Goal: Information Seeking & Learning: Learn about a topic

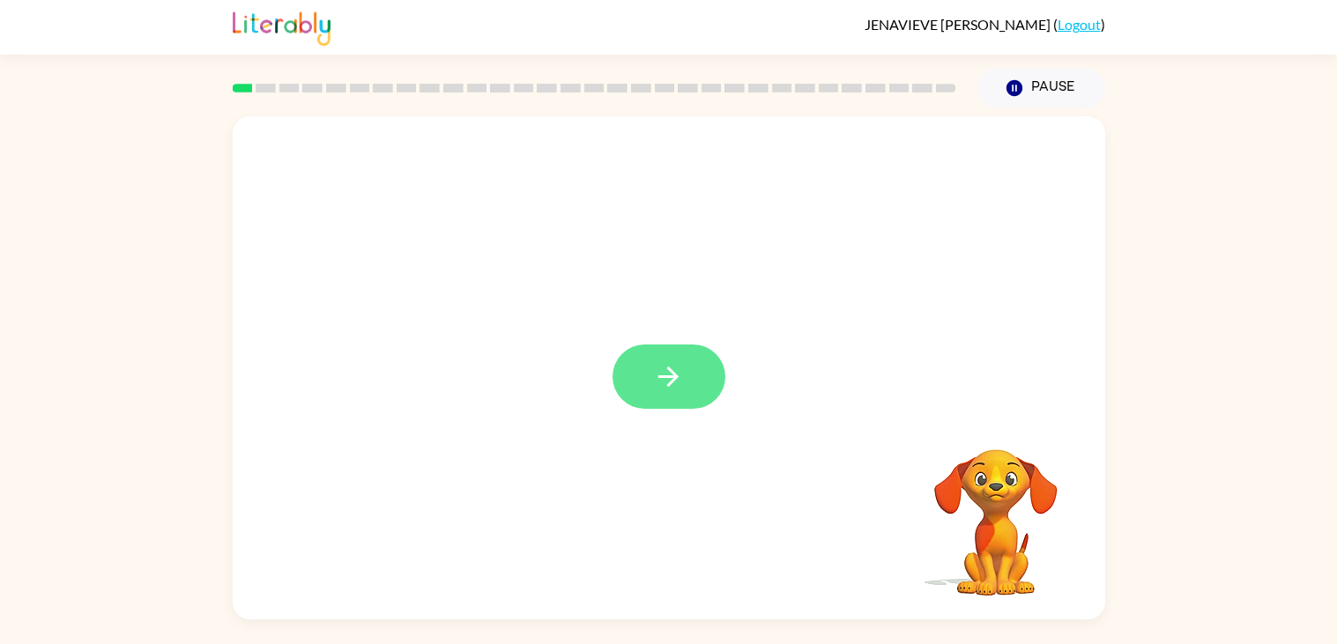
click at [700, 375] on button "button" at bounding box center [669, 377] width 113 height 64
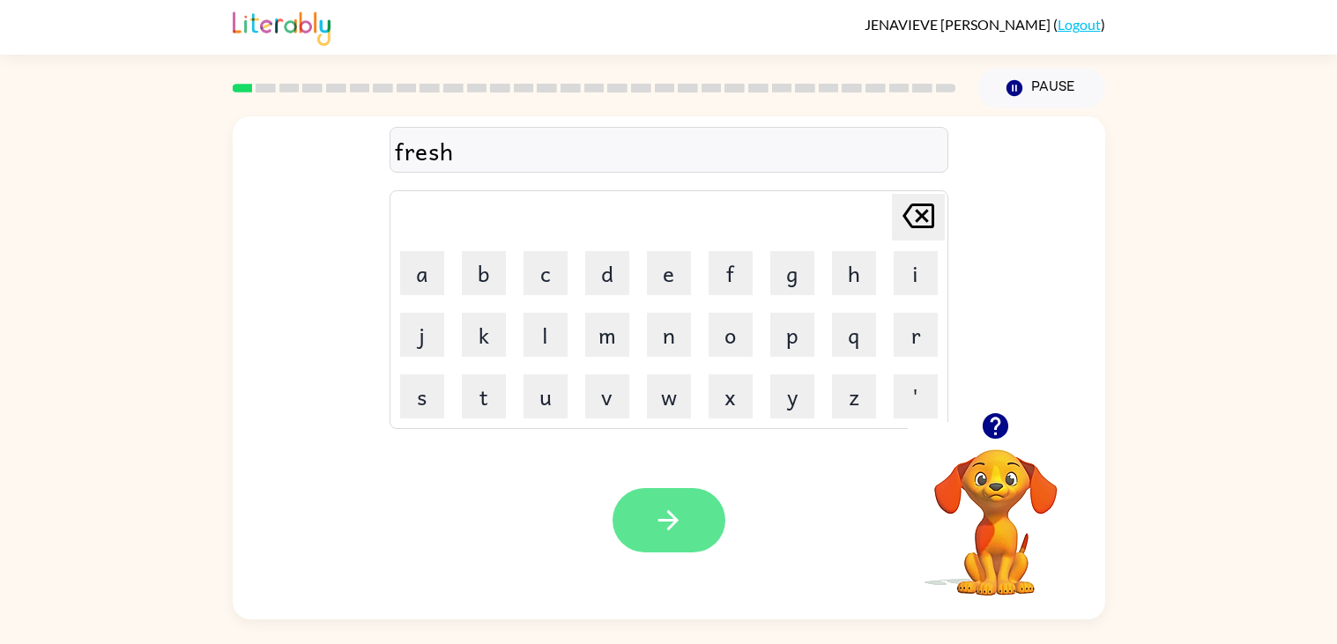
click at [688, 513] on button "button" at bounding box center [669, 520] width 113 height 64
click at [685, 529] on button "button" at bounding box center [669, 520] width 113 height 64
click at [679, 506] on icon "button" at bounding box center [668, 520] width 31 height 31
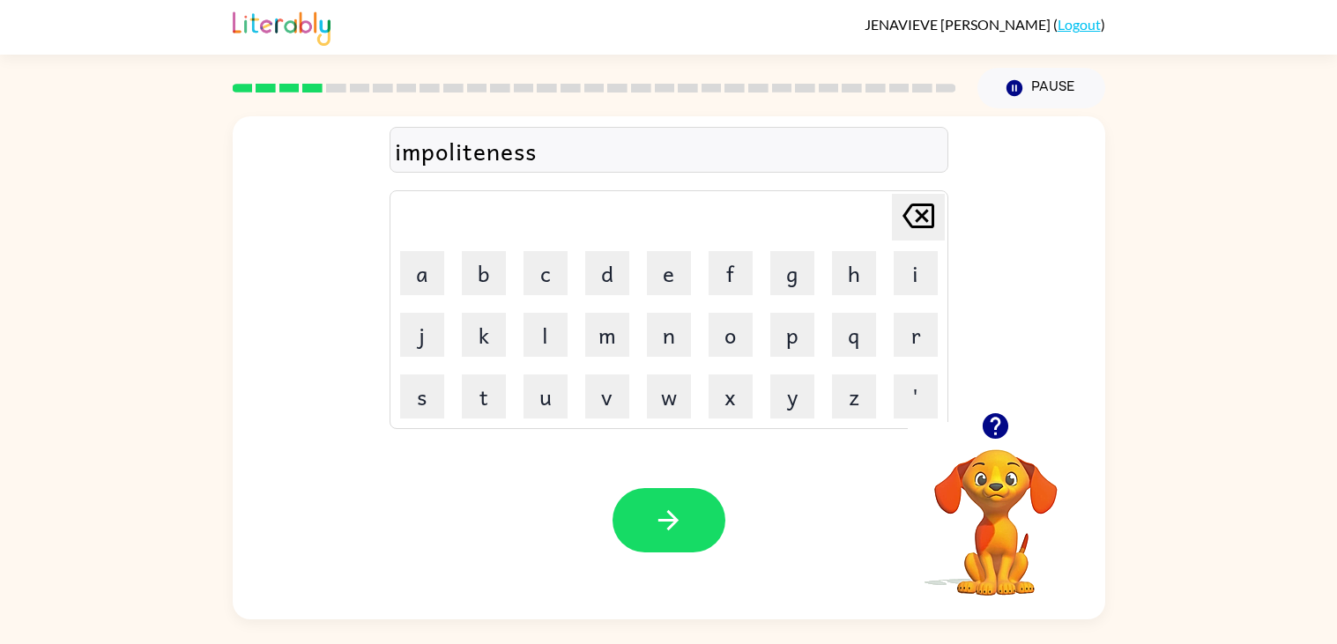
click at [493, 159] on div "impoliteness" at bounding box center [669, 150] width 548 height 37
click at [628, 157] on div "impoliteness" at bounding box center [669, 150] width 548 height 37
click at [686, 505] on button "button" at bounding box center [669, 520] width 113 height 64
click at [997, 435] on icon "button" at bounding box center [996, 426] width 26 height 26
click at [690, 537] on button "button" at bounding box center [669, 520] width 113 height 64
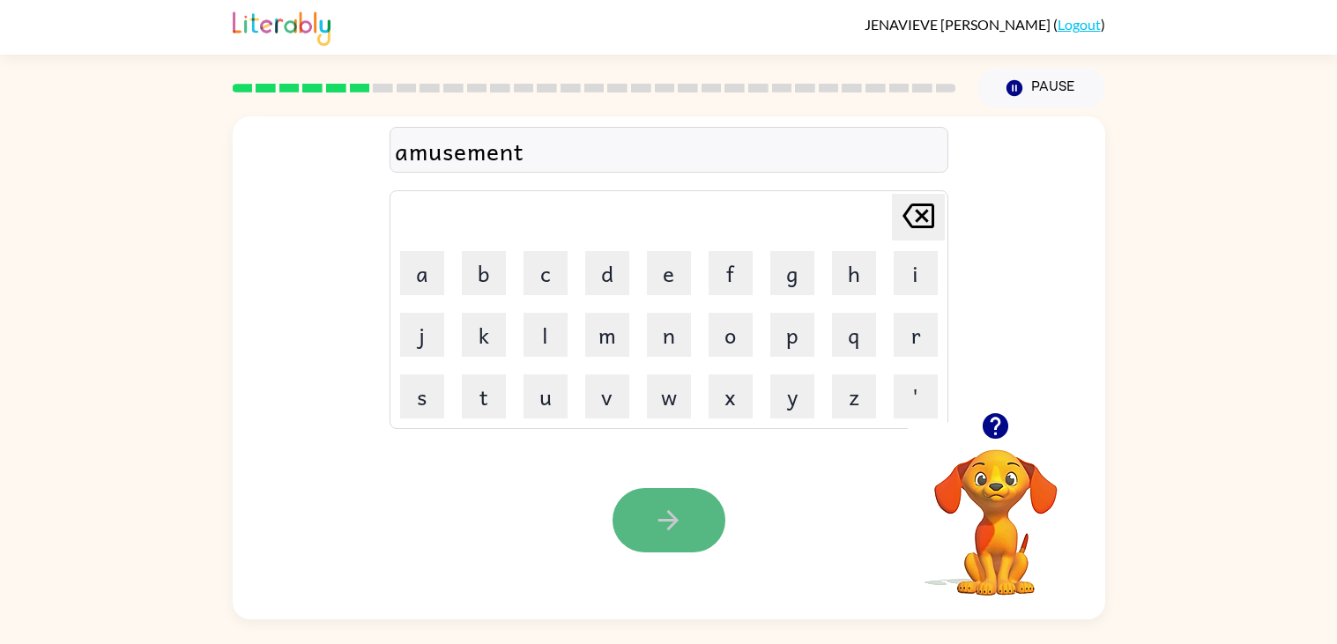
click at [680, 519] on icon "button" at bounding box center [668, 520] width 31 height 31
click at [670, 516] on icon "button" at bounding box center [668, 520] width 20 height 20
click at [676, 526] on icon "button" at bounding box center [668, 520] width 31 height 31
click at [688, 517] on button "button" at bounding box center [669, 520] width 113 height 64
click at [671, 521] on icon "button" at bounding box center [668, 520] width 20 height 20
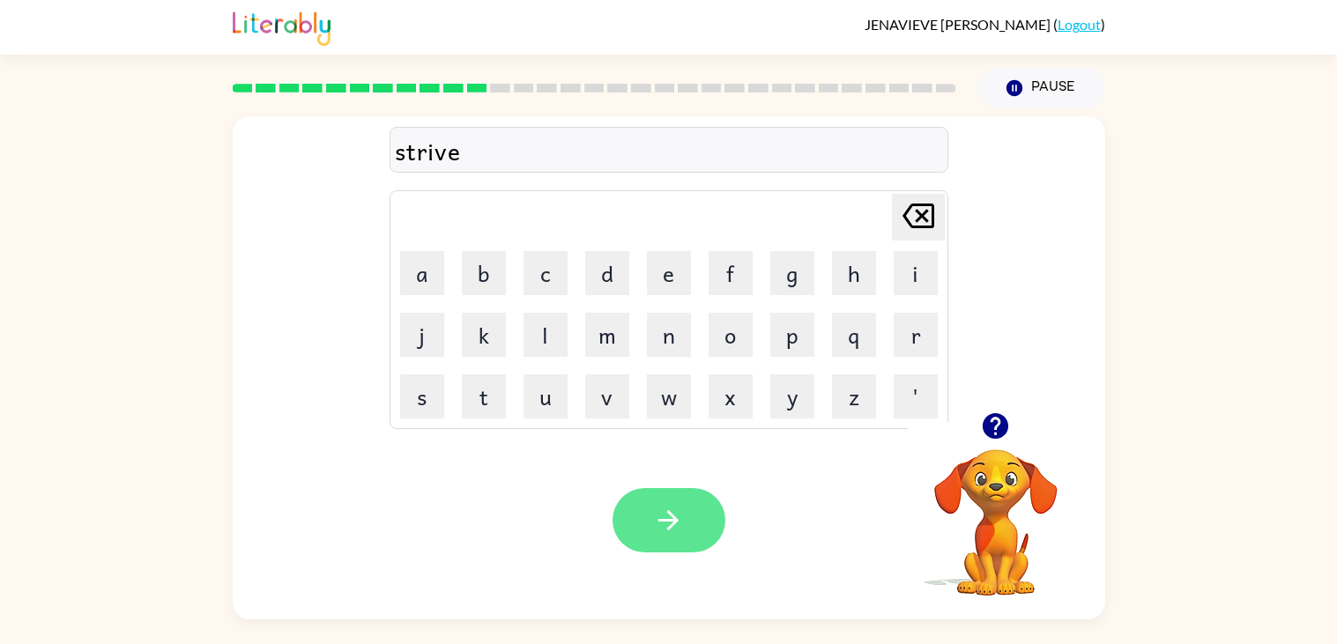
click at [680, 534] on icon "button" at bounding box center [668, 520] width 31 height 31
click at [702, 517] on button "button" at bounding box center [669, 520] width 113 height 64
click at [670, 546] on button "button" at bounding box center [669, 520] width 113 height 64
click at [697, 508] on button "button" at bounding box center [669, 520] width 113 height 64
click at [697, 517] on button "button" at bounding box center [669, 520] width 113 height 64
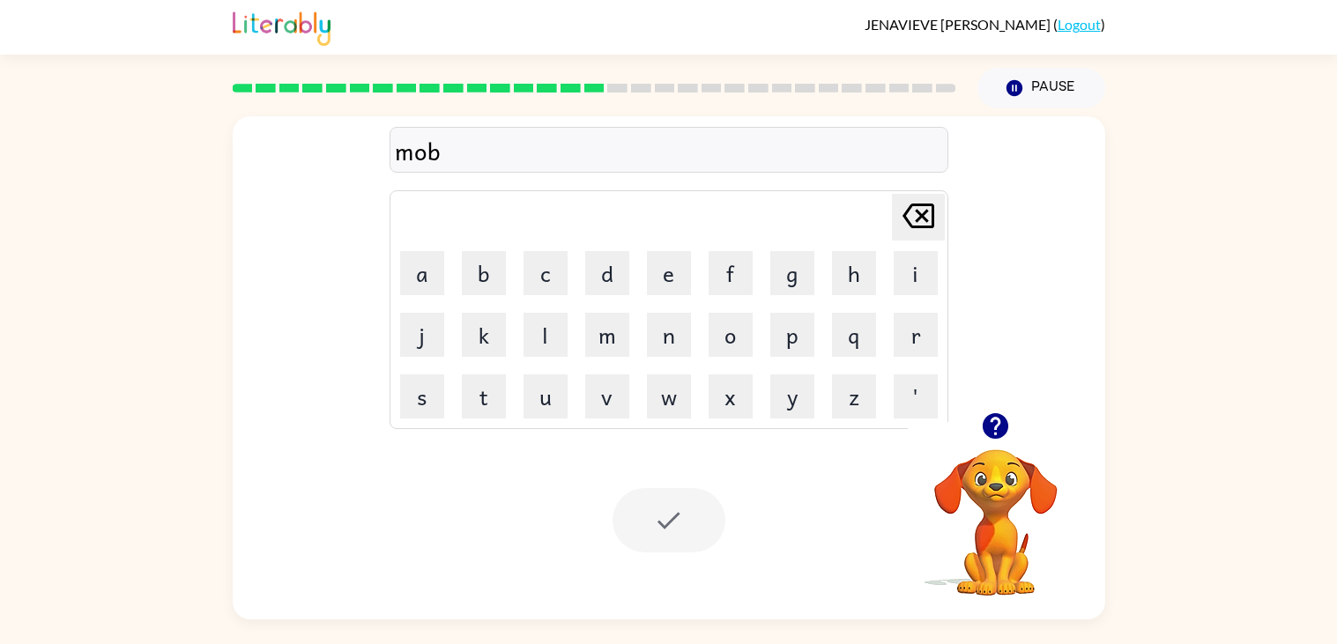
click at [698, 501] on div at bounding box center [669, 520] width 113 height 64
click at [659, 267] on button "e" at bounding box center [669, 273] width 44 height 44
type button "e"
click at [647, 251] on button "e" at bounding box center [669, 273] width 44 height 44
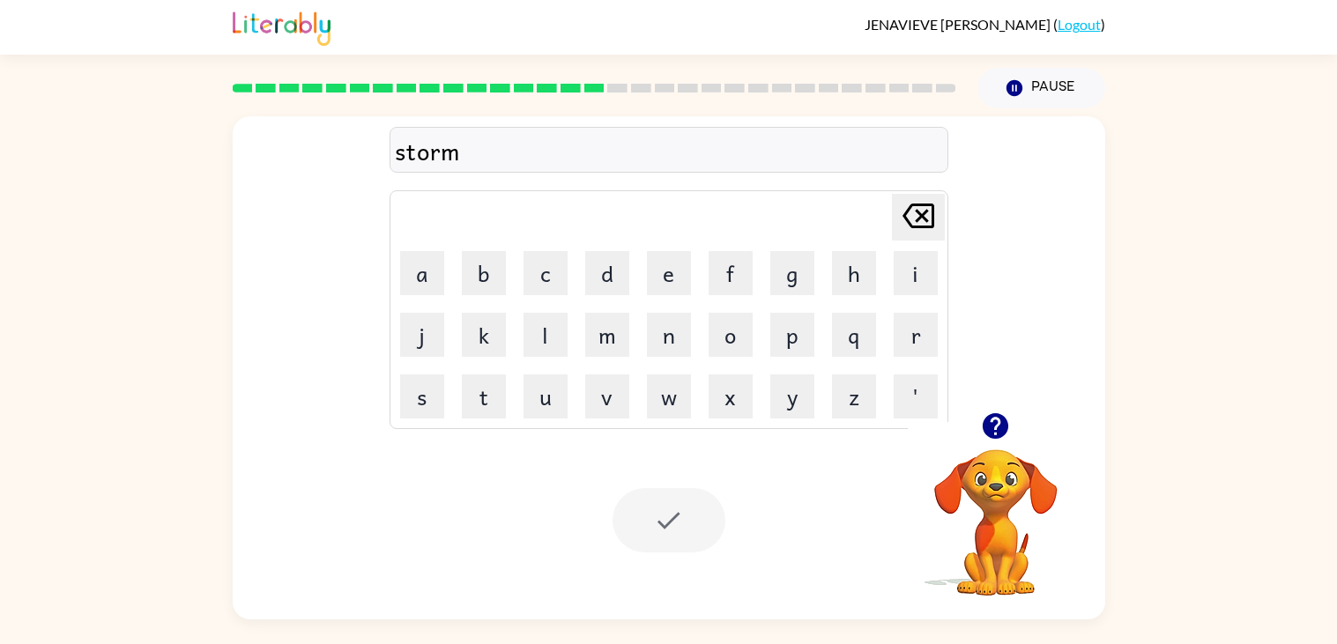
click at [667, 516] on div at bounding box center [669, 520] width 113 height 64
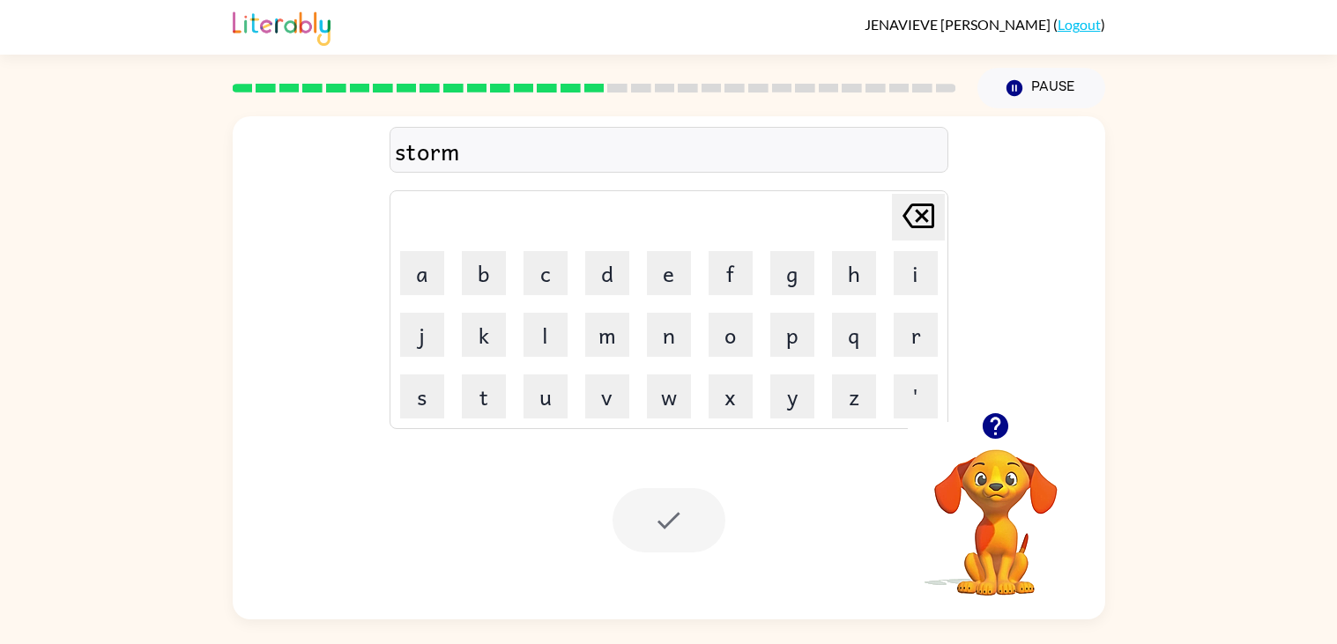
click at [667, 516] on div at bounding box center [669, 520] width 113 height 64
click at [1009, 422] on icon "button" at bounding box center [995, 426] width 31 height 31
click at [712, 514] on button "button" at bounding box center [669, 520] width 113 height 64
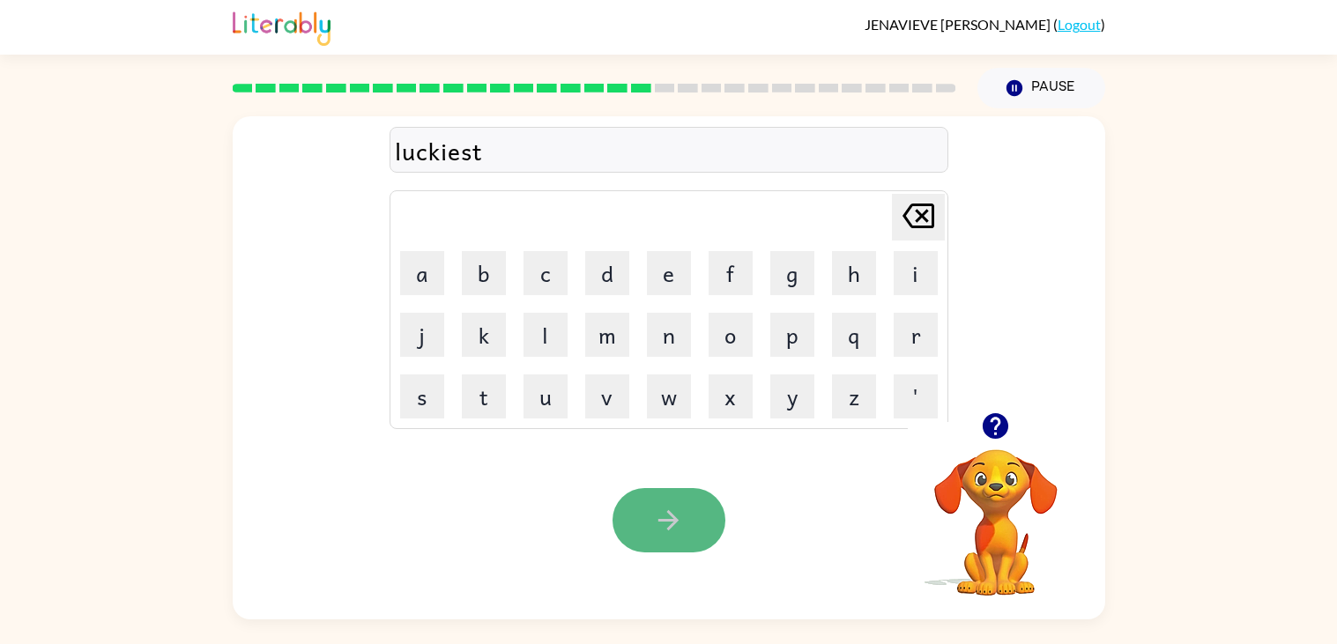
click at [683, 516] on icon "button" at bounding box center [668, 520] width 31 height 31
click at [669, 517] on icon "button" at bounding box center [668, 520] width 31 height 31
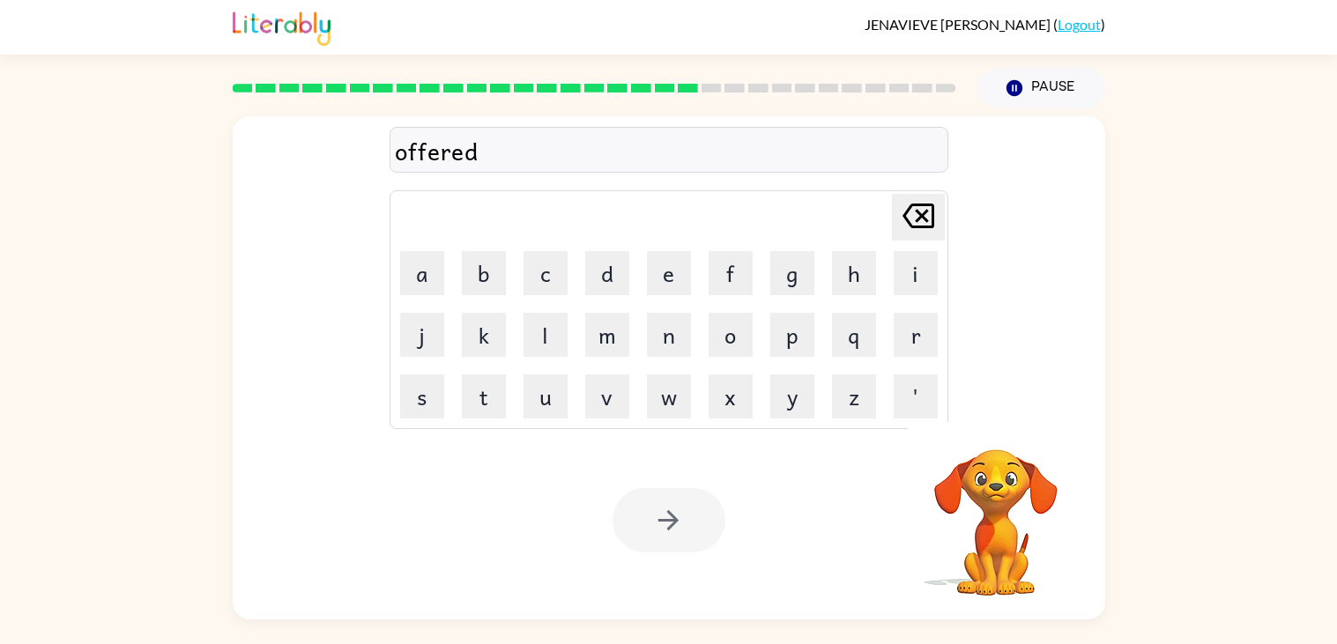
click at [680, 522] on div at bounding box center [669, 520] width 113 height 64
click at [680, 522] on icon "button" at bounding box center [668, 520] width 31 height 31
click at [682, 514] on icon "button" at bounding box center [668, 520] width 31 height 31
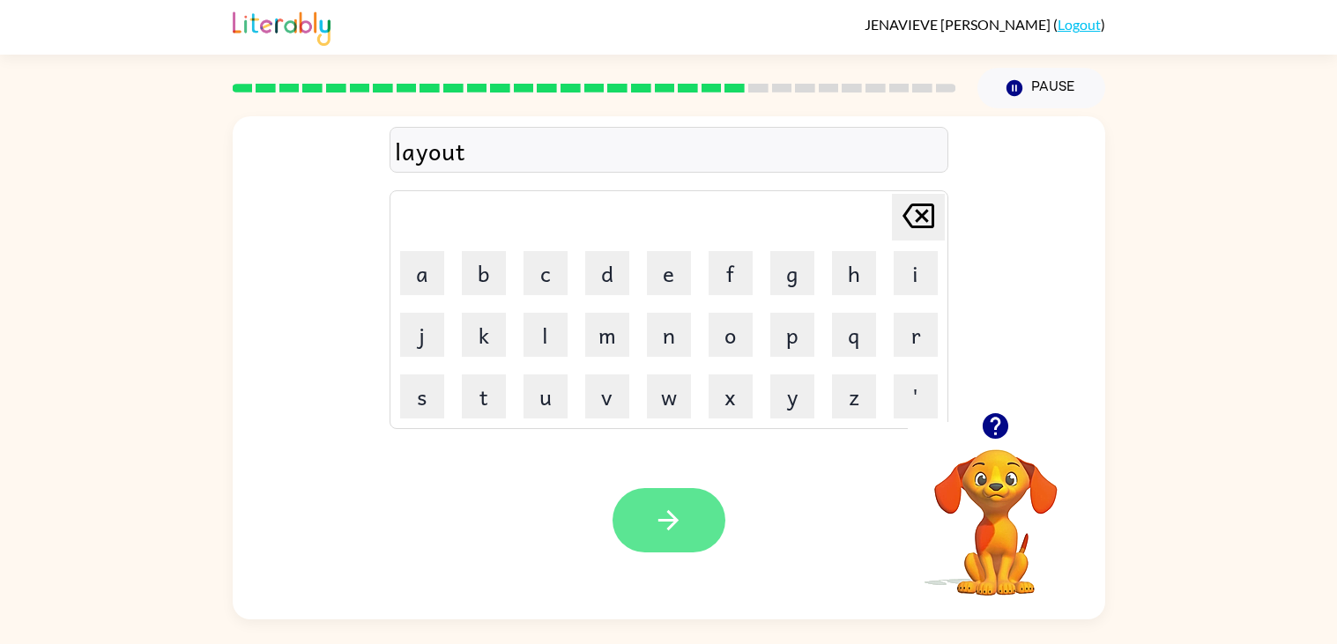
click at [699, 524] on button "button" at bounding box center [669, 520] width 113 height 64
click at [667, 516] on icon "button" at bounding box center [668, 520] width 31 height 31
click at [1007, 412] on icon "button" at bounding box center [995, 426] width 31 height 31
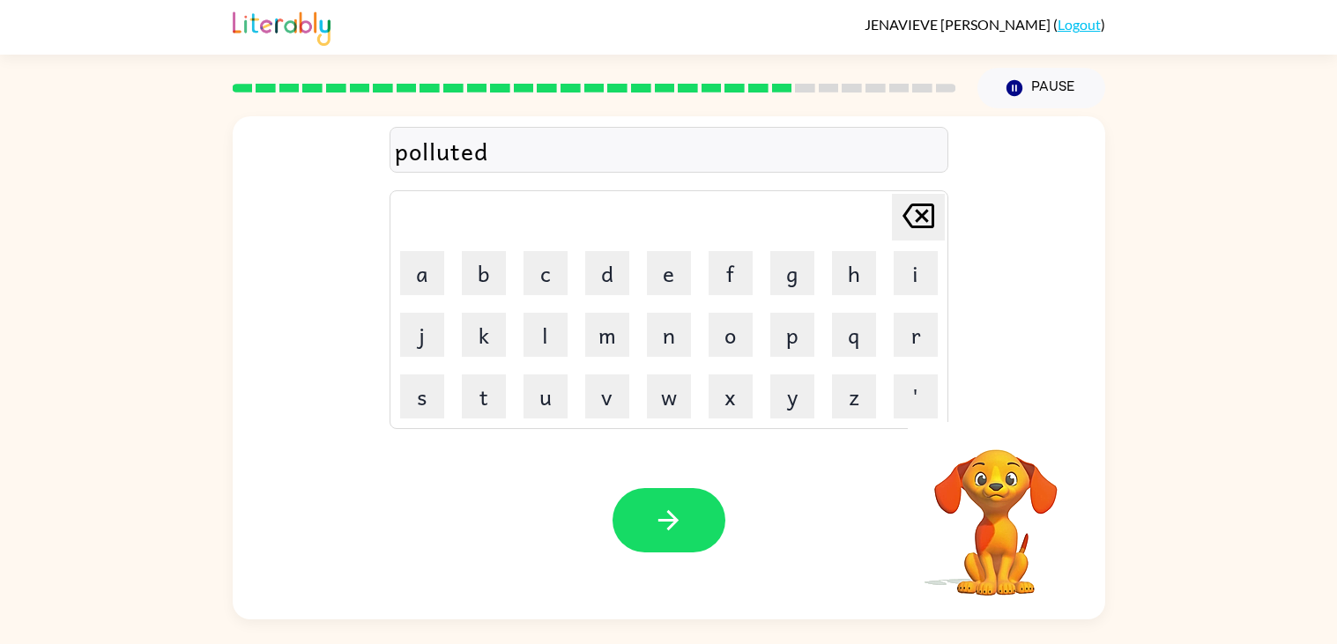
click at [649, 554] on div "Your browser must support playing .mp4 files to use Literably. Please try using…" at bounding box center [669, 520] width 873 height 198
click at [665, 527] on icon "button" at bounding box center [668, 520] width 31 height 31
click at [687, 517] on button "button" at bounding box center [669, 520] width 113 height 64
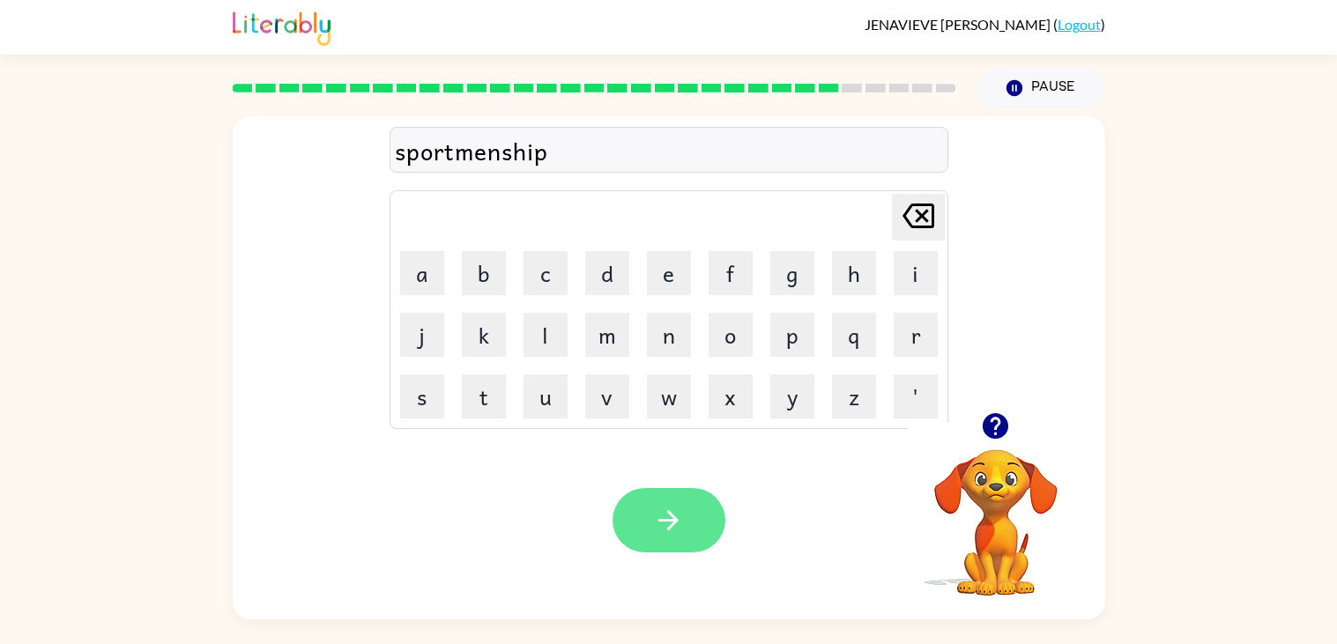
click at [679, 517] on icon "button" at bounding box center [668, 520] width 31 height 31
click at [679, 517] on div at bounding box center [669, 520] width 113 height 64
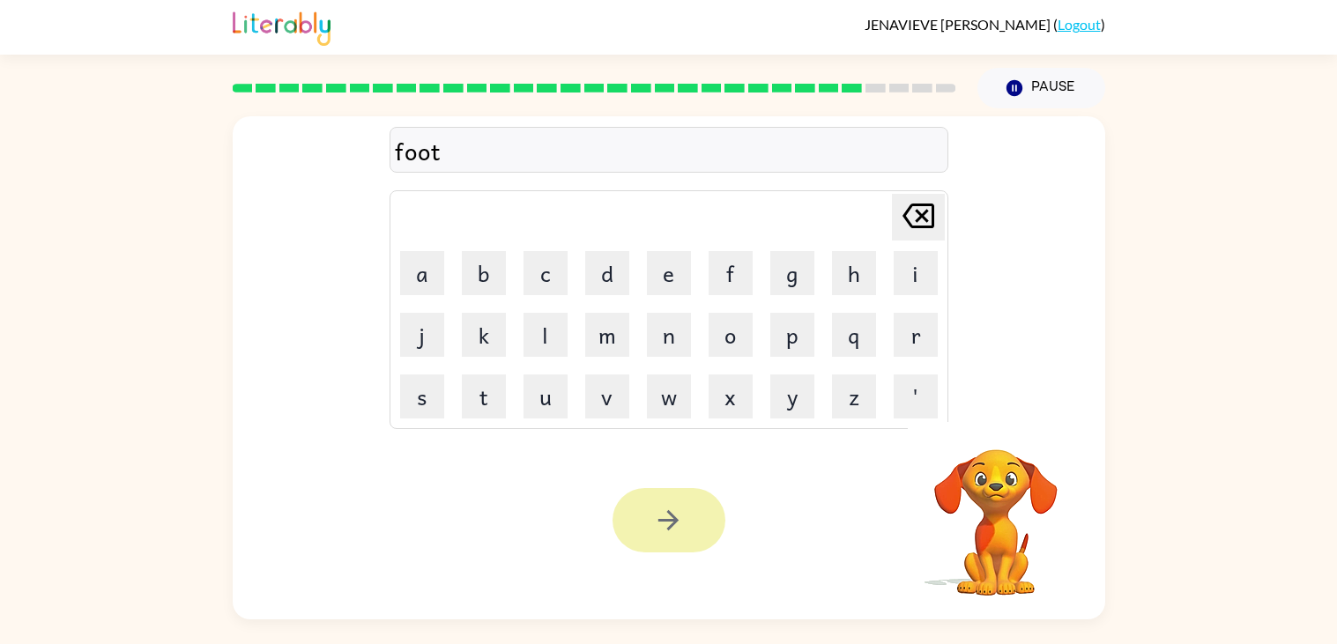
click at [680, 514] on icon "button" at bounding box center [668, 520] width 31 height 31
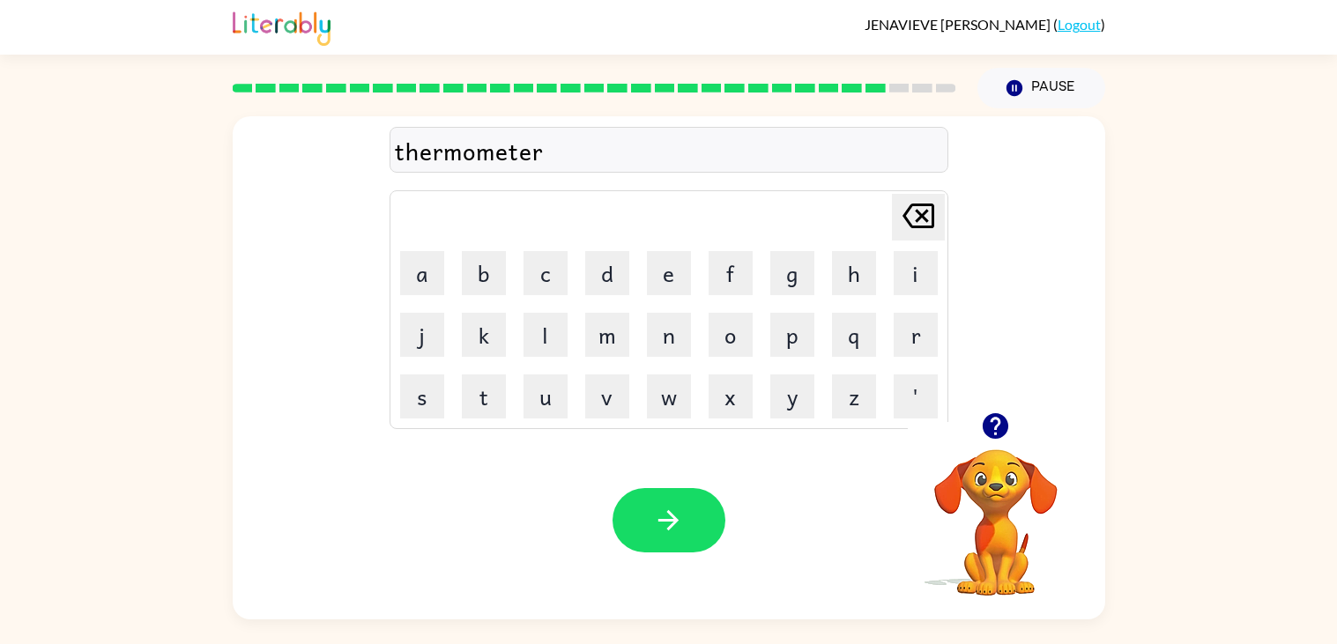
click at [681, 483] on div "Your browser must support playing .mp4 files to use Literably. Please try using…" at bounding box center [669, 520] width 873 height 198
click at [687, 497] on button "button" at bounding box center [669, 520] width 113 height 64
click at [670, 528] on icon "button" at bounding box center [668, 520] width 20 height 20
click at [684, 503] on button "button" at bounding box center [669, 520] width 113 height 64
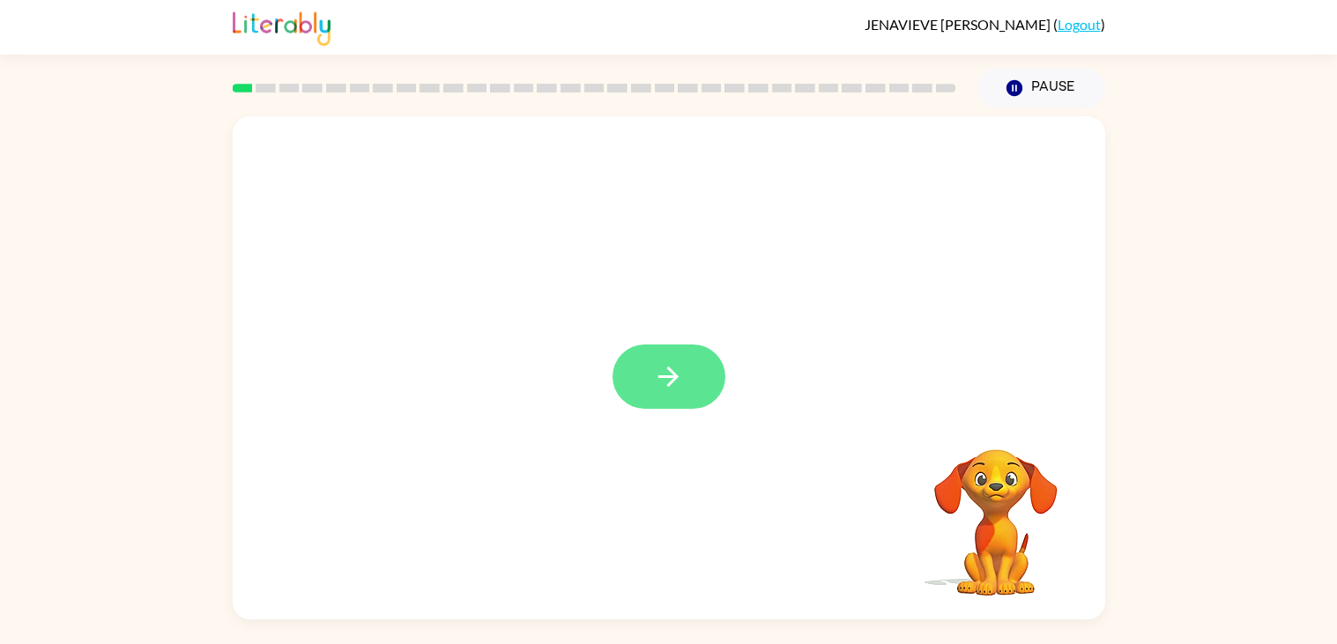
click at [658, 356] on button "button" at bounding box center [669, 377] width 113 height 64
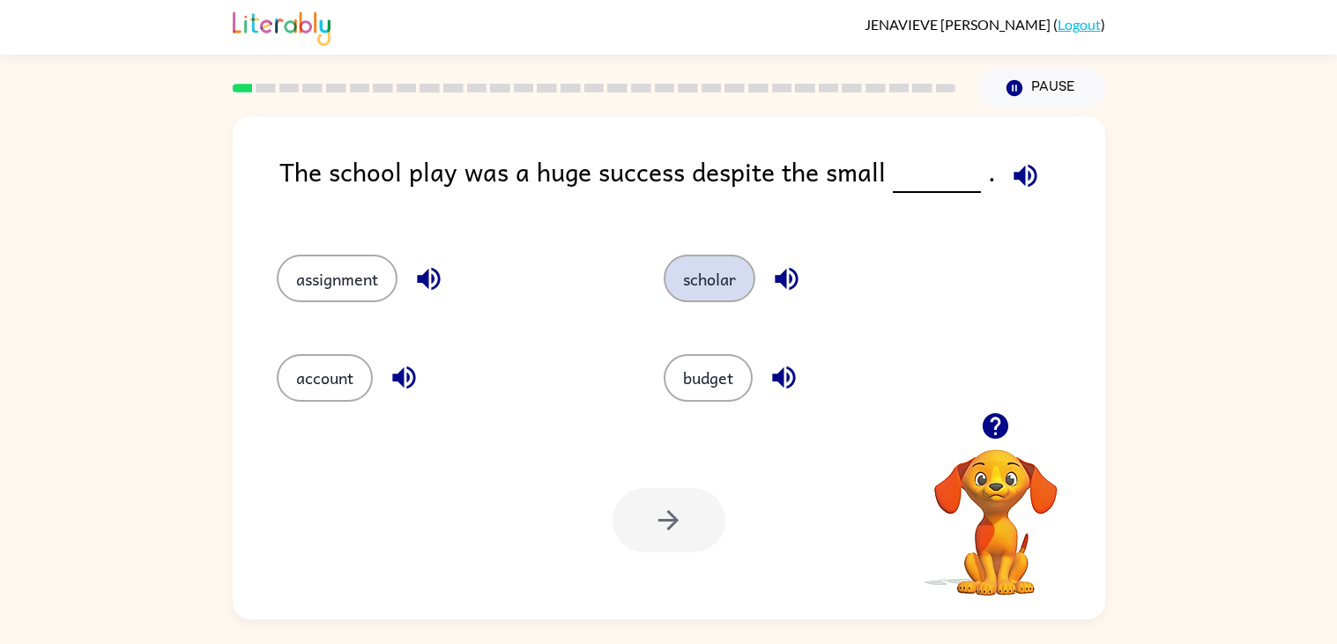
click at [705, 284] on button "scholar" at bounding box center [710, 279] width 92 height 48
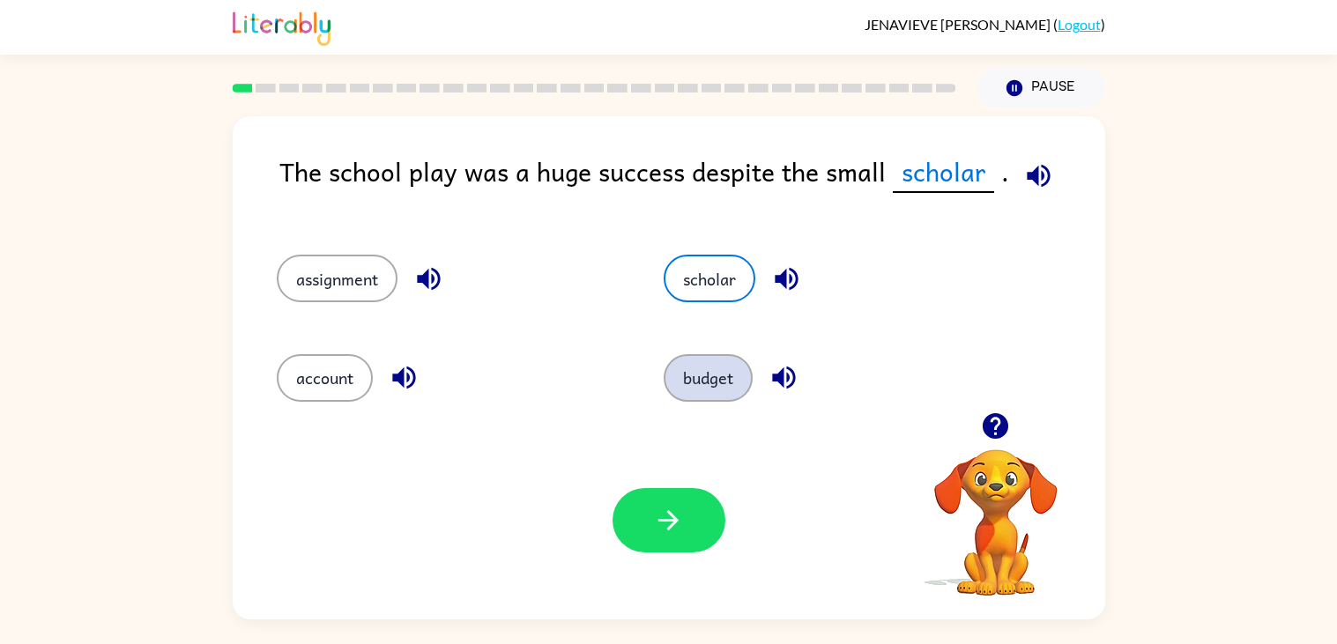
click at [703, 390] on button "budget" at bounding box center [708, 378] width 89 height 48
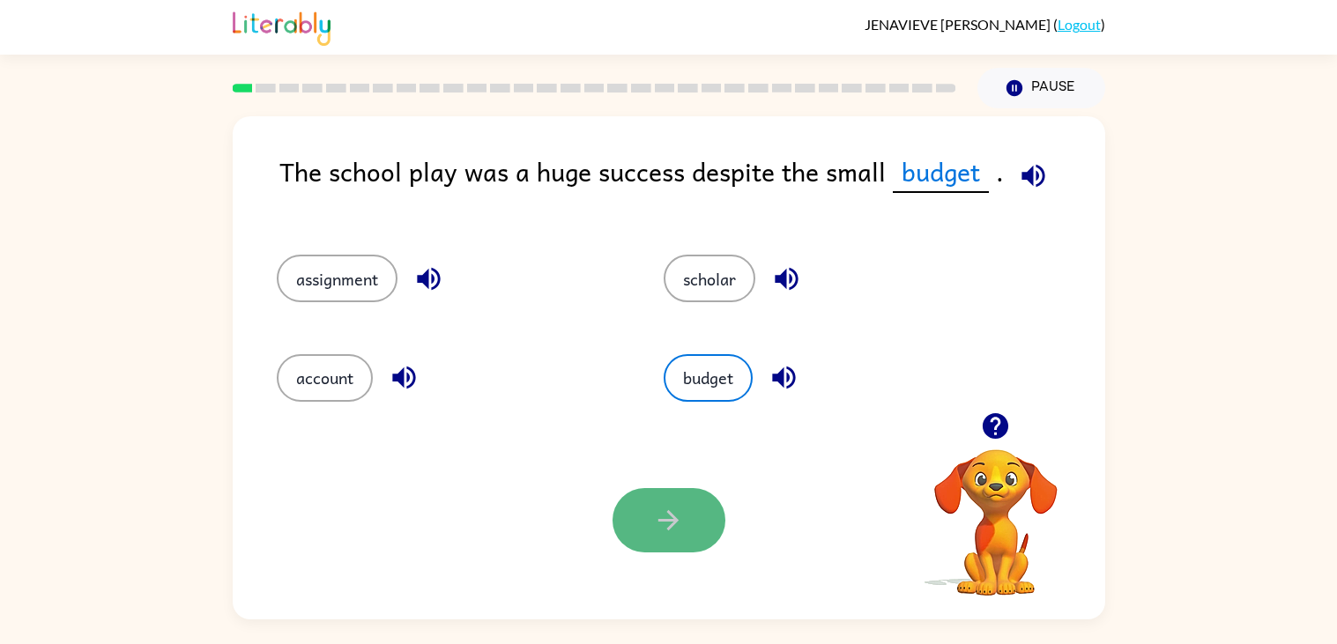
click at [691, 498] on button "button" at bounding box center [669, 520] width 113 height 64
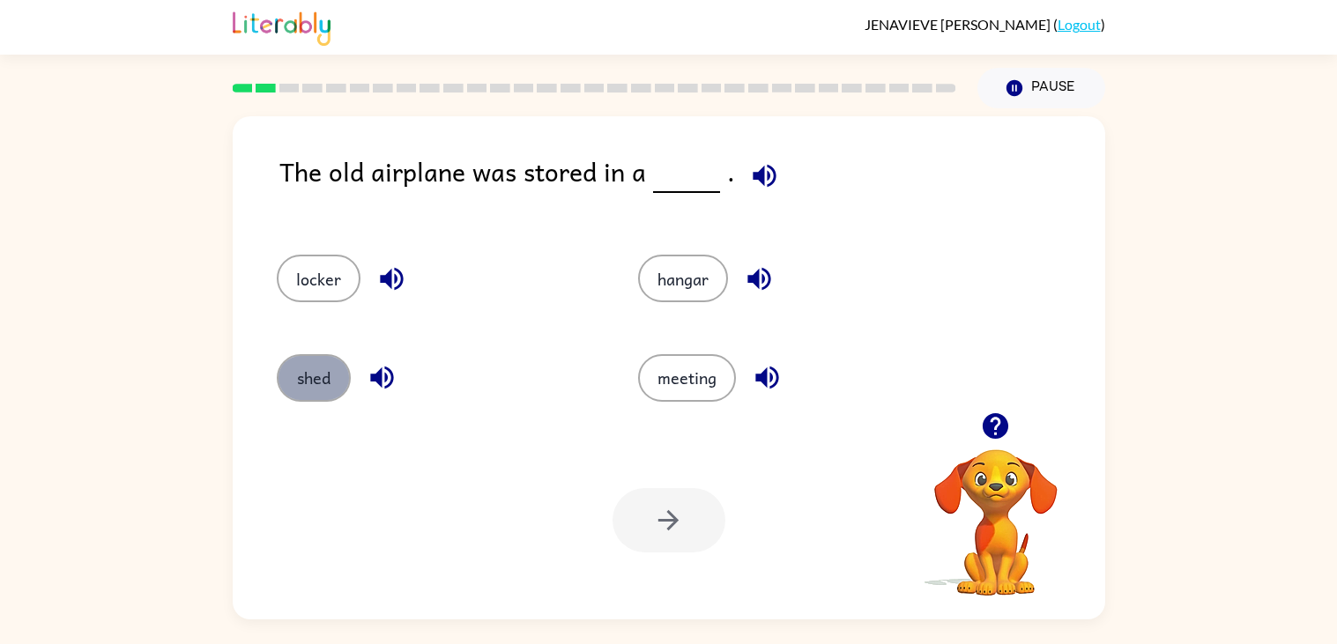
click at [324, 381] on button "shed" at bounding box center [314, 378] width 74 height 48
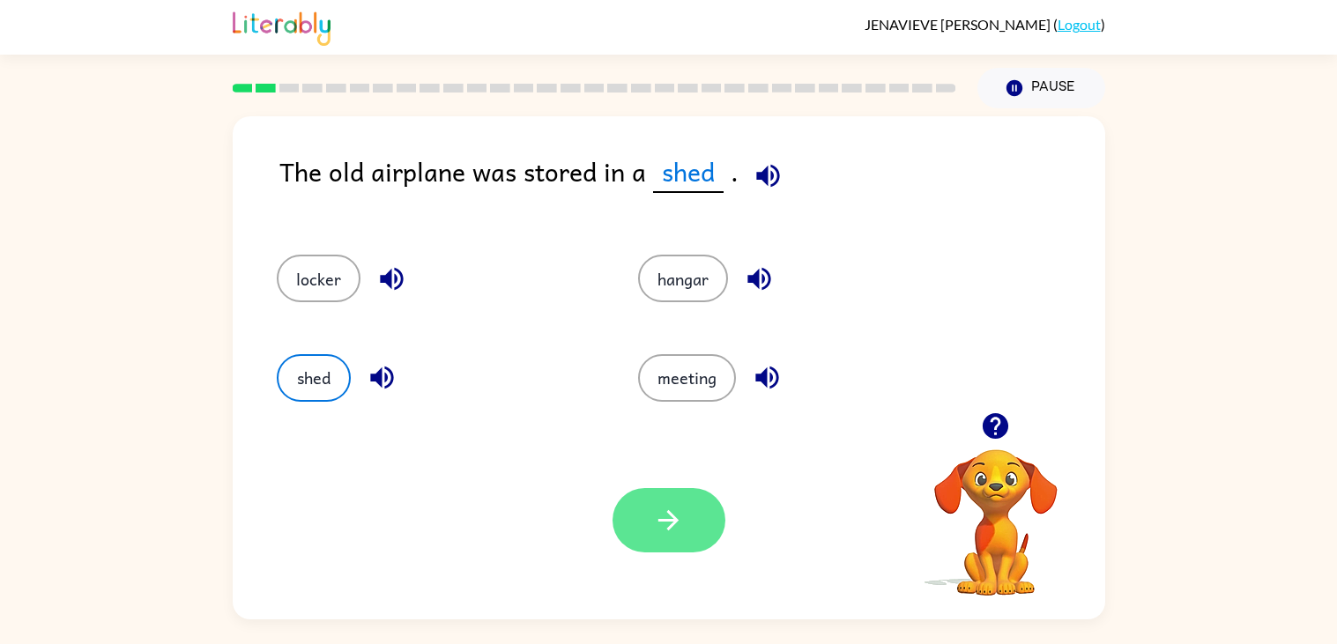
click at [658, 509] on icon "button" at bounding box center [668, 520] width 31 height 31
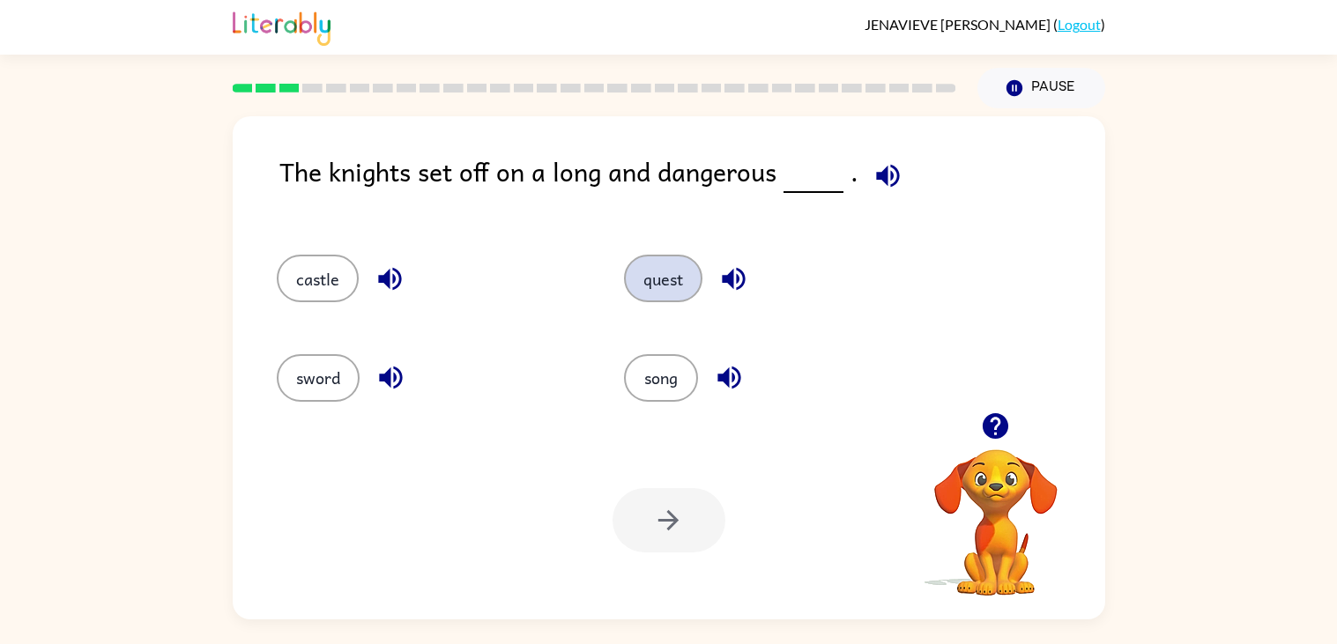
click at [666, 301] on button "quest" at bounding box center [663, 279] width 78 height 48
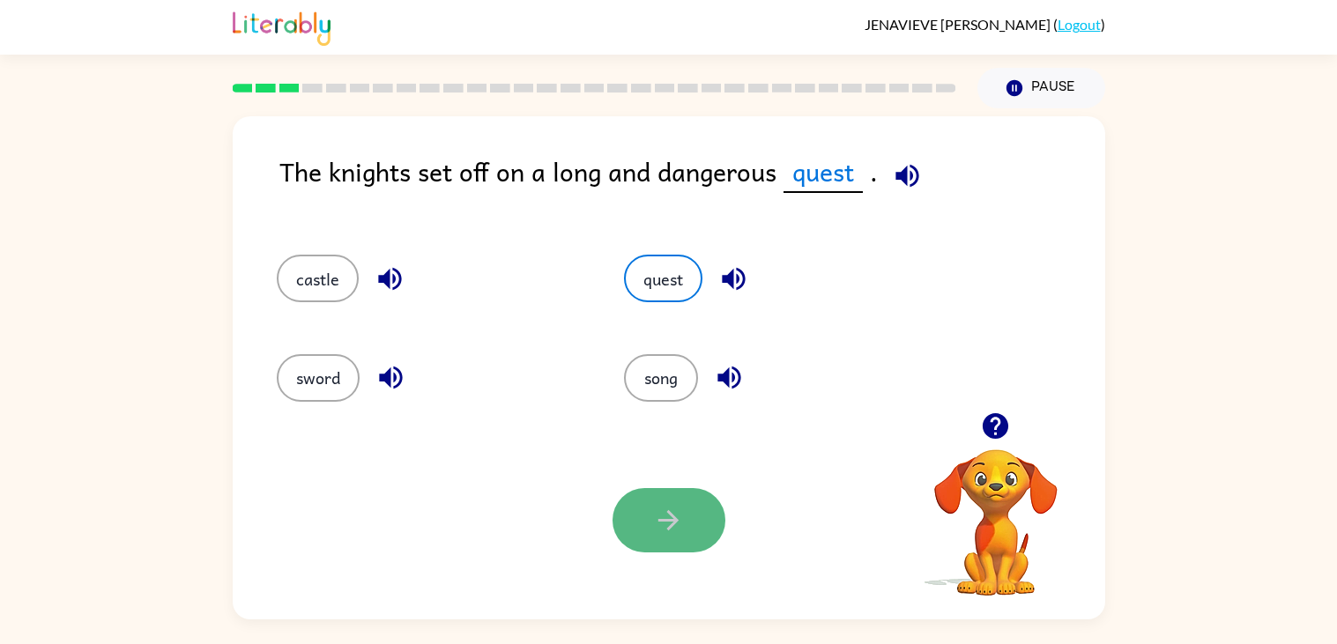
click at [683, 503] on button "button" at bounding box center [669, 520] width 113 height 64
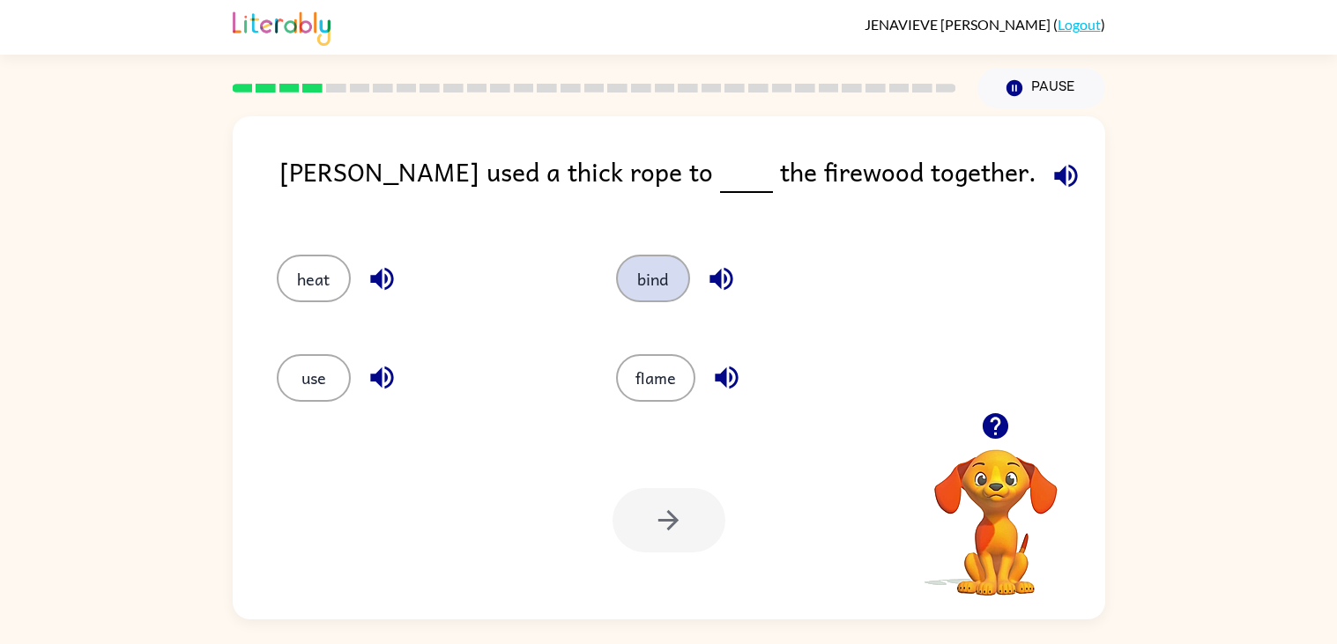
click at [648, 292] on button "bind" at bounding box center [653, 279] width 74 height 48
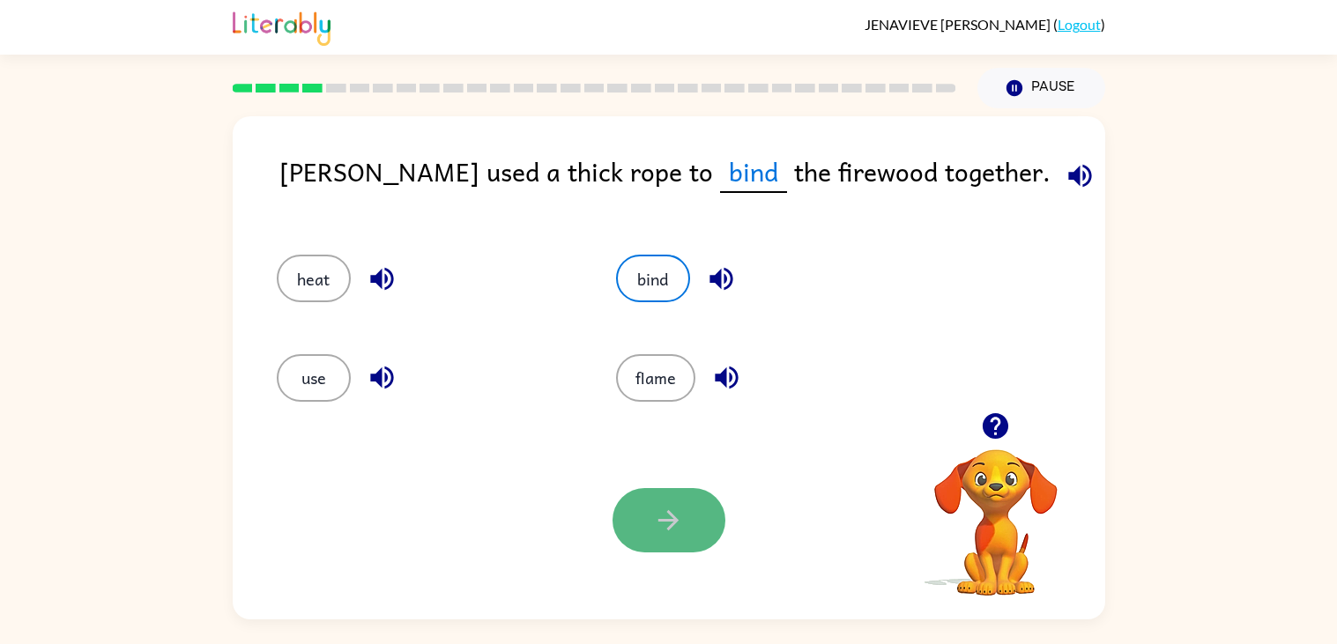
click at [690, 513] on button "button" at bounding box center [669, 520] width 113 height 64
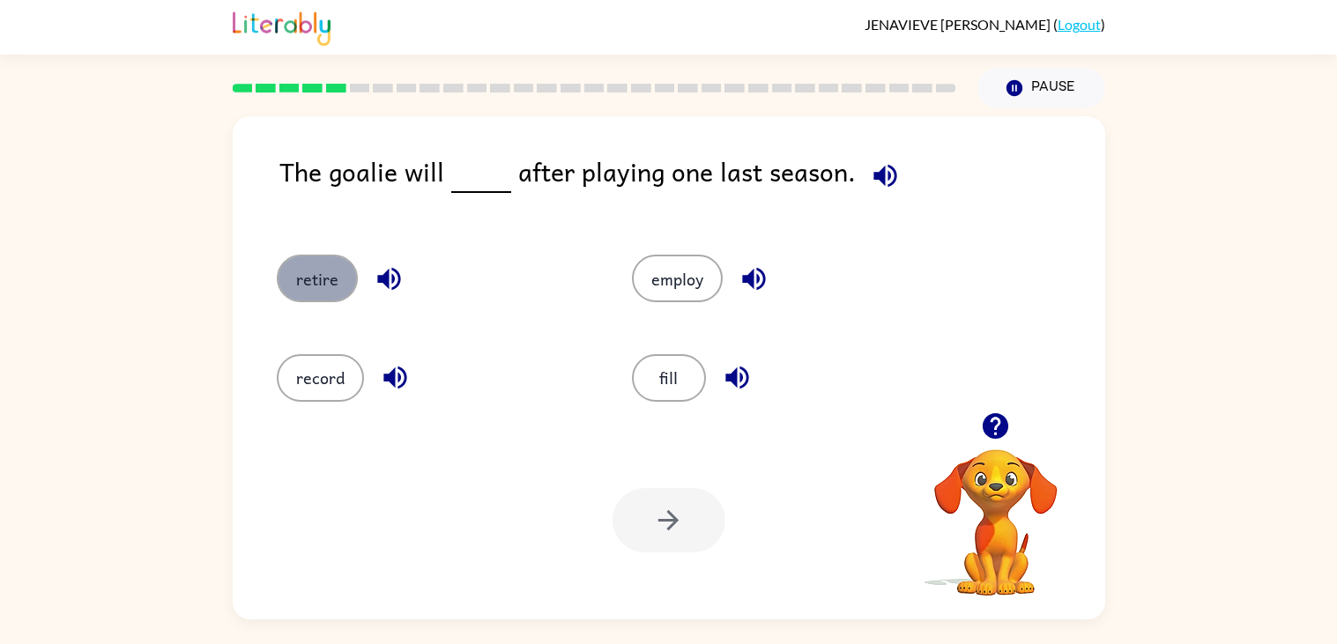
click at [339, 286] on button "retire" at bounding box center [317, 279] width 81 height 48
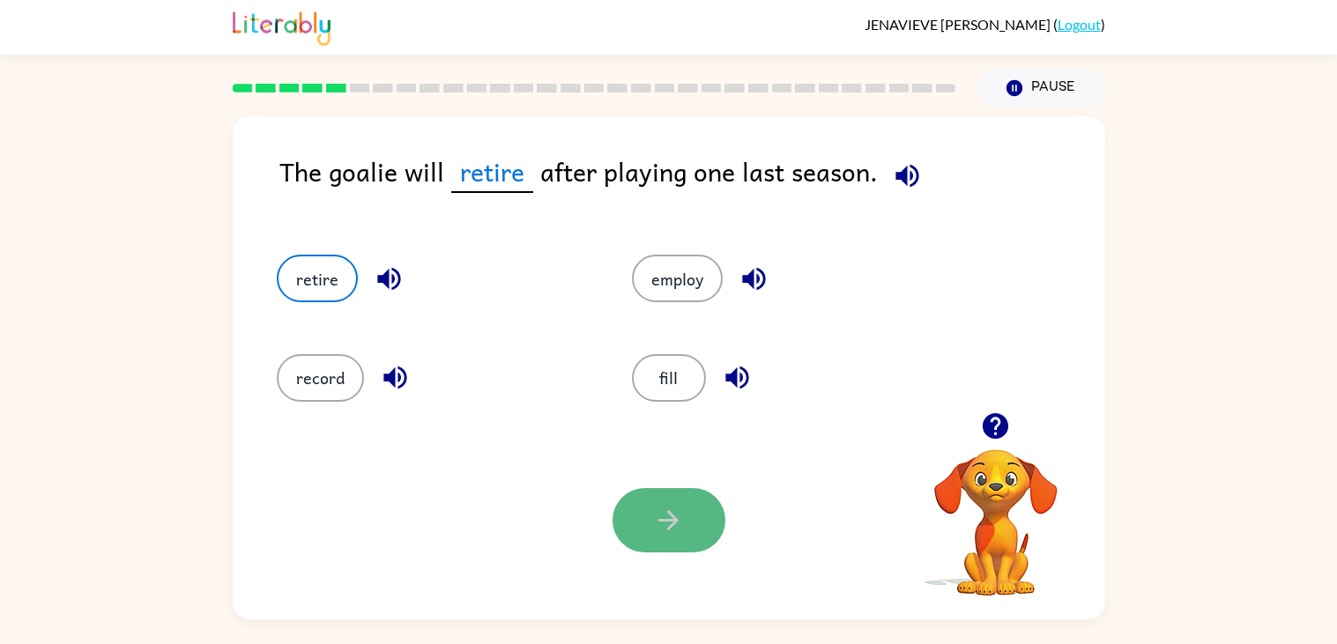
click at [668, 494] on button "button" at bounding box center [669, 520] width 113 height 64
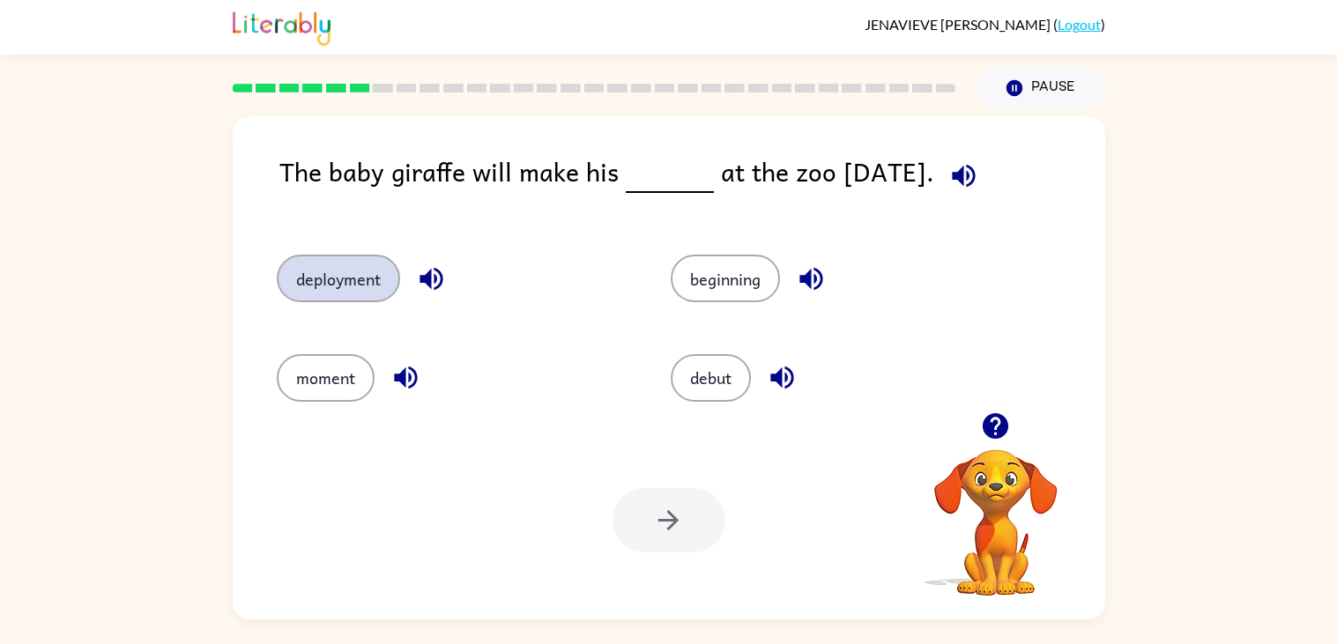
click at [369, 267] on button "deployment" at bounding box center [338, 279] width 123 height 48
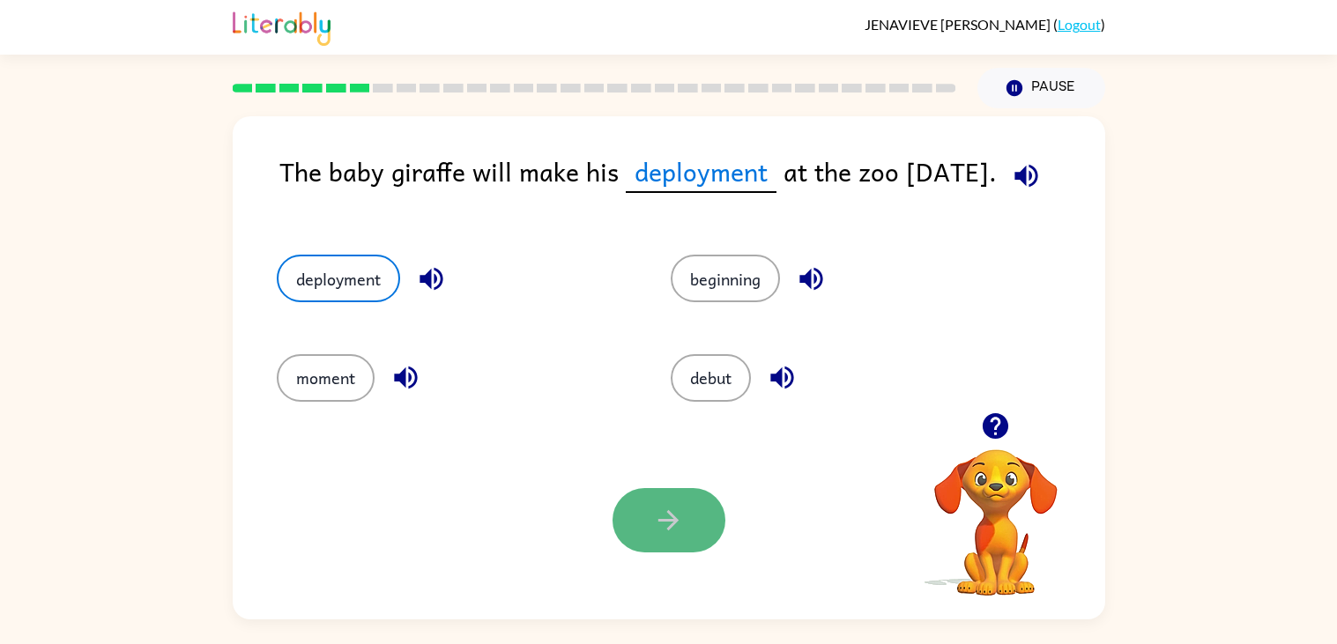
click at [687, 510] on button "button" at bounding box center [669, 520] width 113 height 64
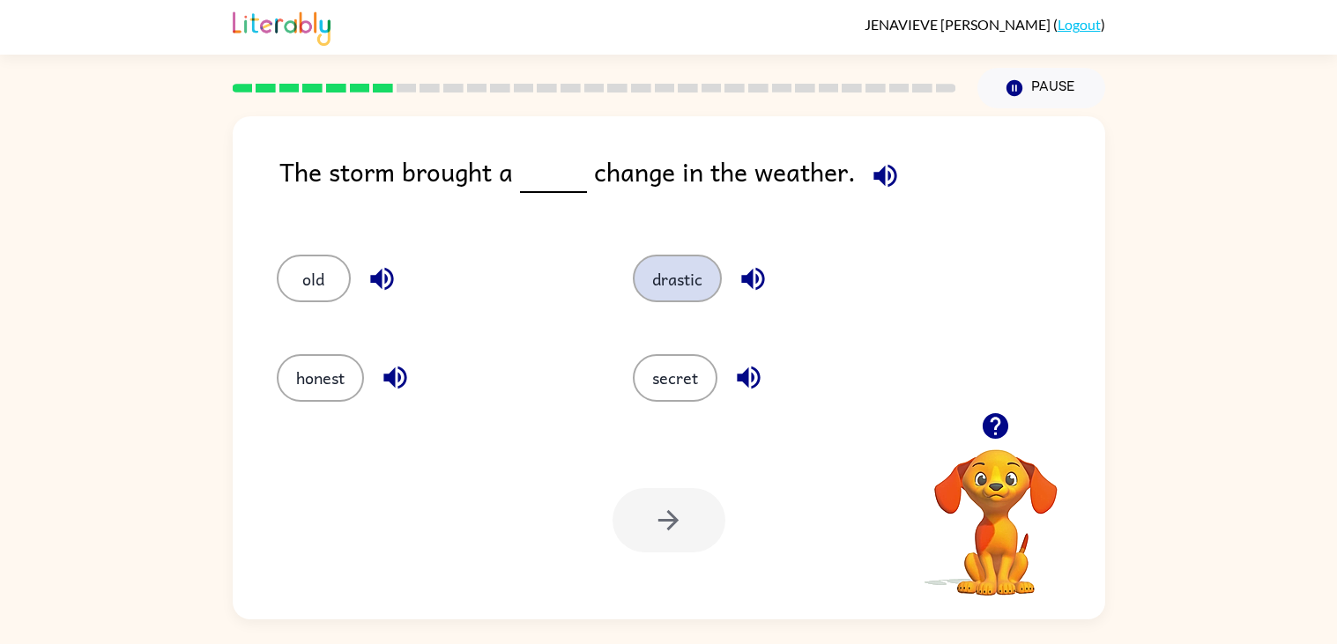
click at [673, 291] on button "drastic" at bounding box center [677, 279] width 89 height 48
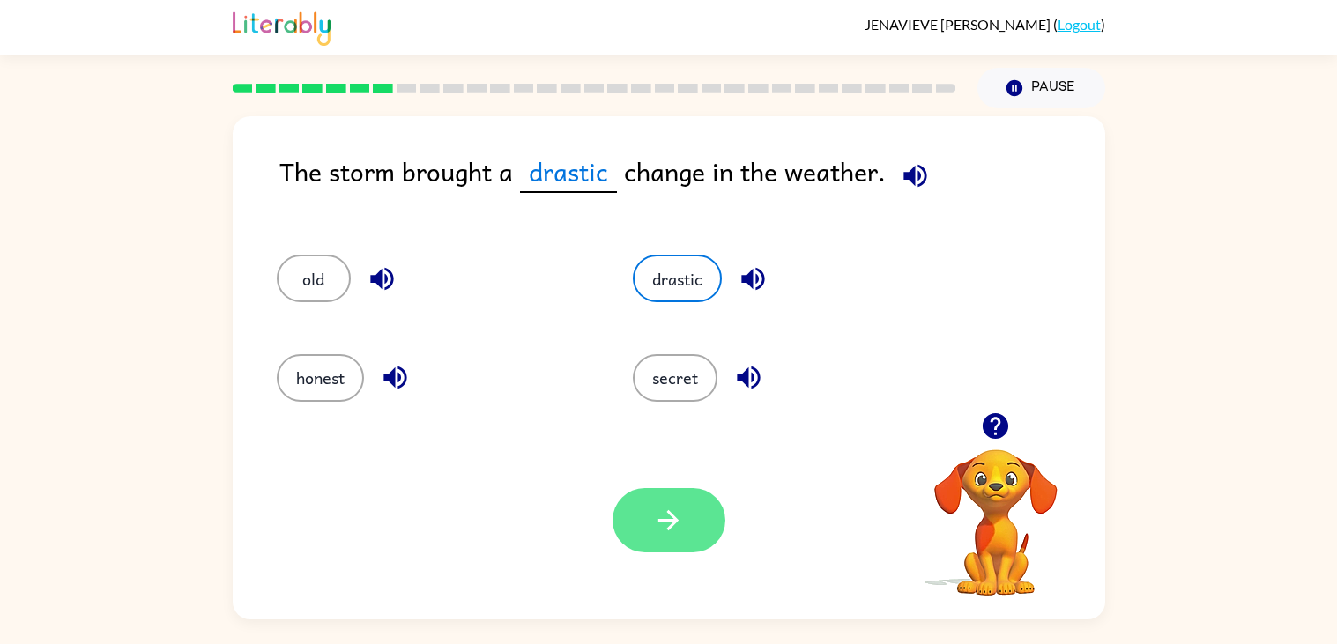
click at [691, 539] on button "button" at bounding box center [669, 520] width 113 height 64
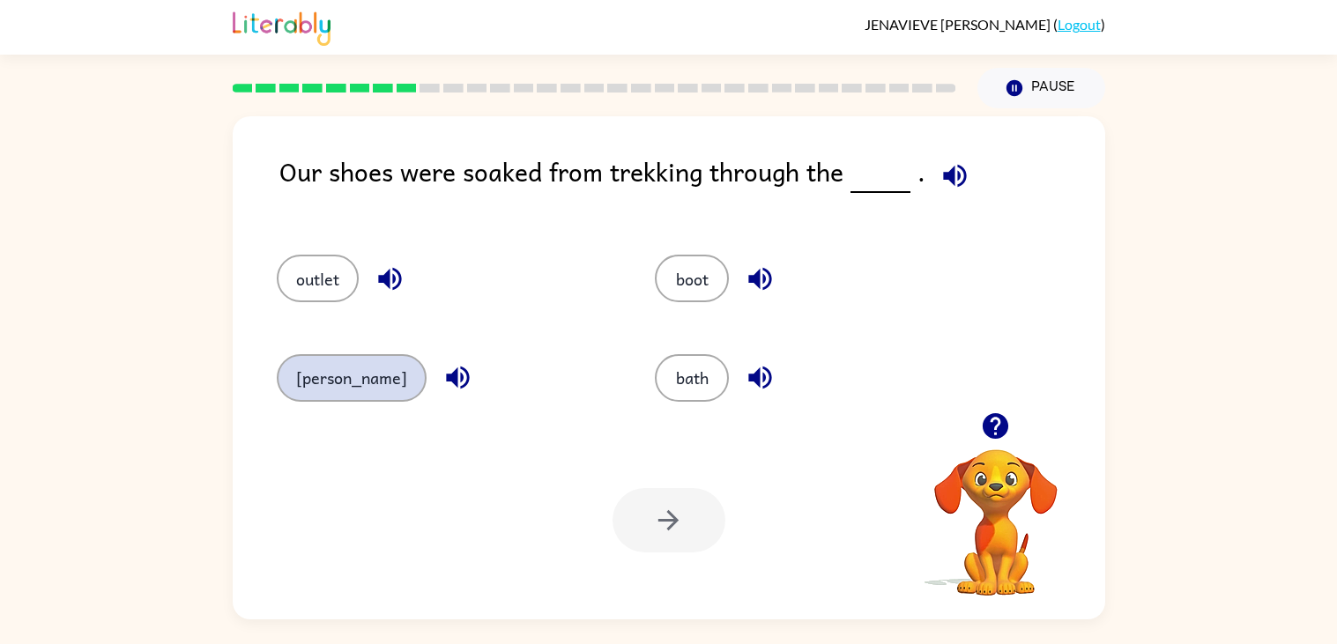
click at [300, 381] on button "marsh" at bounding box center [352, 378] width 150 height 48
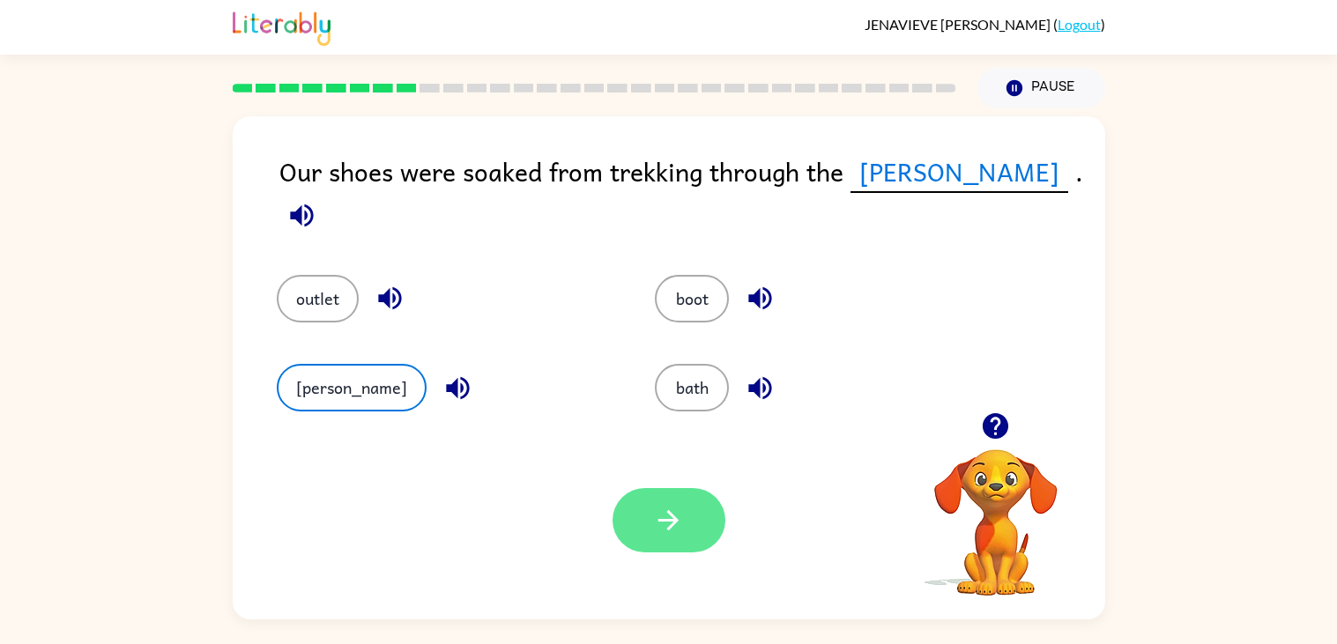
click at [700, 509] on button "button" at bounding box center [669, 520] width 113 height 64
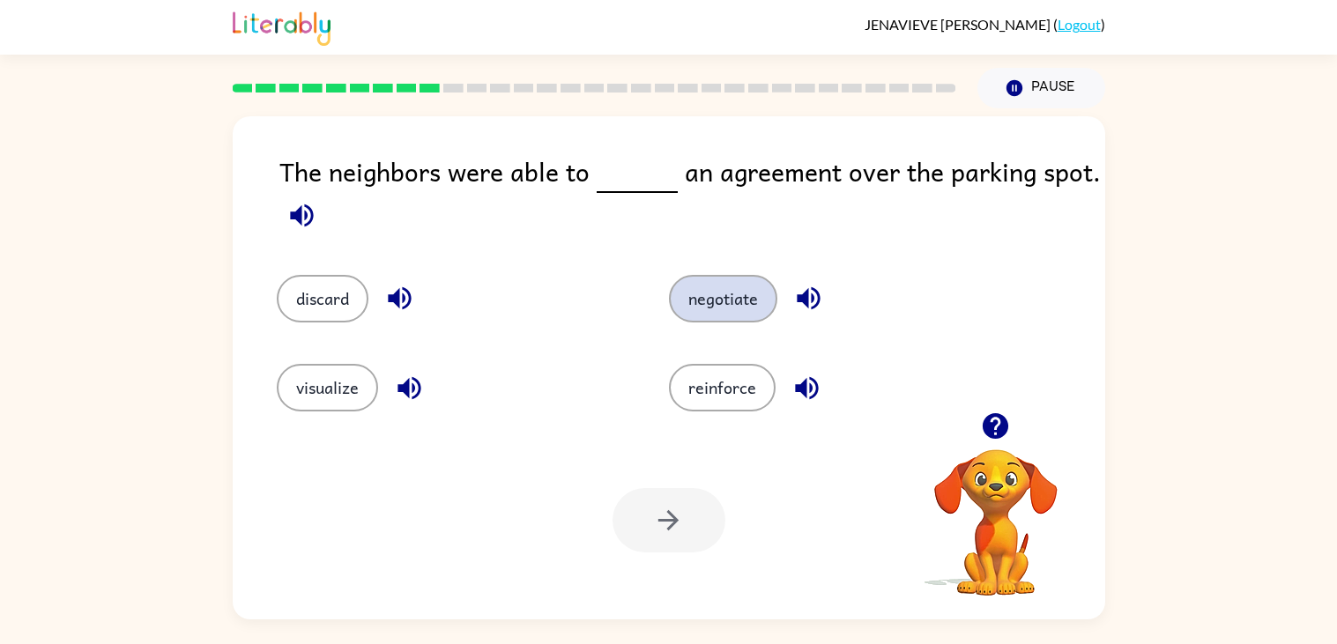
click at [710, 299] on button "negotiate" at bounding box center [723, 299] width 108 height 48
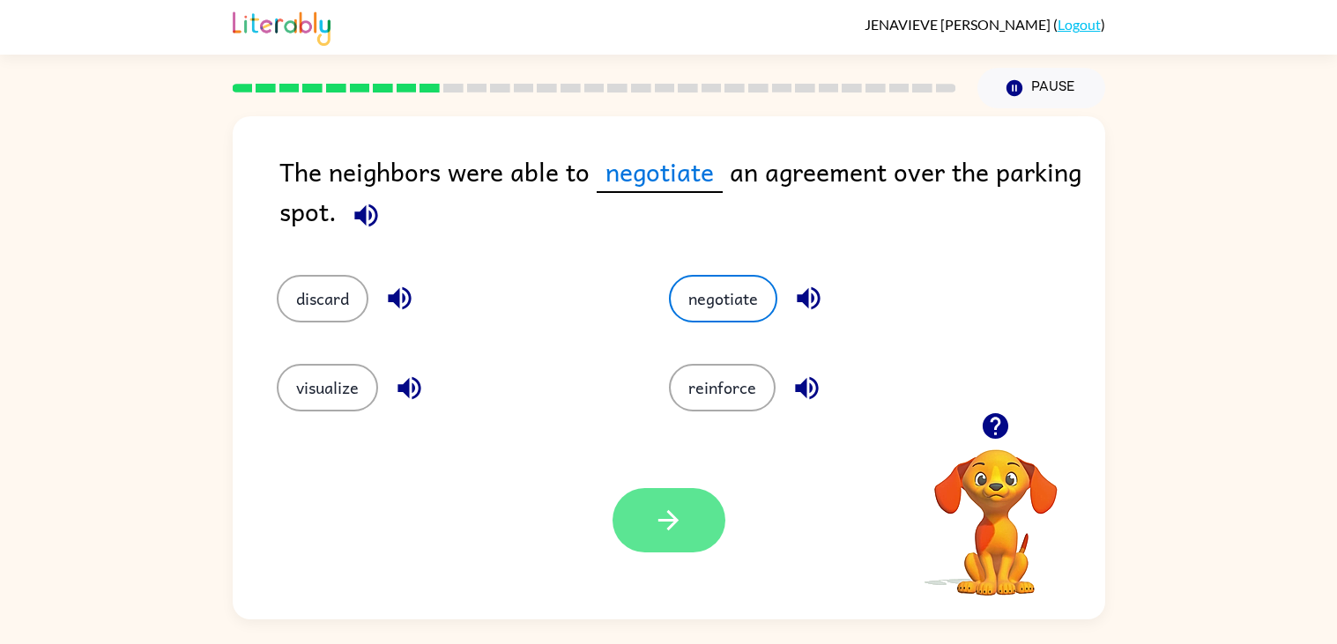
click at [692, 516] on button "button" at bounding box center [669, 520] width 113 height 64
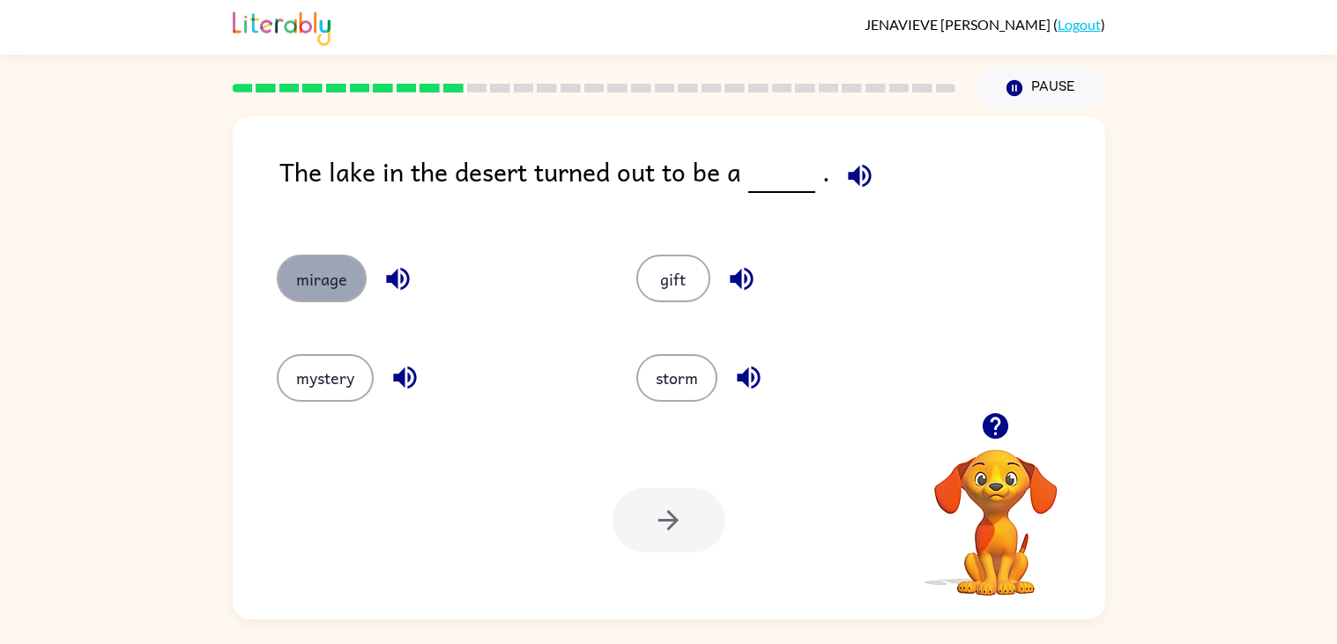
click at [331, 285] on button "mirage" at bounding box center [322, 279] width 90 height 48
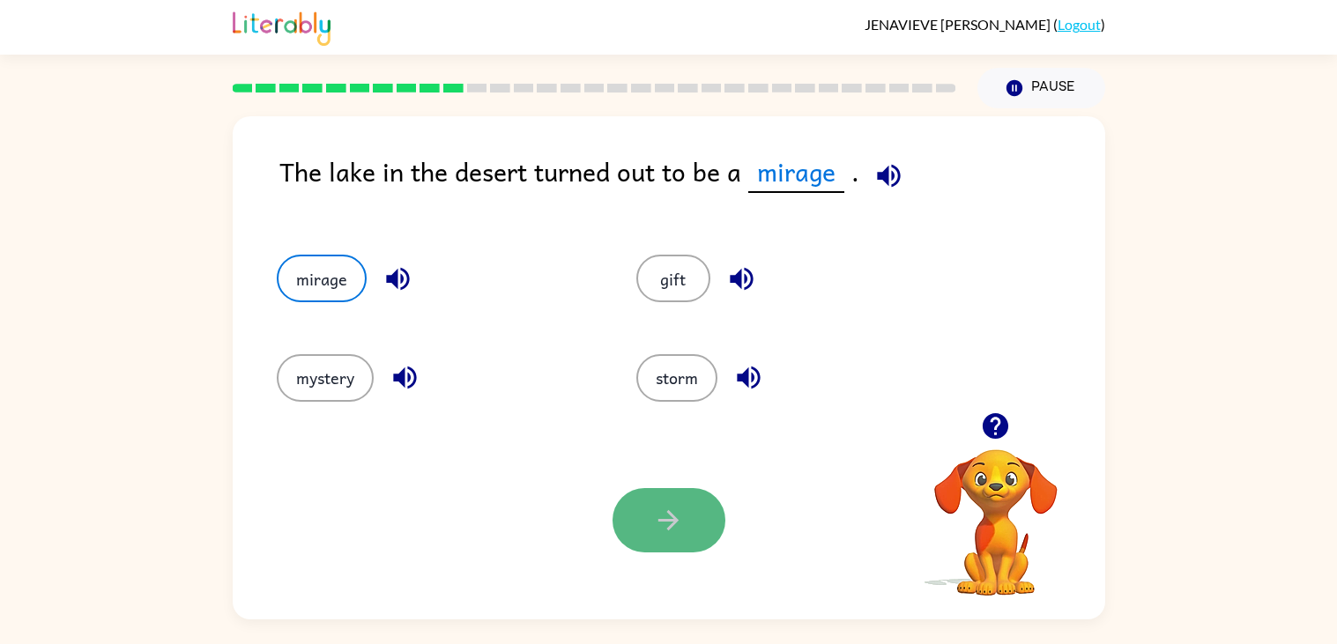
click at [680, 488] on button "button" at bounding box center [669, 520] width 113 height 64
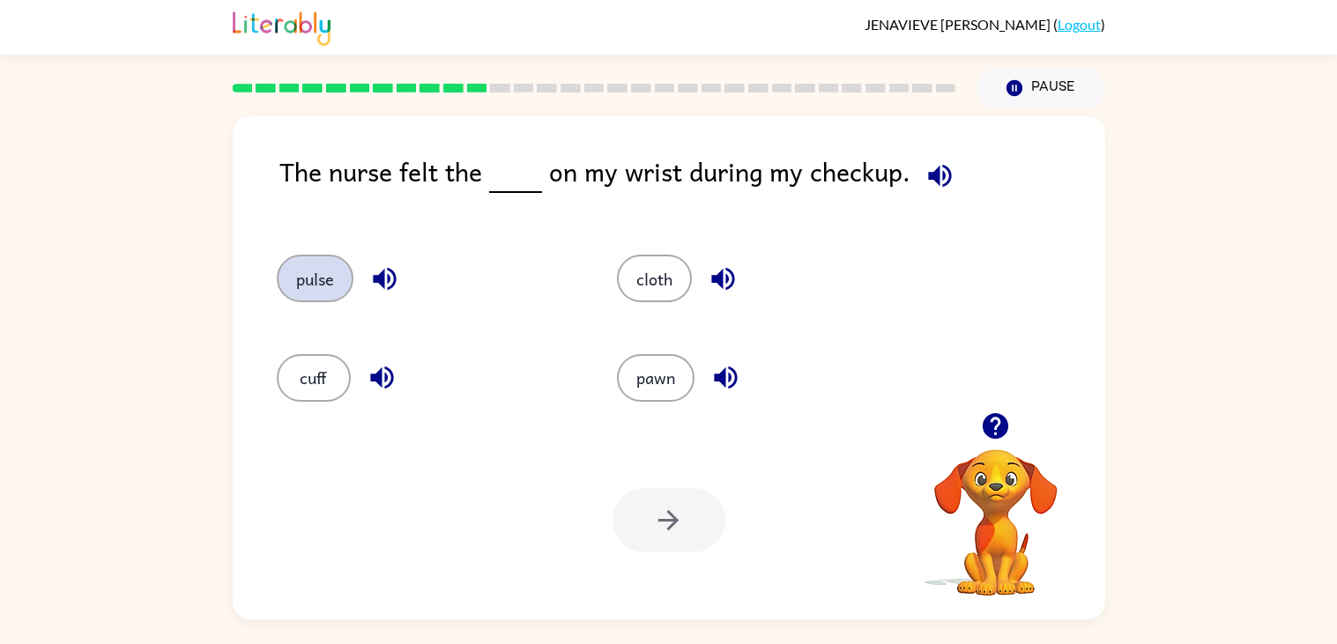
click at [307, 289] on button "pulse" at bounding box center [315, 279] width 77 height 48
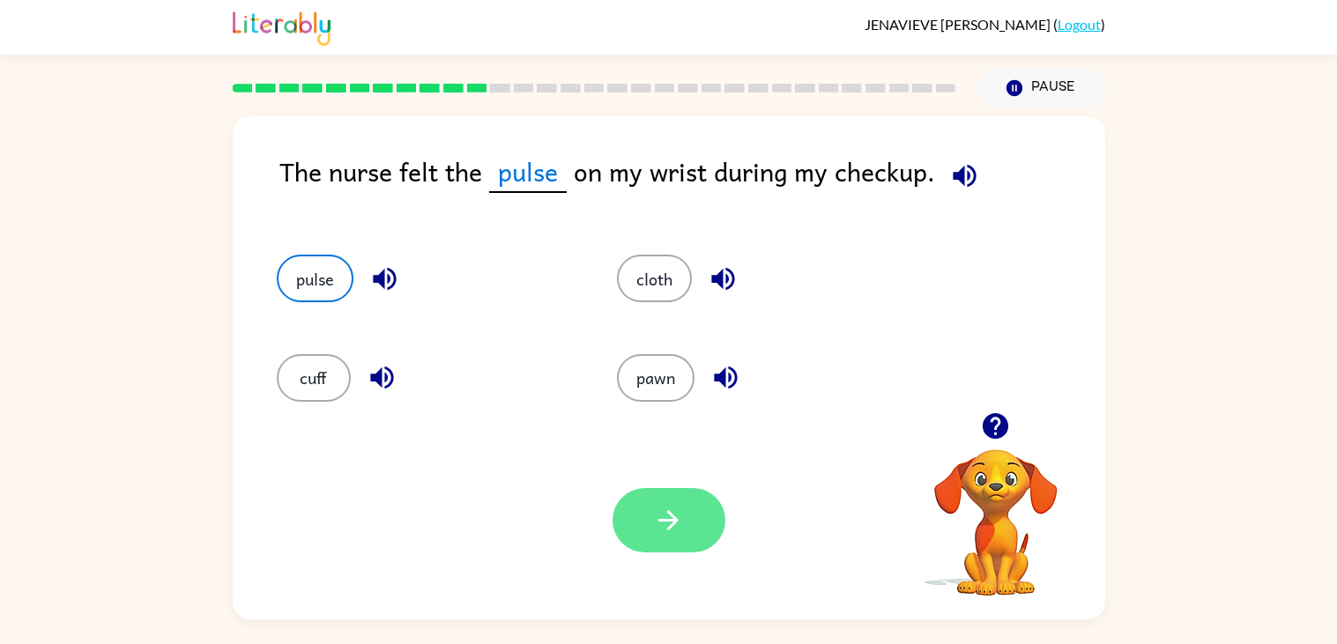
click at [672, 550] on button "button" at bounding box center [669, 520] width 113 height 64
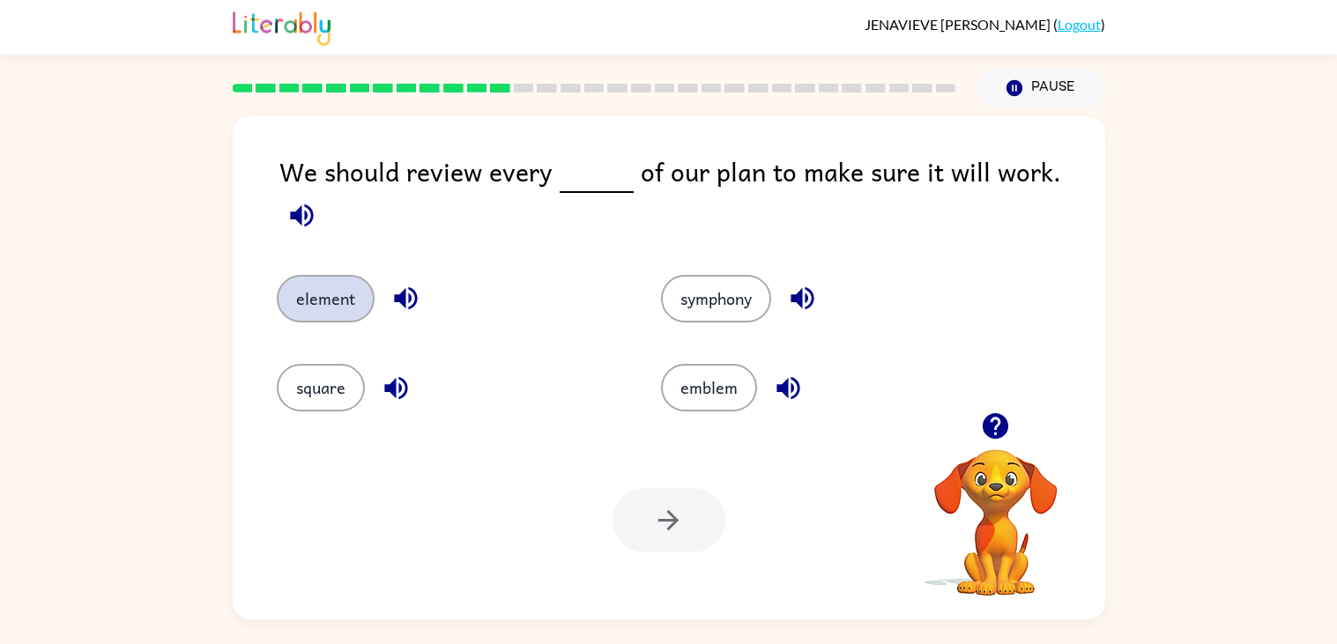
click at [349, 282] on button "element" at bounding box center [326, 299] width 98 height 48
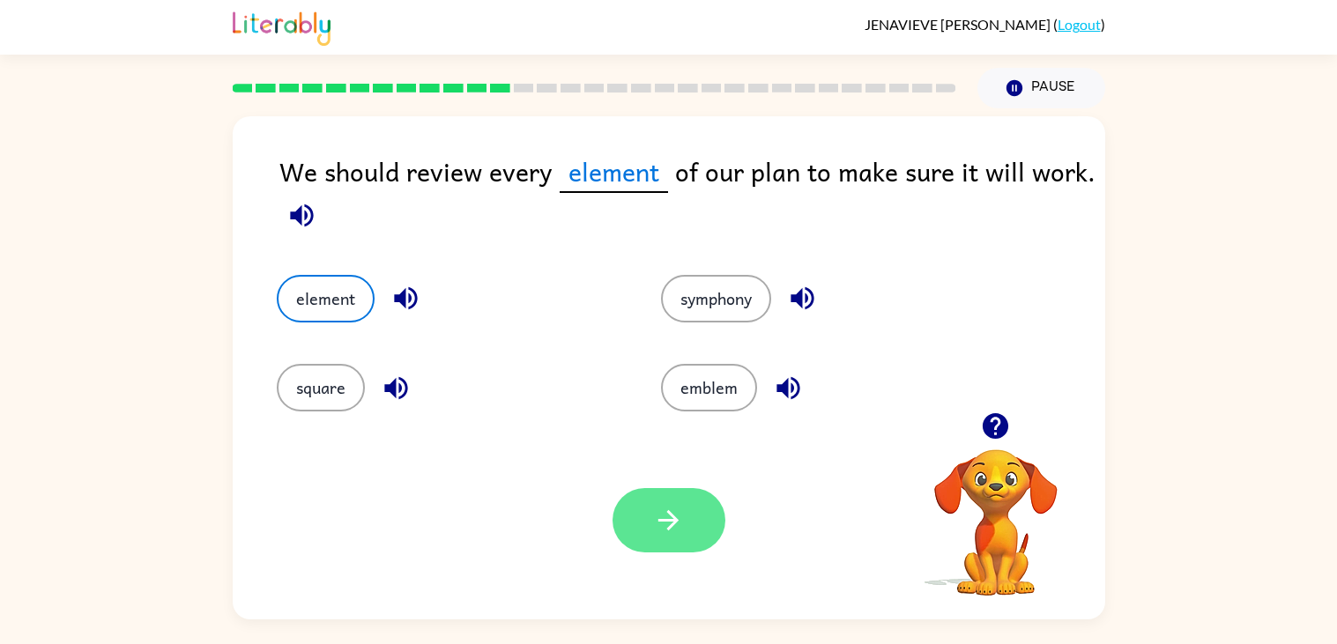
click at [695, 538] on button "button" at bounding box center [669, 520] width 113 height 64
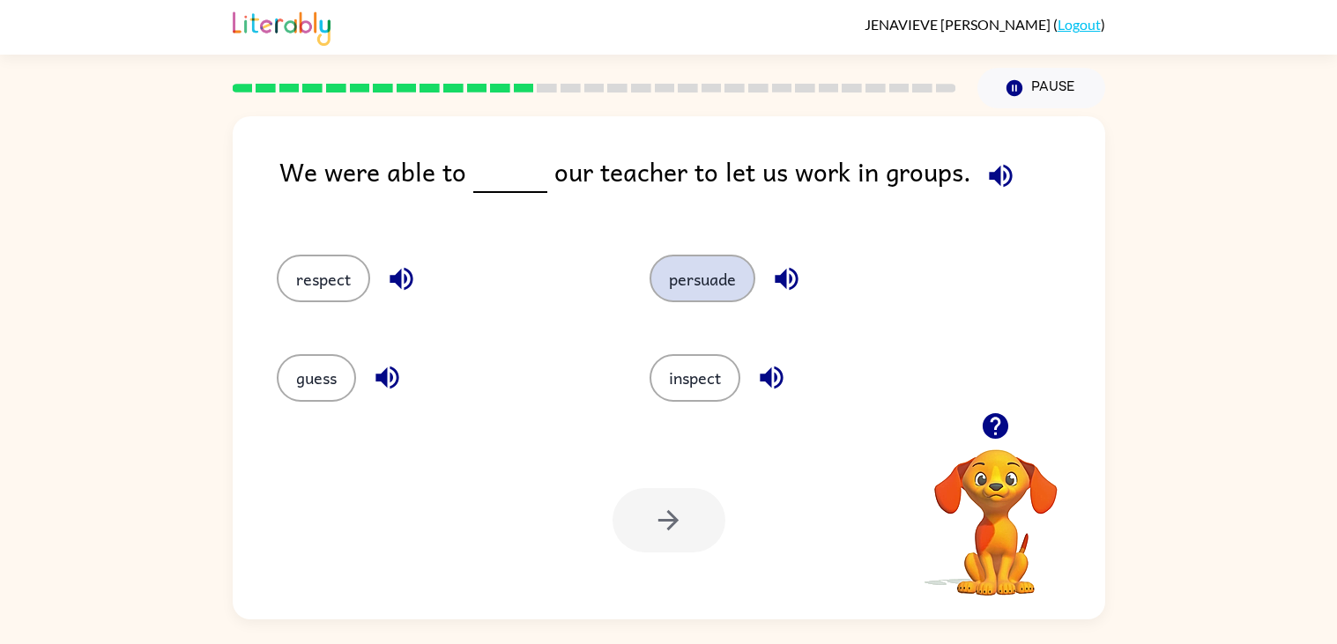
click at [676, 275] on button "persuade" at bounding box center [703, 279] width 106 height 48
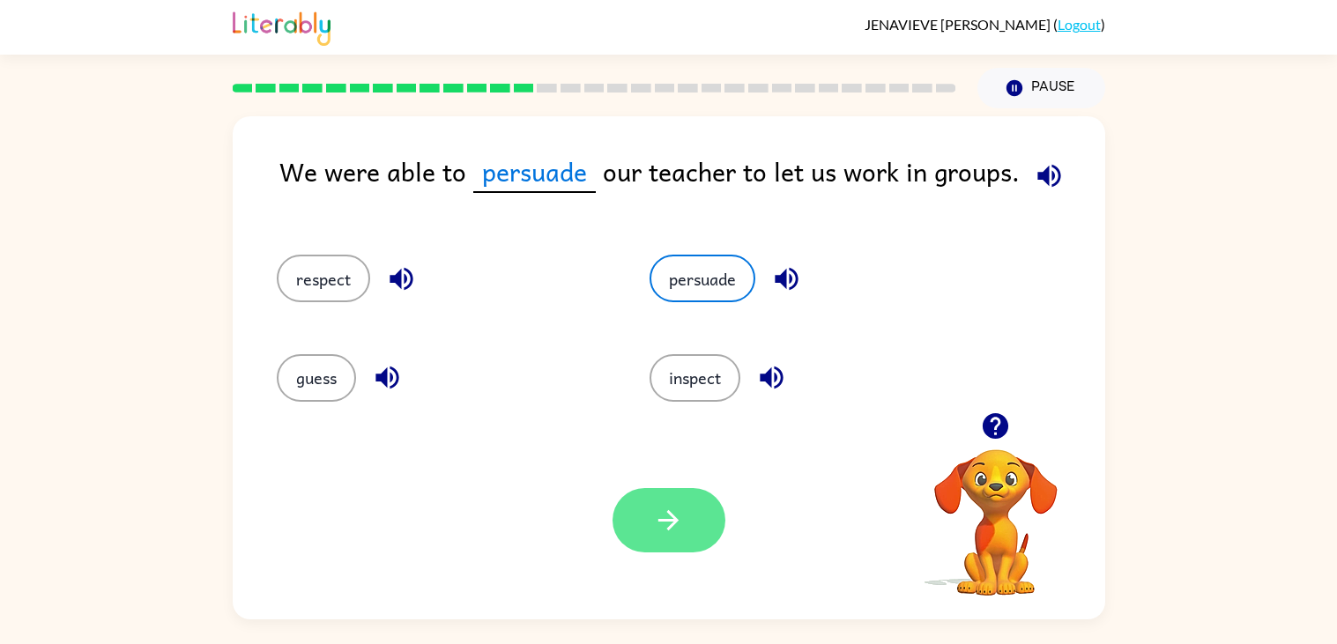
click at [692, 515] on button "button" at bounding box center [669, 520] width 113 height 64
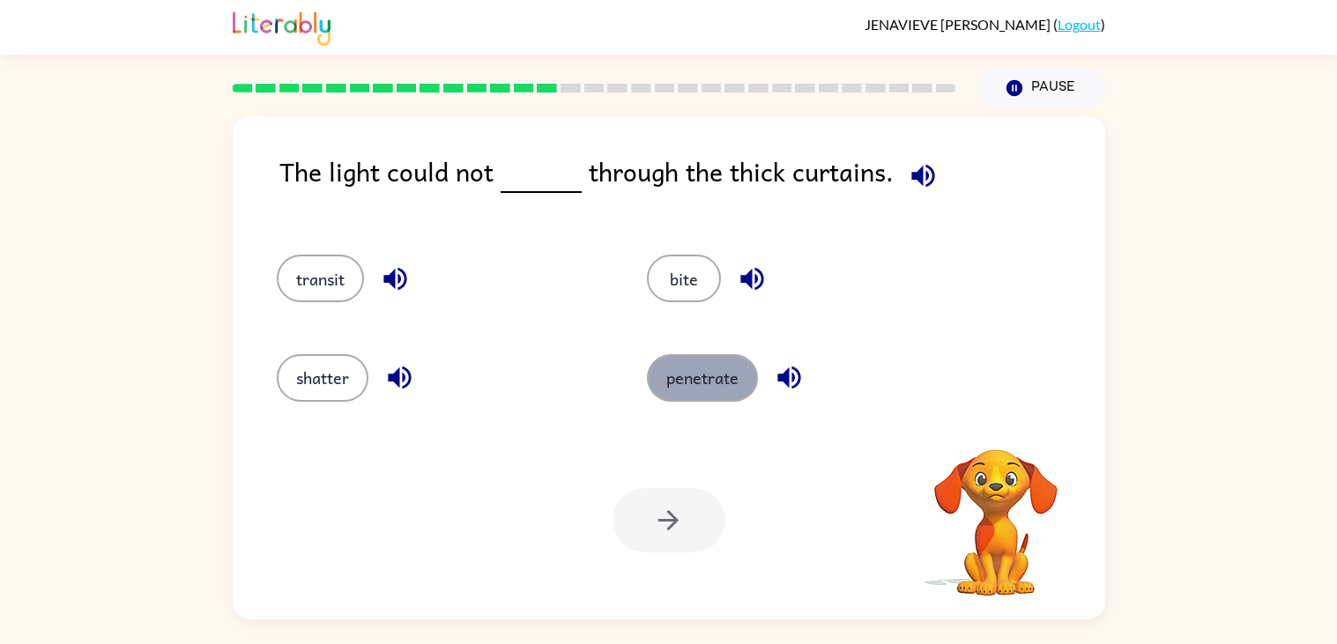
click at [712, 356] on button "penetrate" at bounding box center [702, 378] width 111 height 48
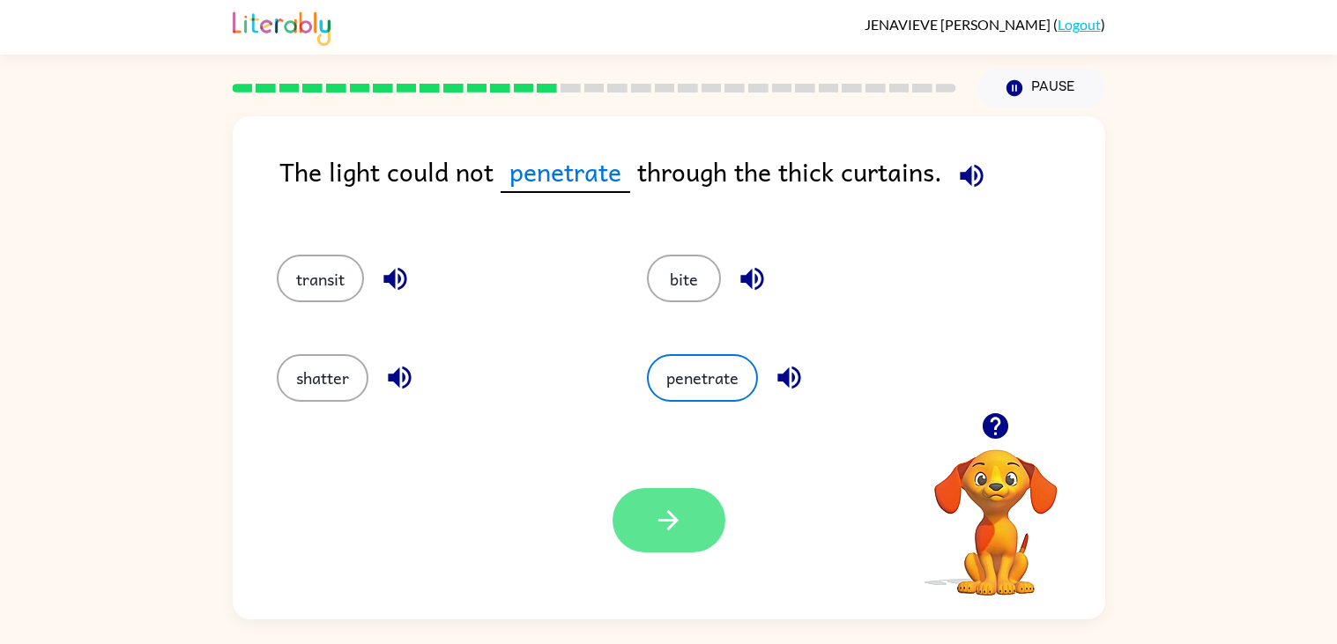
click at [673, 492] on button "button" at bounding box center [669, 520] width 113 height 64
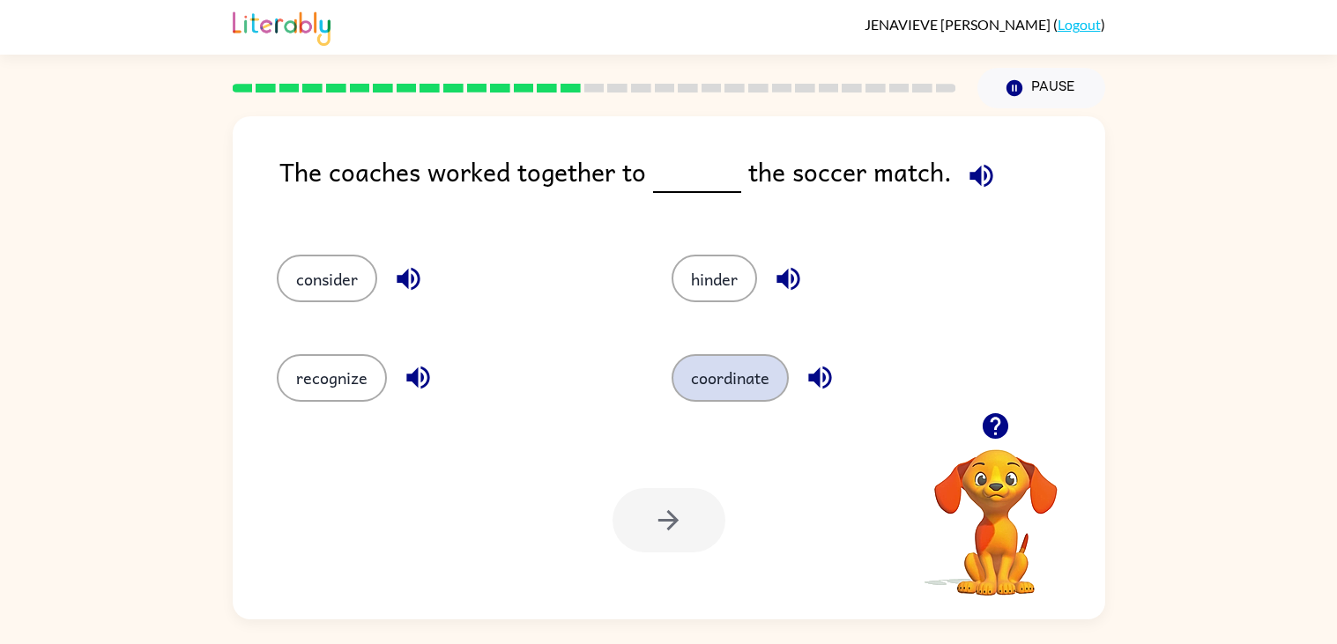
click at [694, 371] on button "coordinate" at bounding box center [730, 378] width 117 height 48
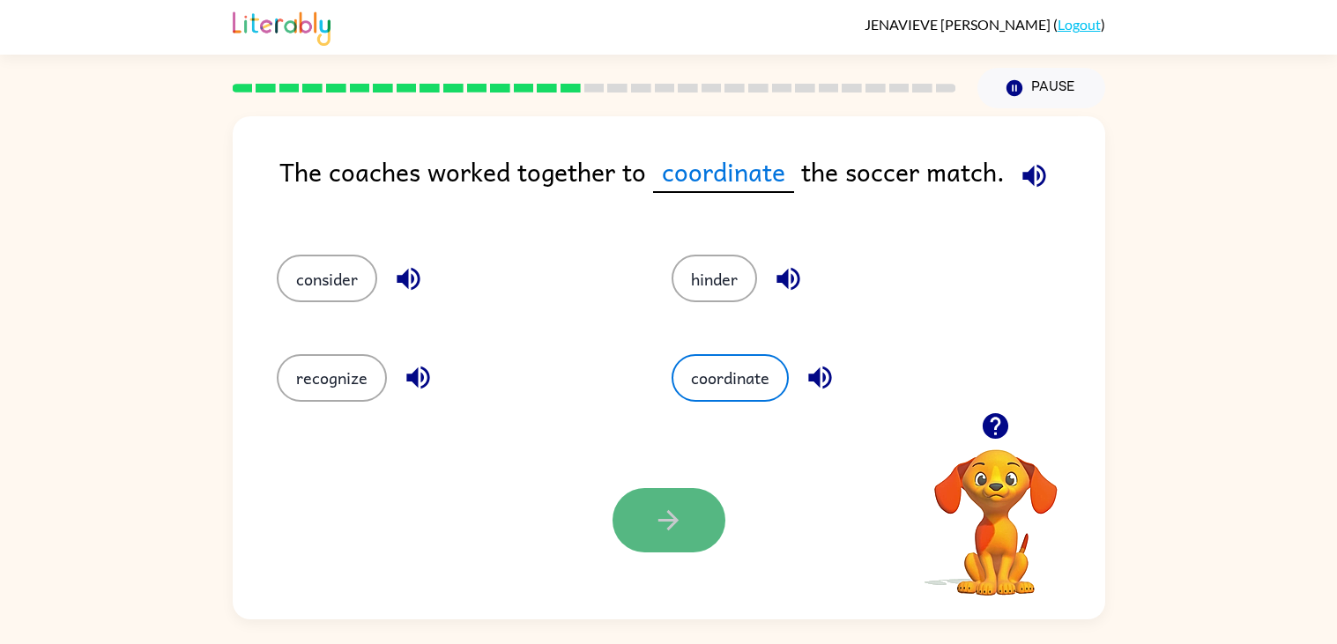
click at [693, 495] on button "button" at bounding box center [669, 520] width 113 height 64
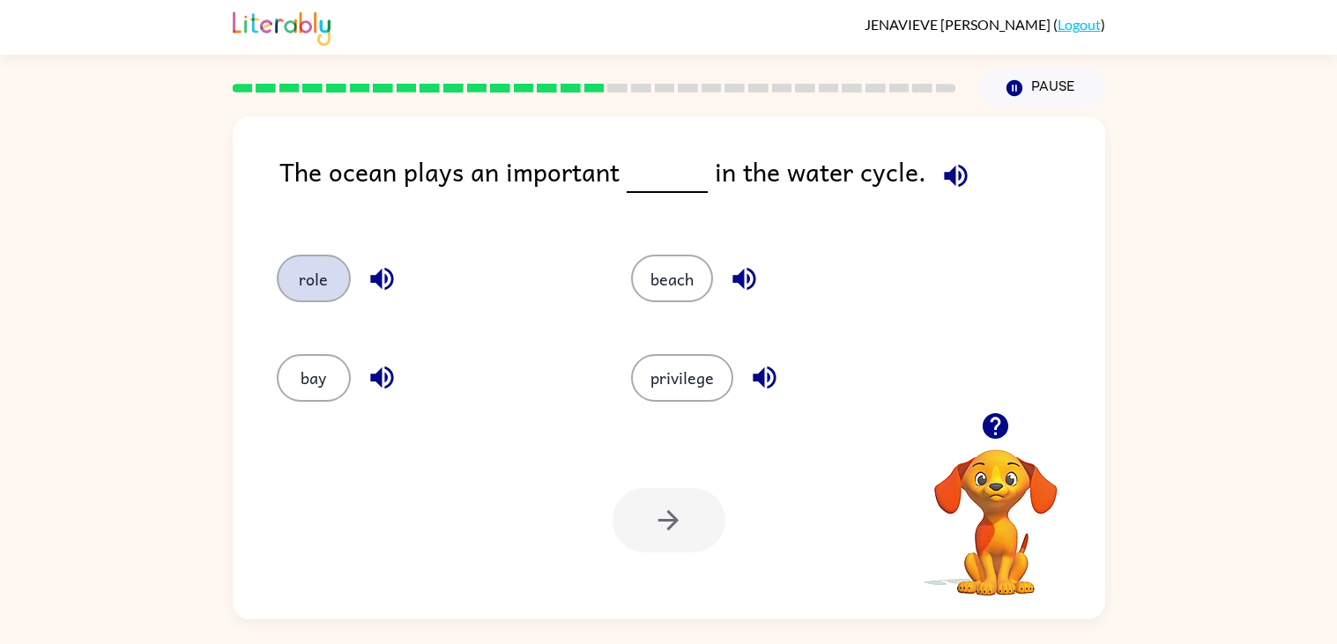
click at [316, 287] on button "role" at bounding box center [314, 279] width 74 height 48
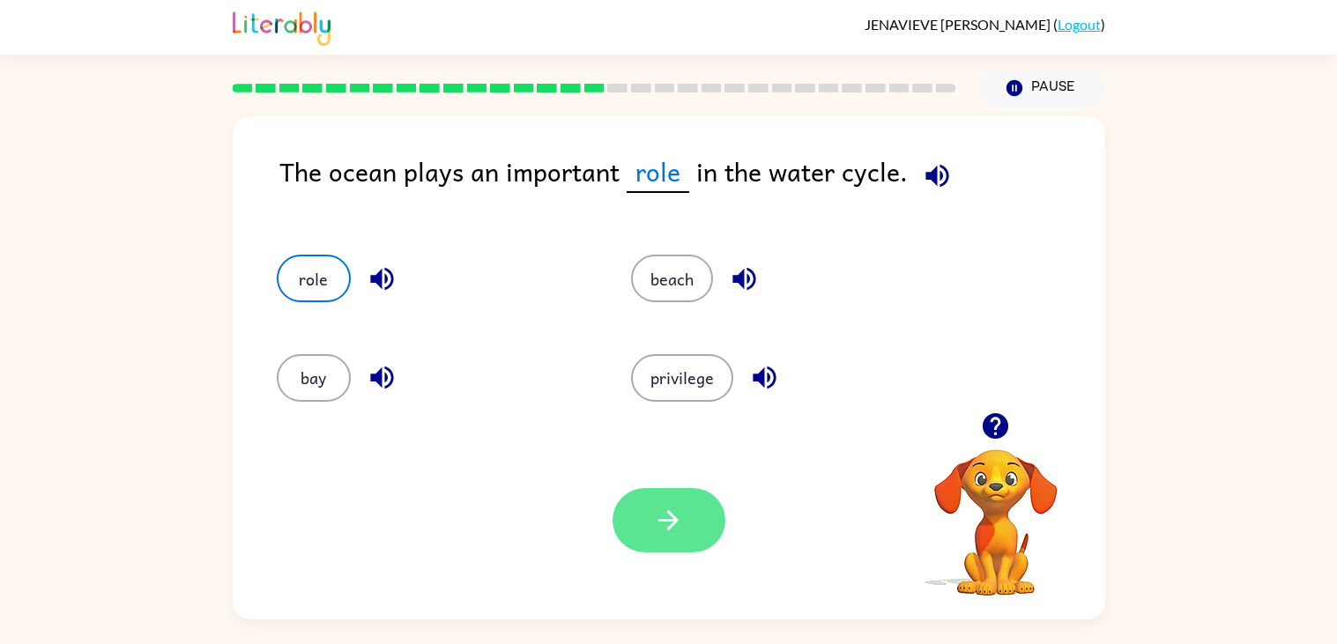
click at [690, 509] on button "button" at bounding box center [669, 520] width 113 height 64
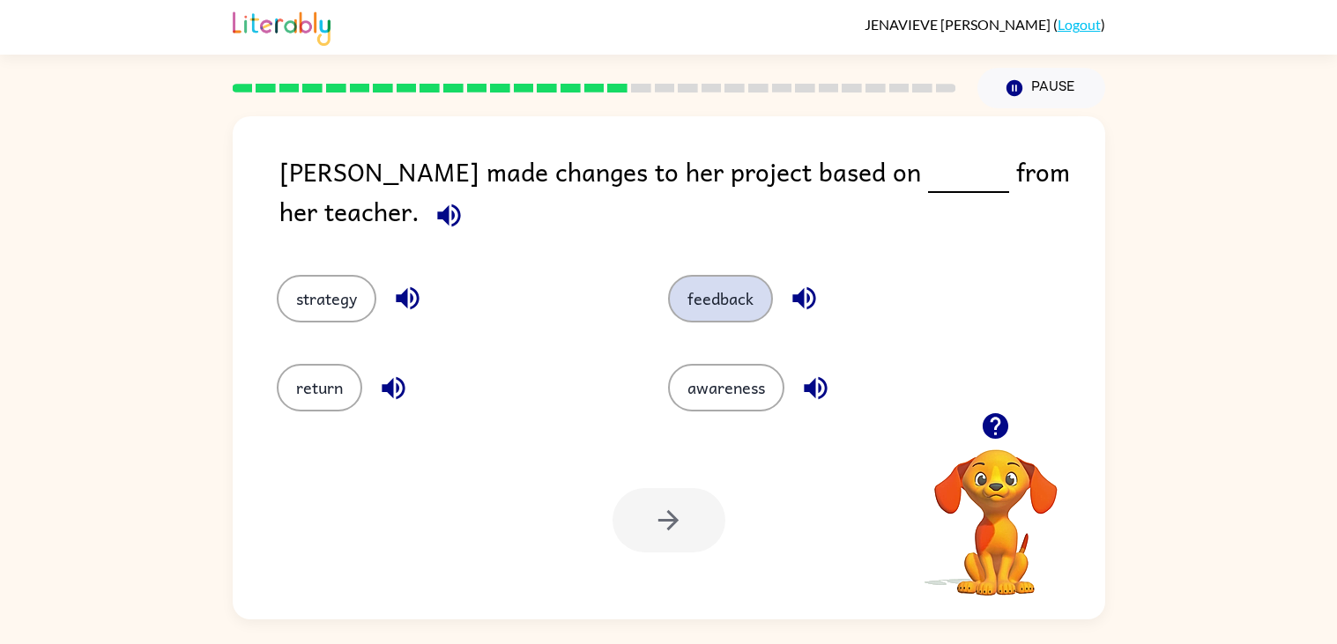
click at [683, 288] on button "feedback" at bounding box center [720, 299] width 105 height 48
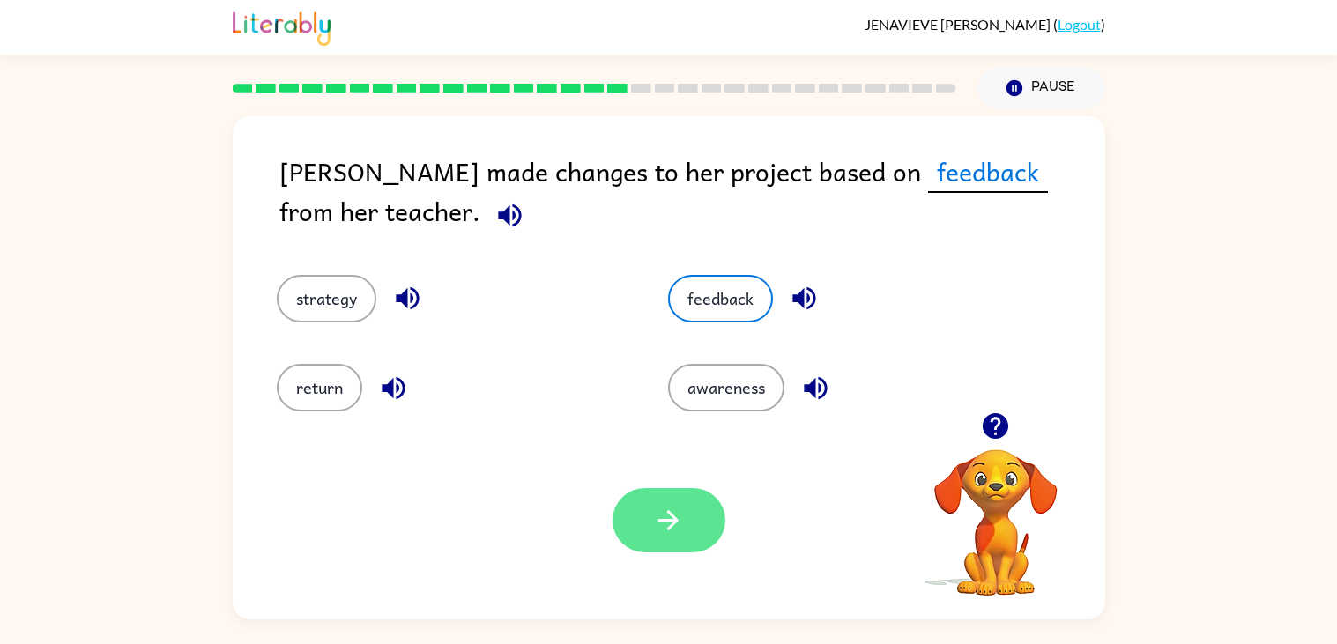
click at [659, 516] on icon "button" at bounding box center [668, 520] width 31 height 31
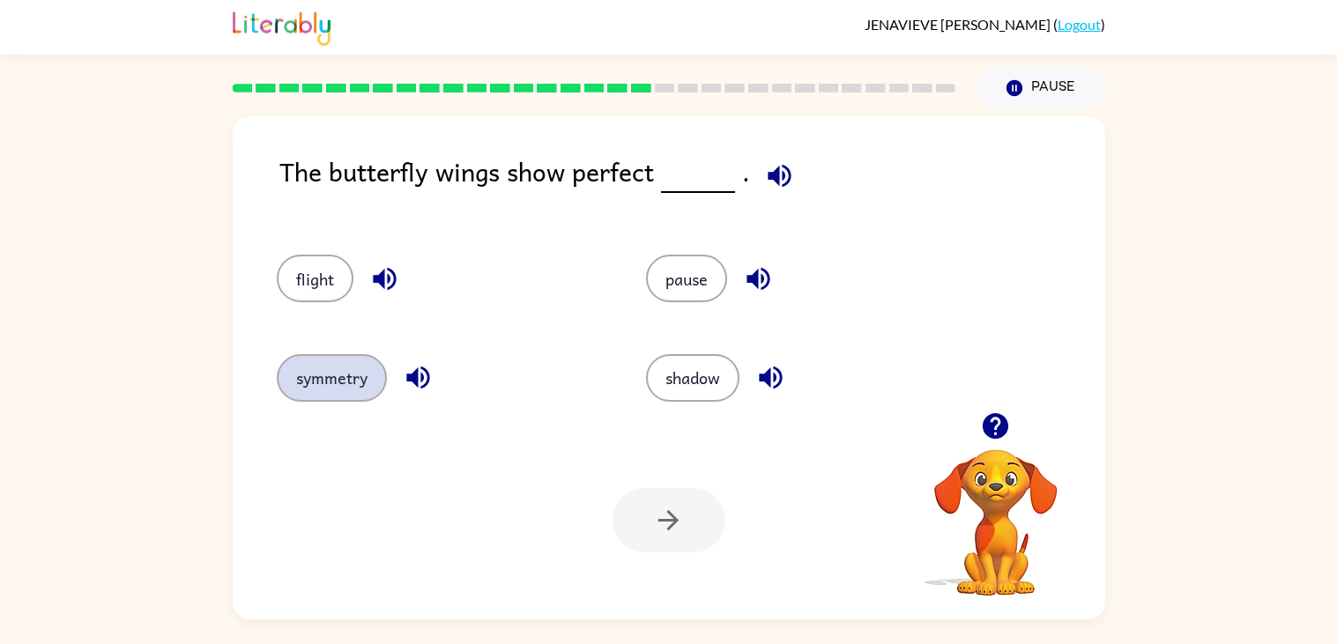
click at [369, 382] on button "symmetry" at bounding box center [332, 378] width 110 height 48
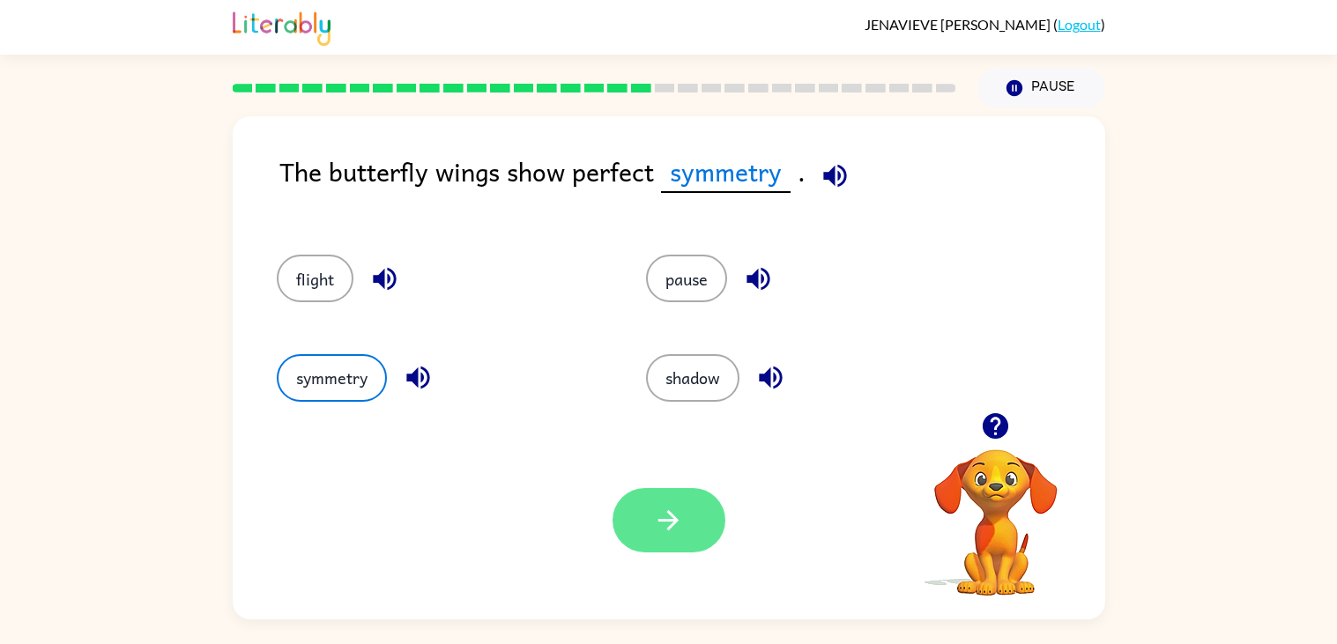
click at [649, 525] on button "button" at bounding box center [669, 520] width 113 height 64
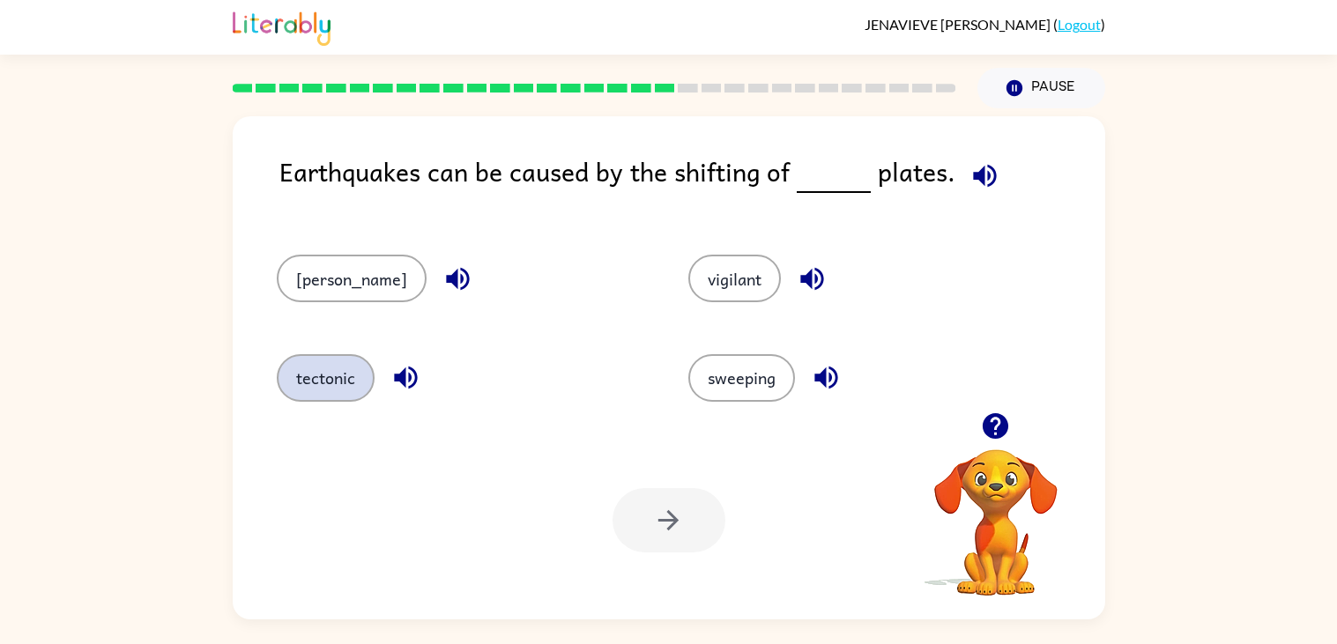
click at [332, 368] on button "tectonic" at bounding box center [326, 378] width 98 height 48
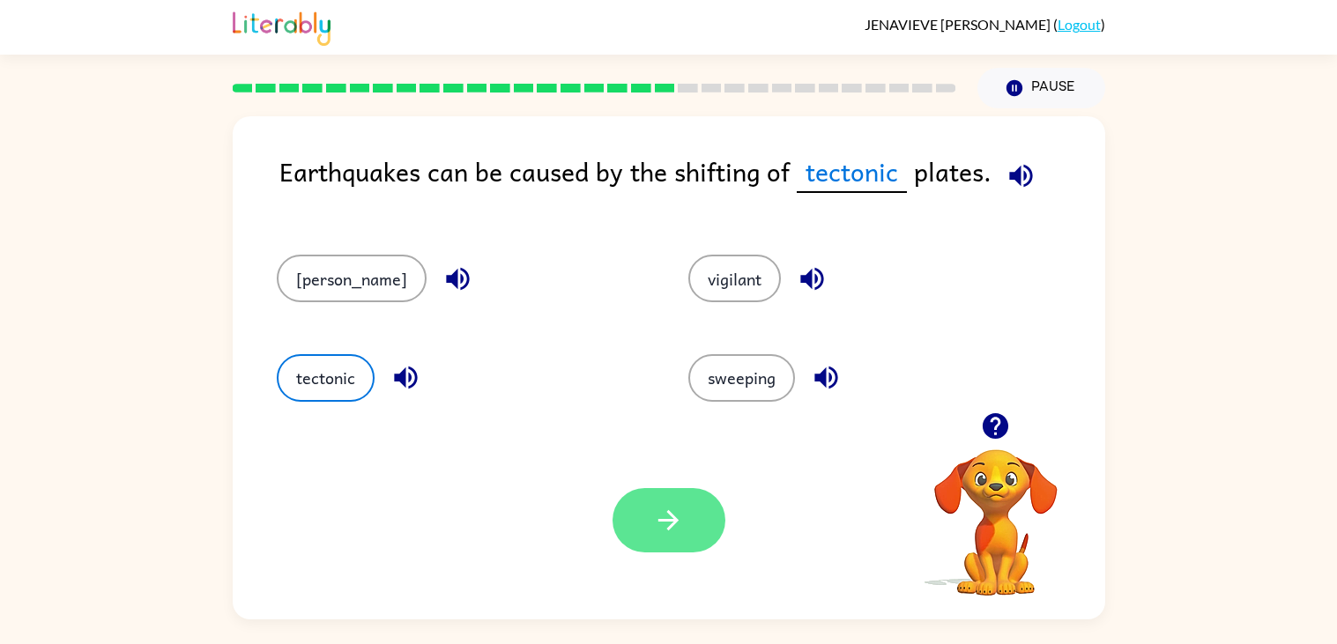
click at [624, 521] on button "button" at bounding box center [669, 520] width 113 height 64
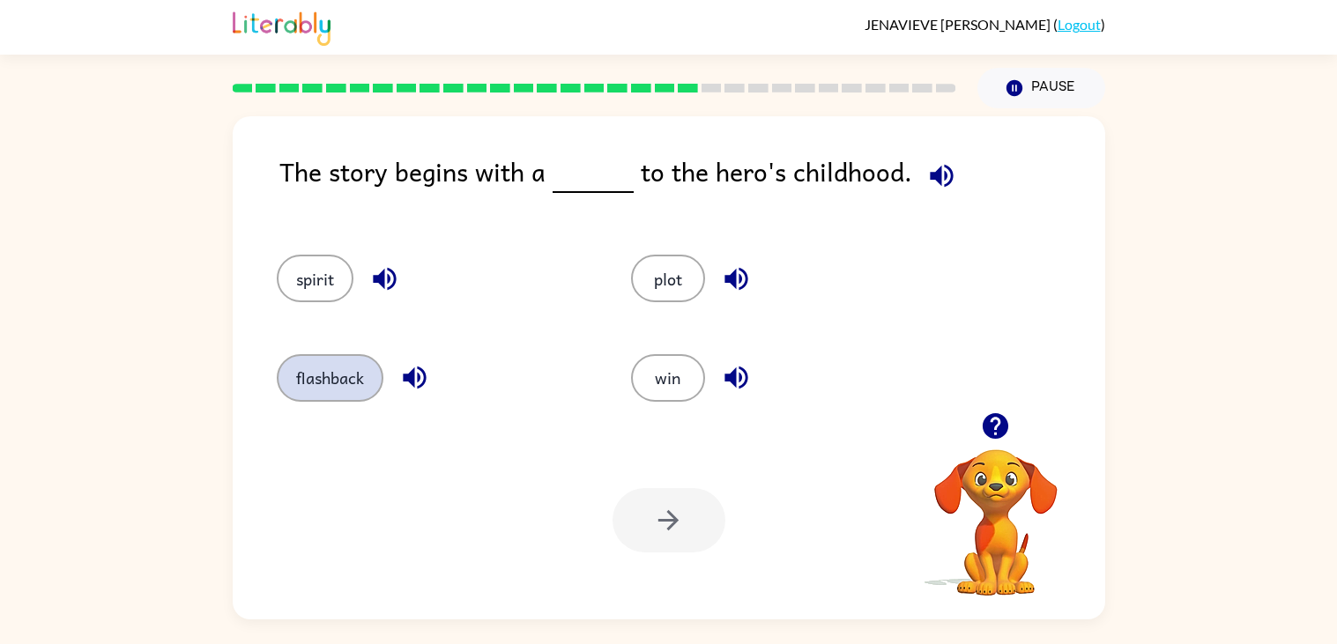
click at [354, 368] on button "flashback" at bounding box center [330, 378] width 107 height 48
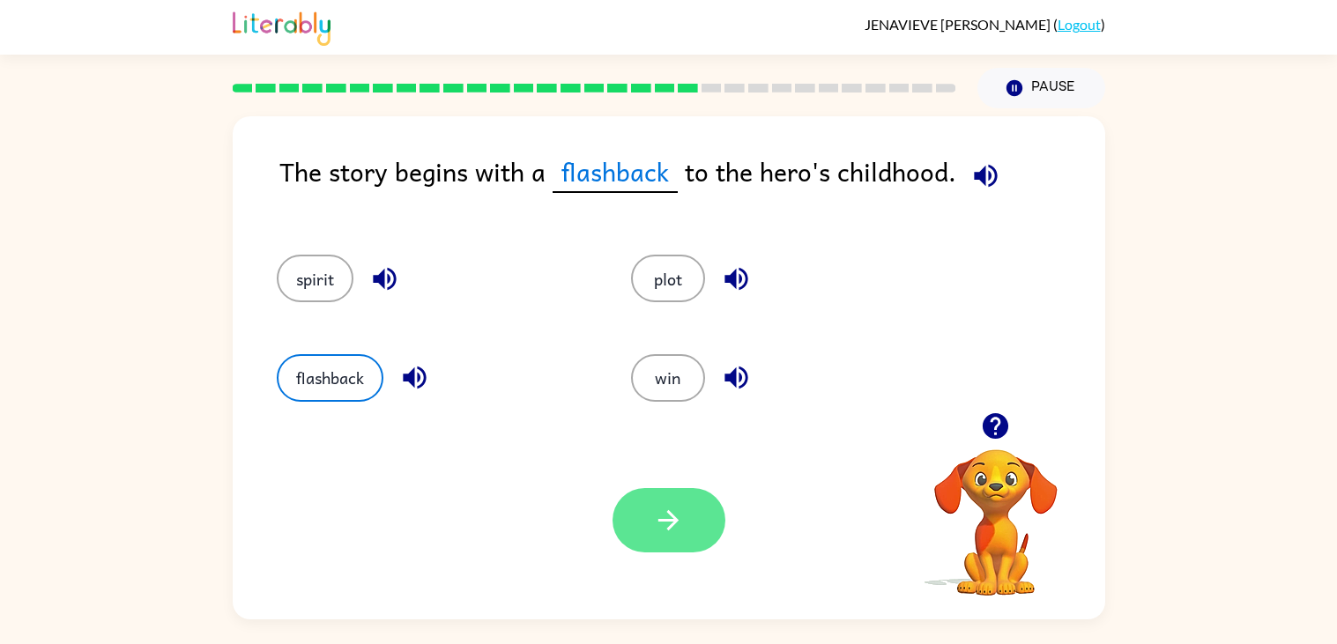
click at [681, 516] on icon "button" at bounding box center [668, 520] width 31 height 31
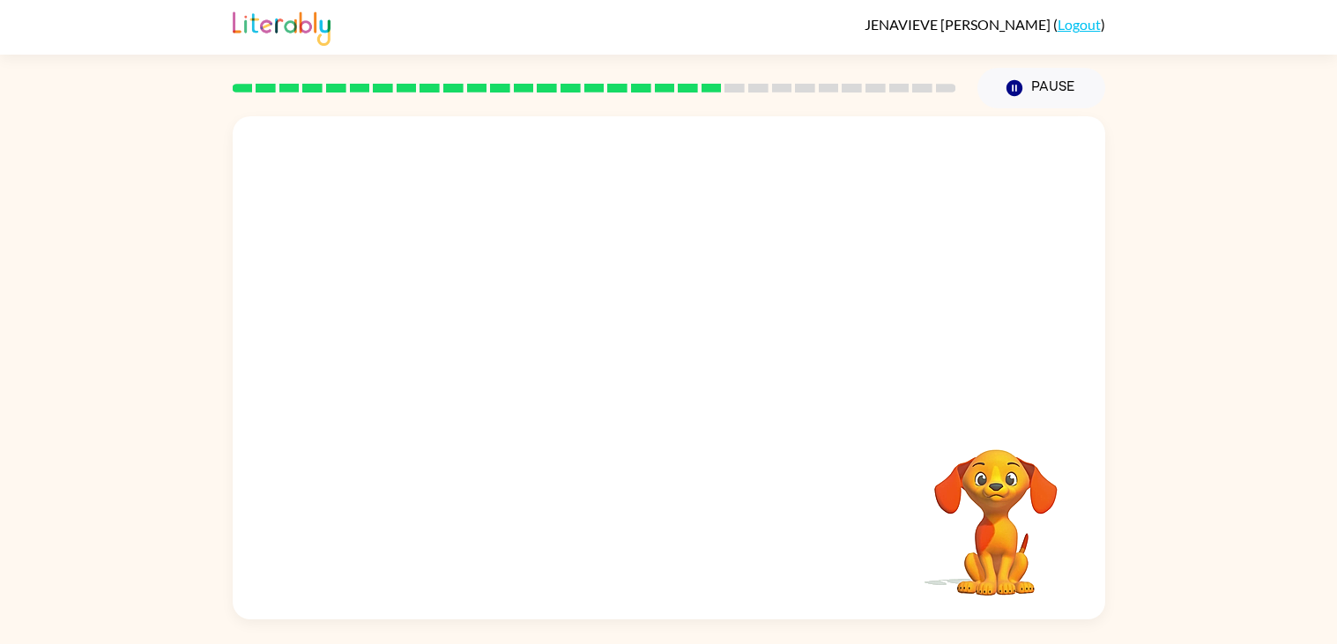
click at [672, 389] on div at bounding box center [669, 264] width 873 height 296
click at [672, 389] on icon "button" at bounding box center [668, 376] width 31 height 31
click at [687, 374] on button "button" at bounding box center [669, 377] width 113 height 64
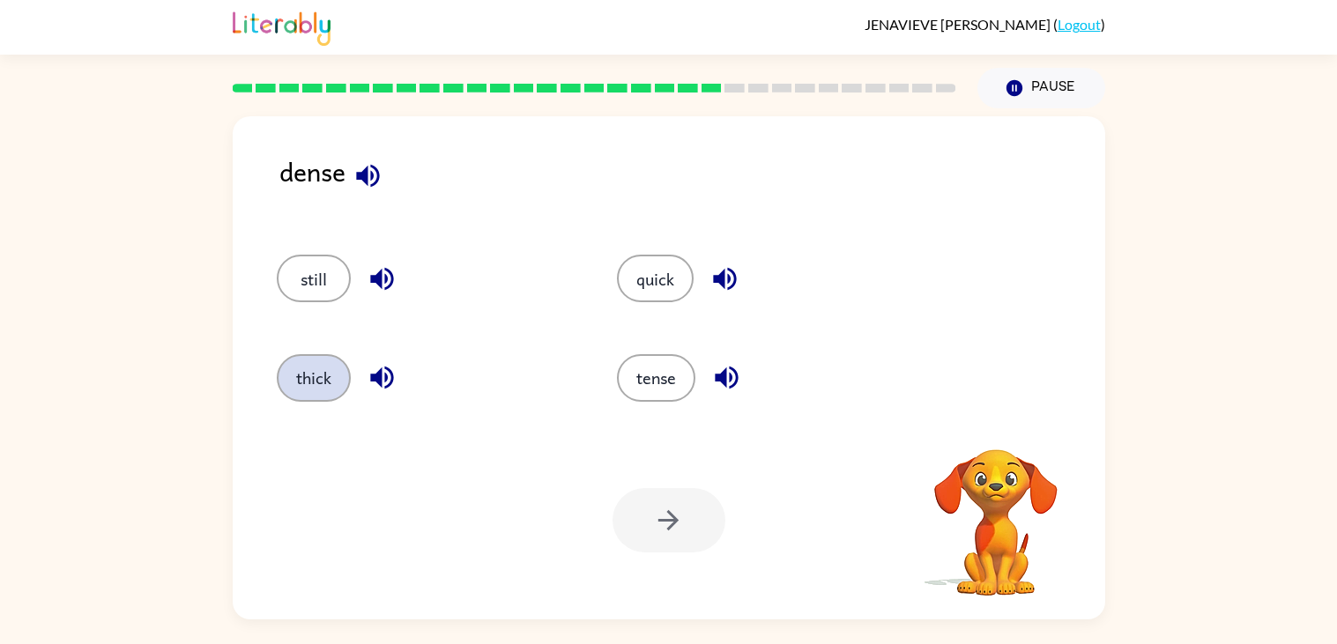
click at [308, 381] on button "thick" at bounding box center [314, 378] width 74 height 48
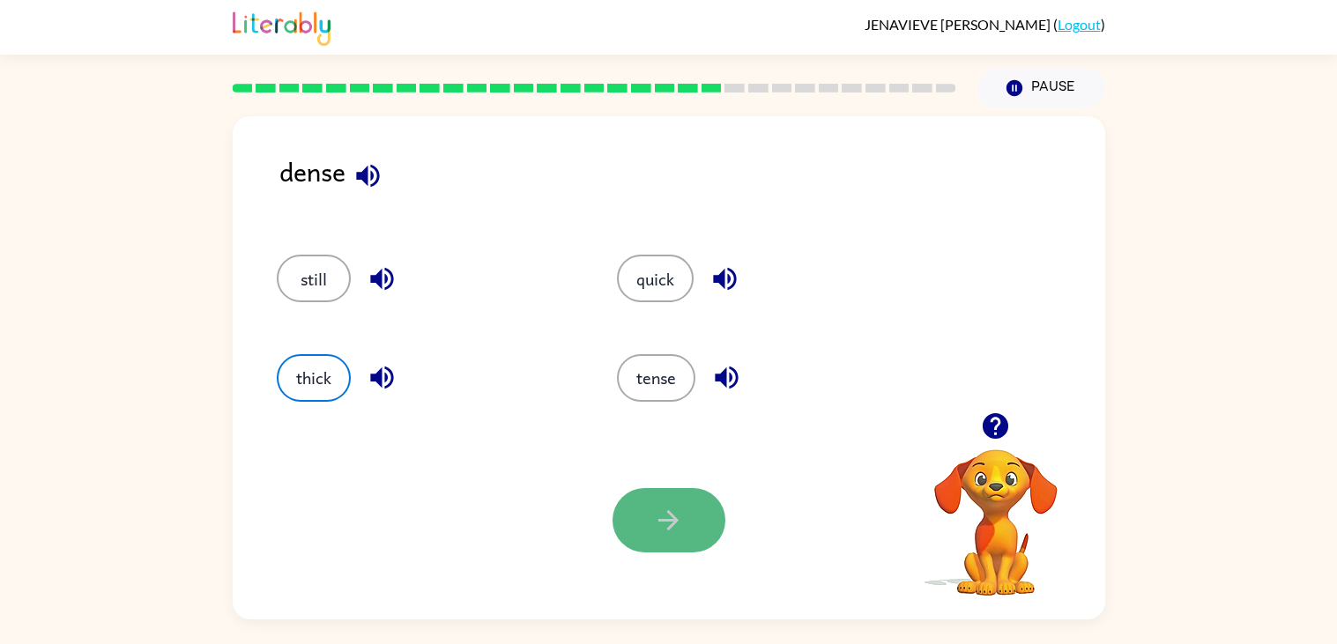
click at [692, 503] on button "button" at bounding box center [669, 520] width 113 height 64
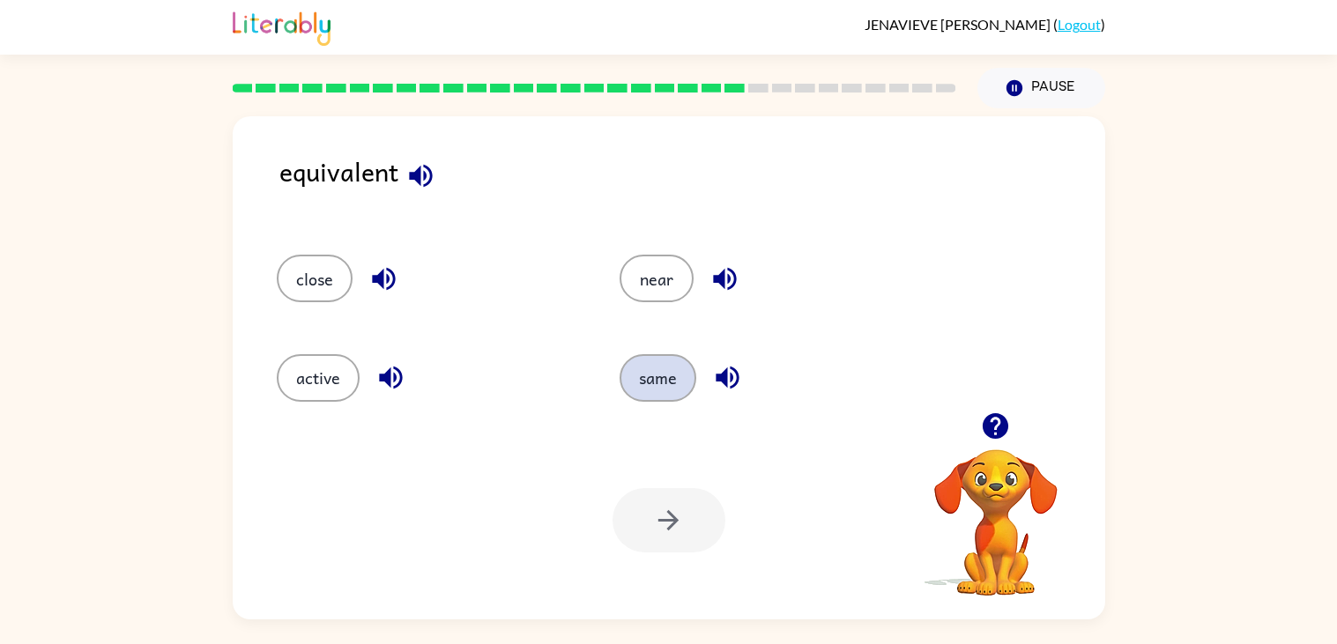
click at [644, 372] on button "same" at bounding box center [658, 378] width 77 height 48
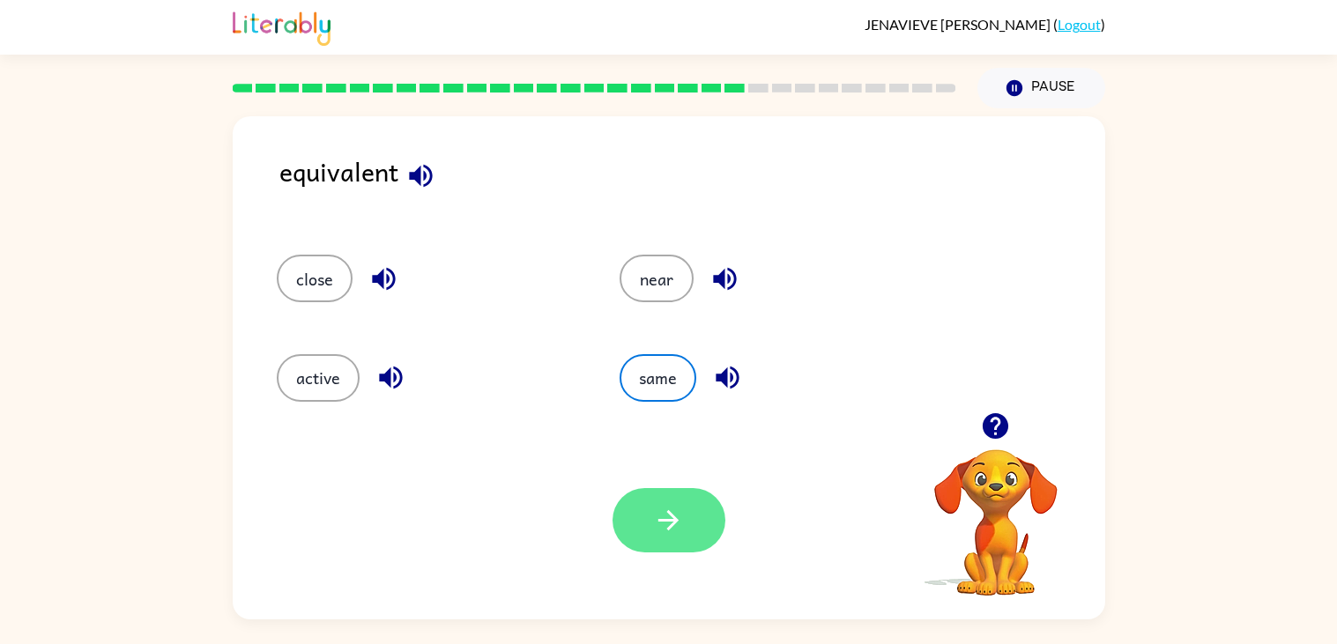
click at [677, 516] on icon "button" at bounding box center [668, 520] width 31 height 31
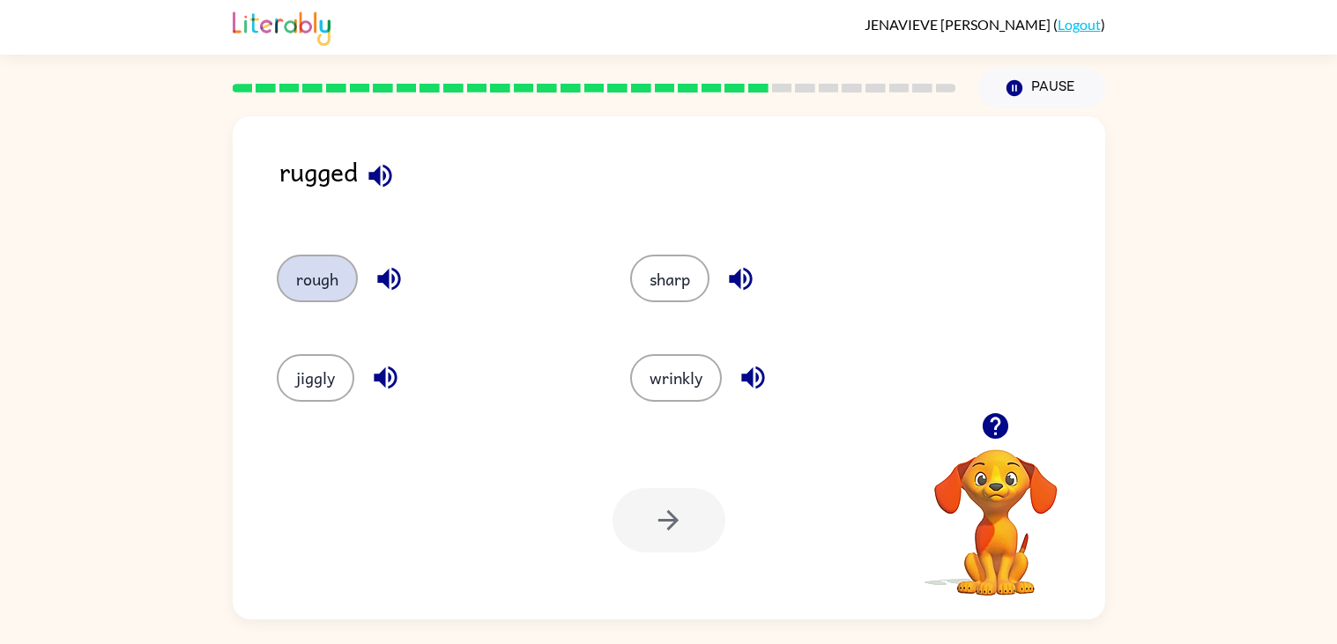
click at [346, 284] on button "rough" at bounding box center [317, 279] width 81 height 48
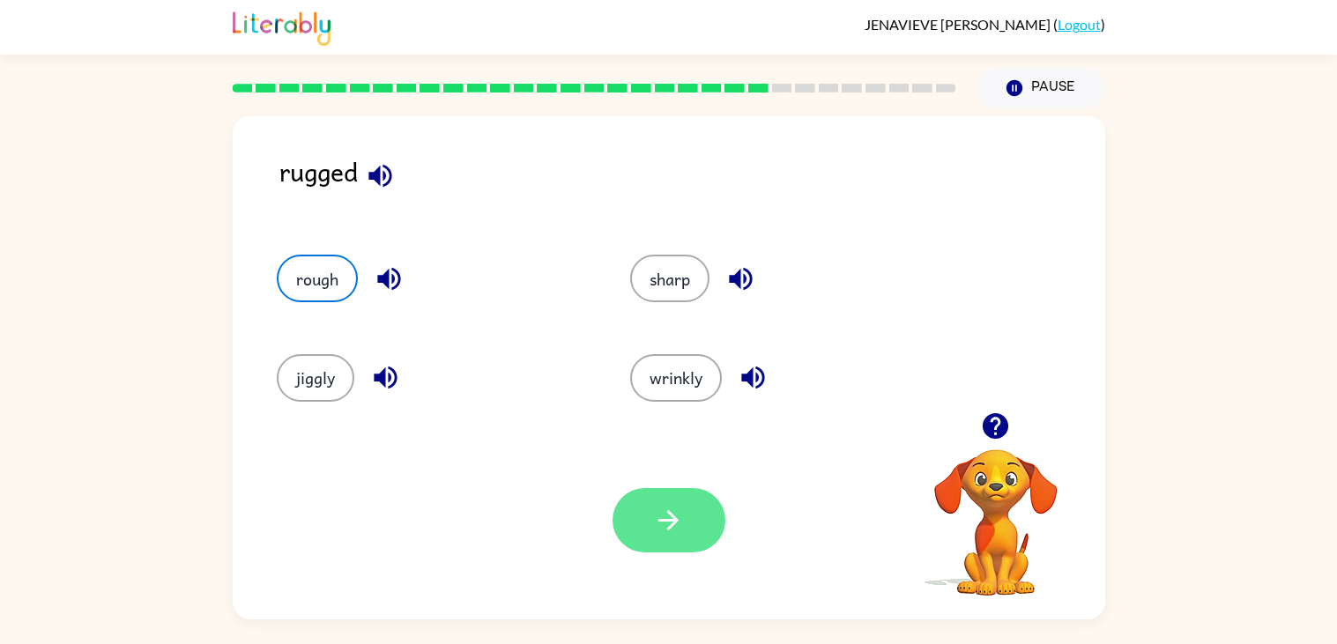
click at [701, 515] on button "button" at bounding box center [669, 520] width 113 height 64
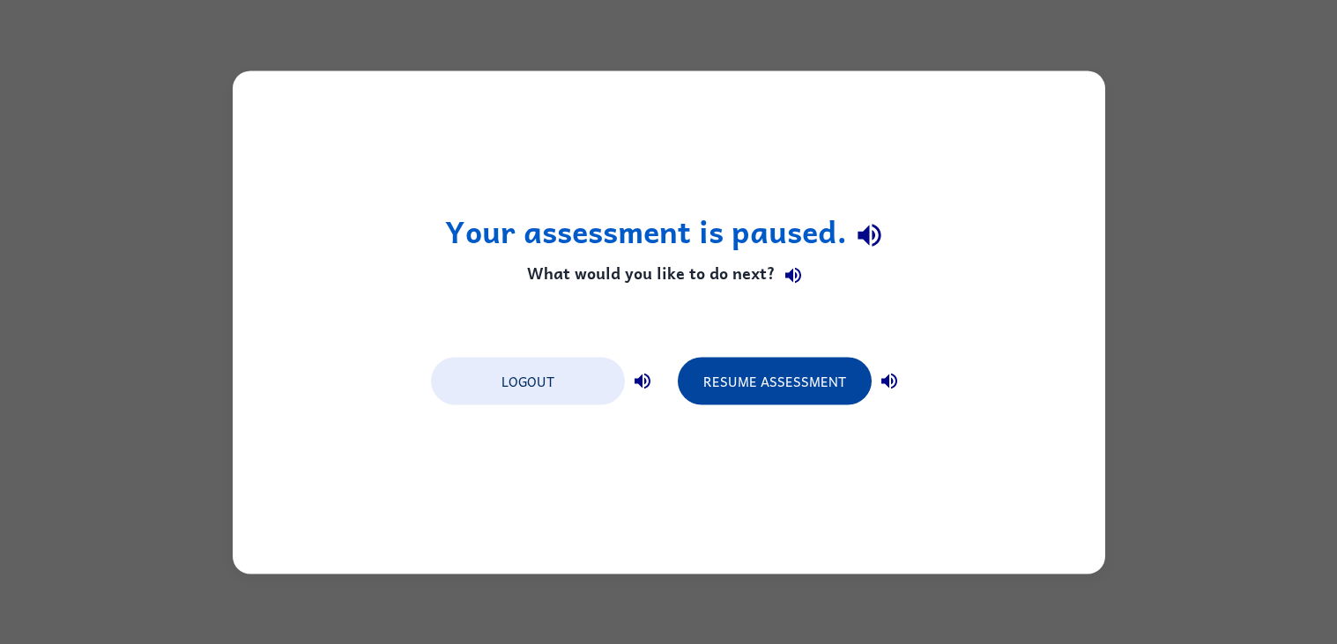
click at [783, 360] on button "Resume Assessment" at bounding box center [775, 381] width 194 height 48
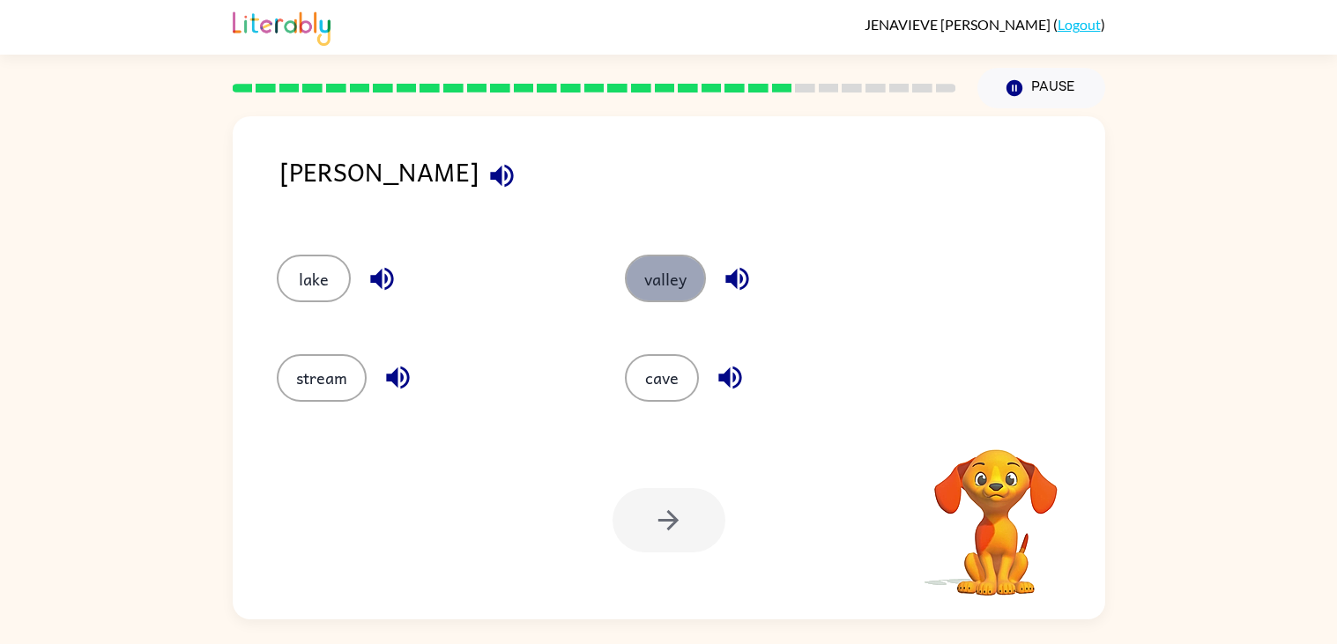
click at [657, 286] on button "valley" at bounding box center [665, 279] width 81 height 48
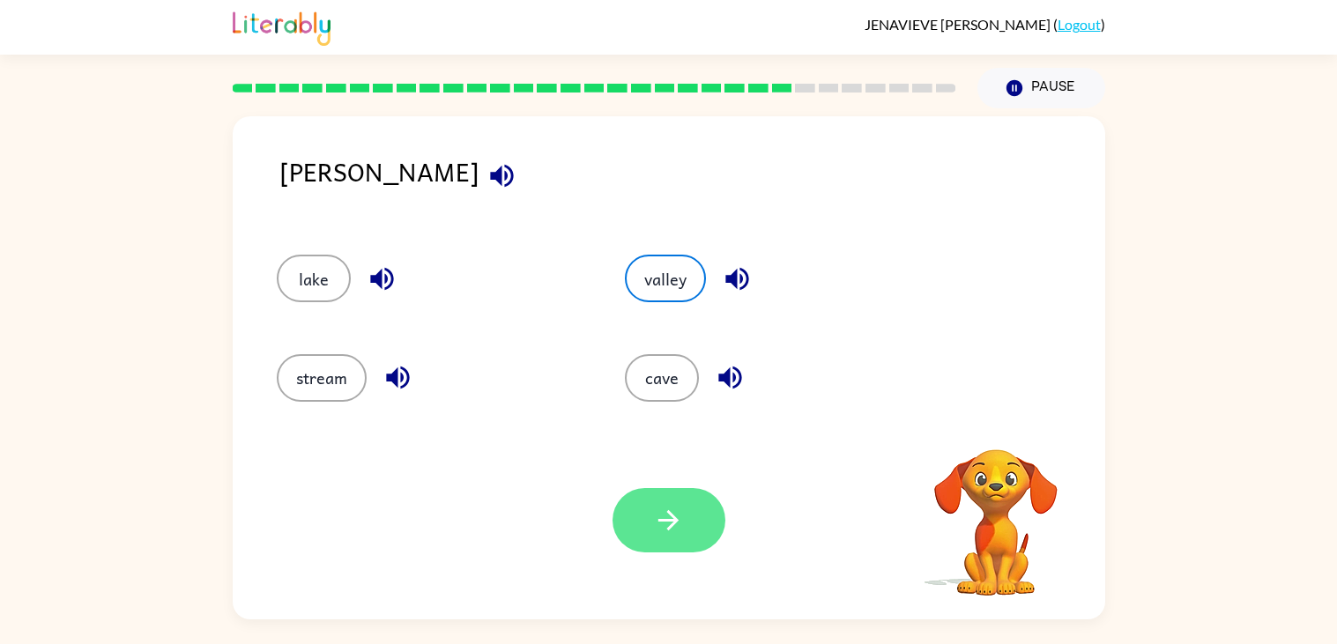
click at [652, 544] on button "button" at bounding box center [669, 520] width 113 height 64
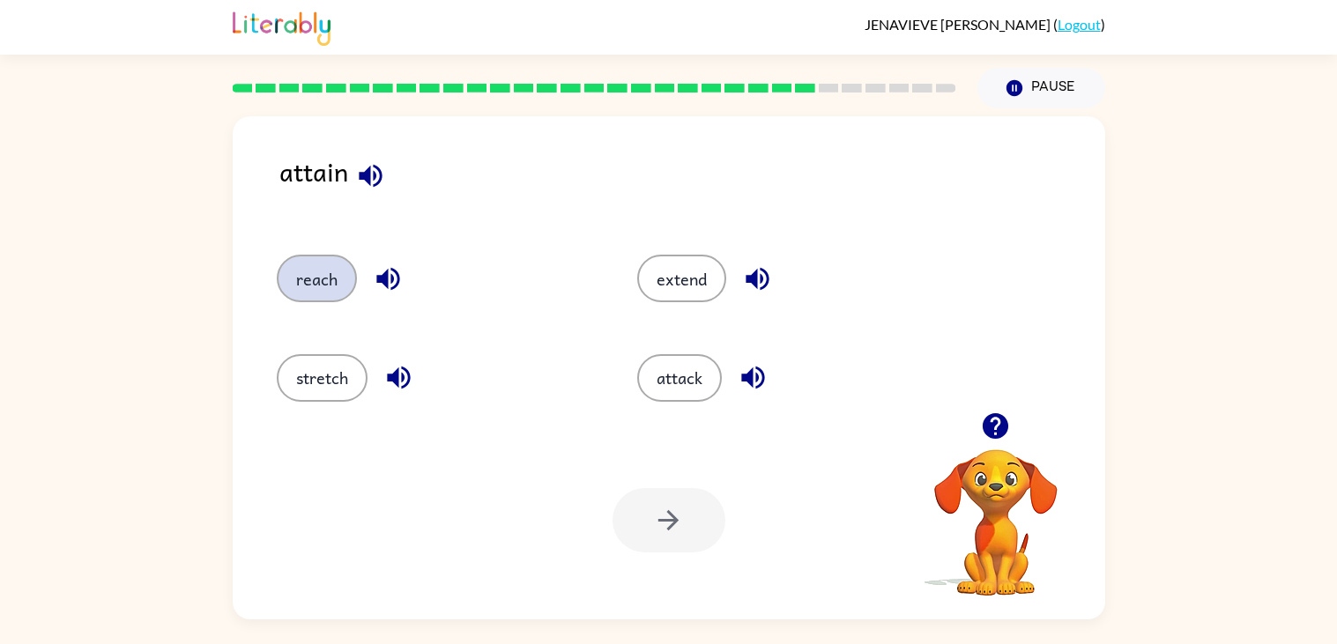
click at [317, 294] on button "reach" at bounding box center [317, 279] width 80 height 48
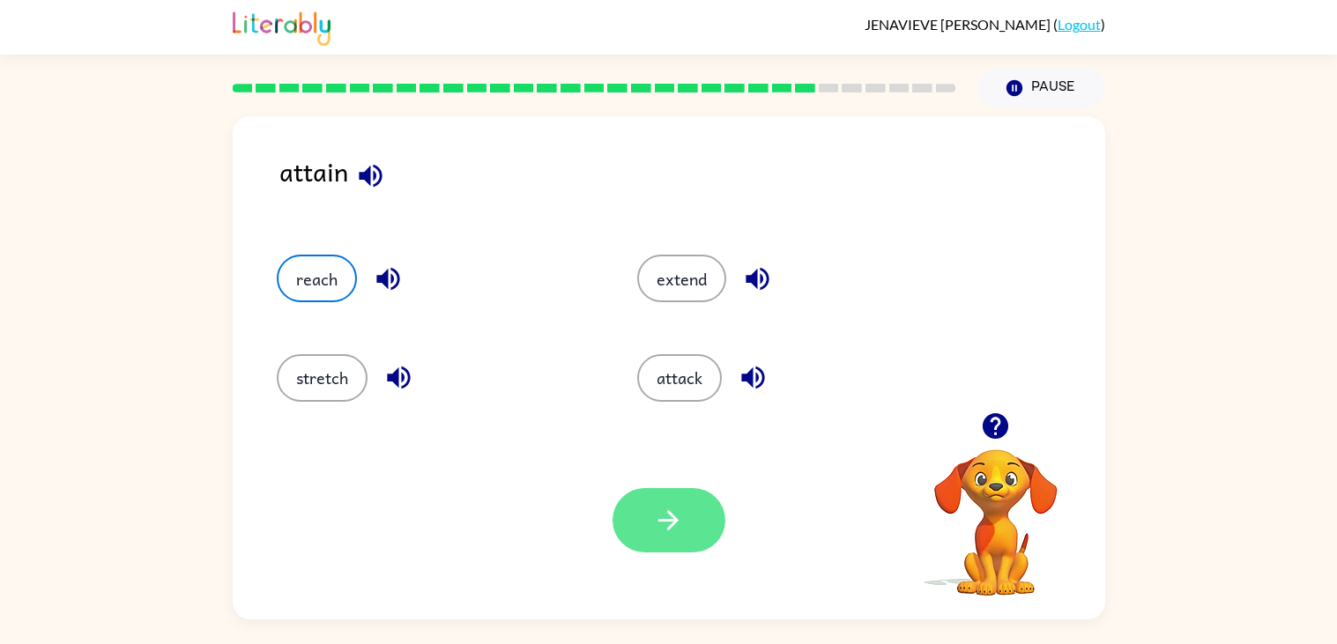
click at [653, 498] on button "button" at bounding box center [669, 520] width 113 height 64
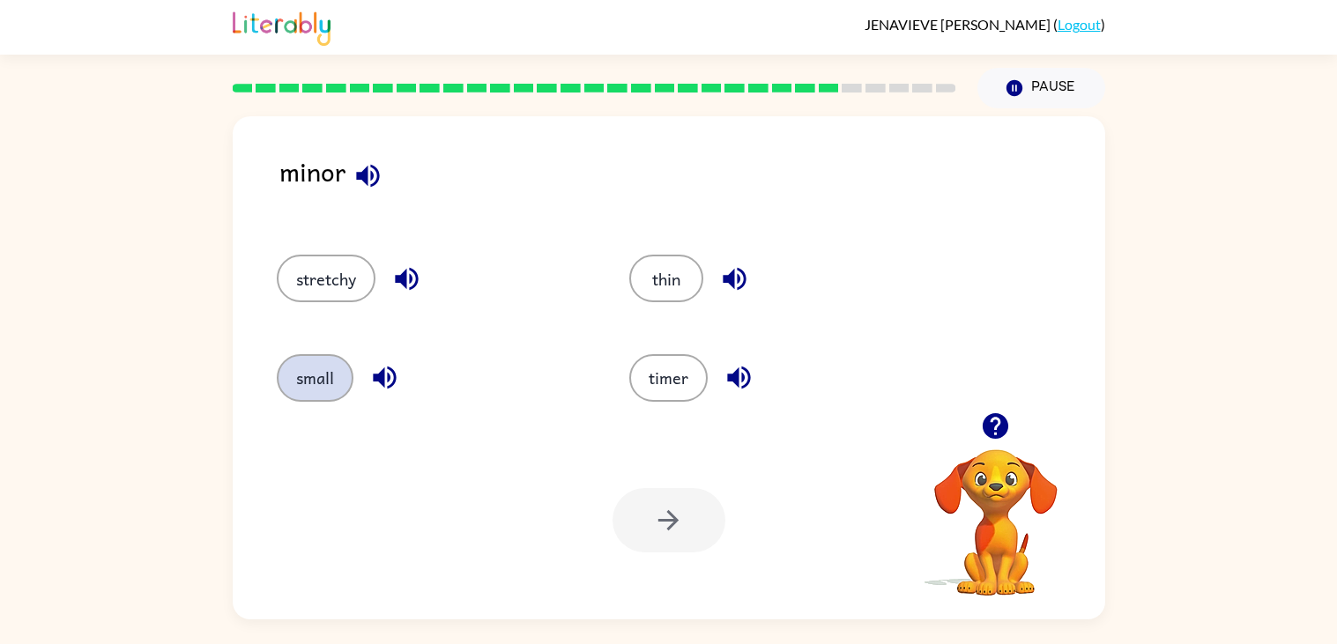
click at [335, 374] on button "small" at bounding box center [315, 378] width 77 height 48
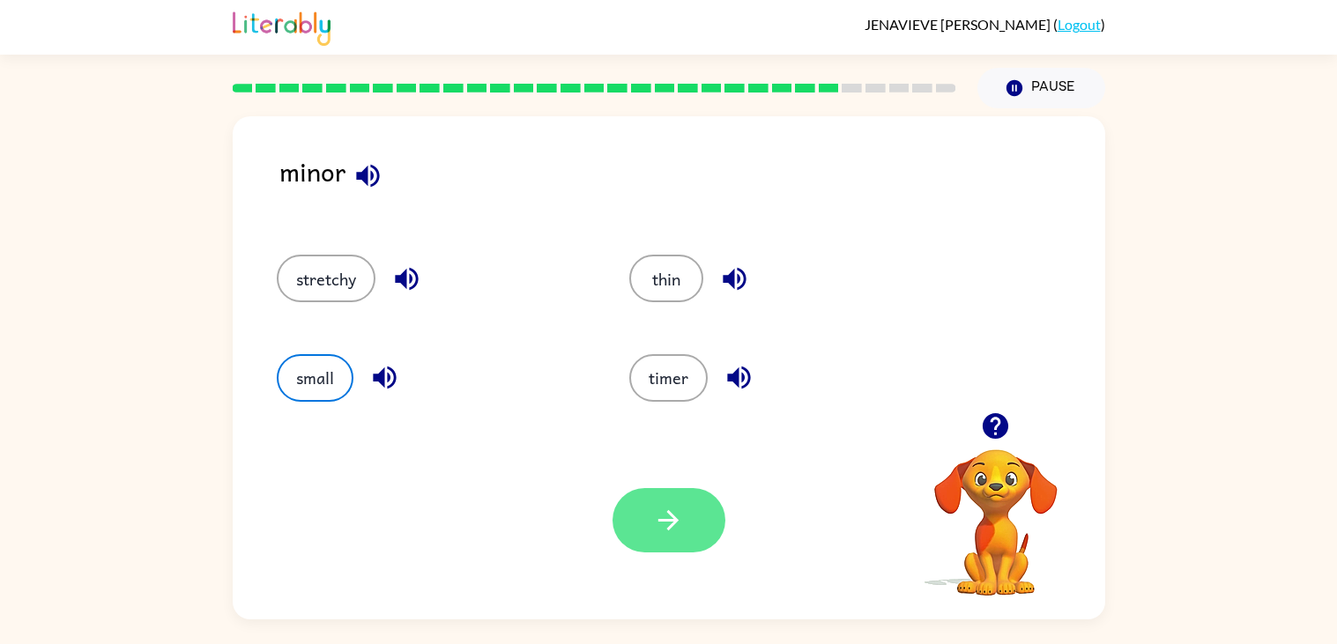
click at [702, 519] on button "button" at bounding box center [669, 520] width 113 height 64
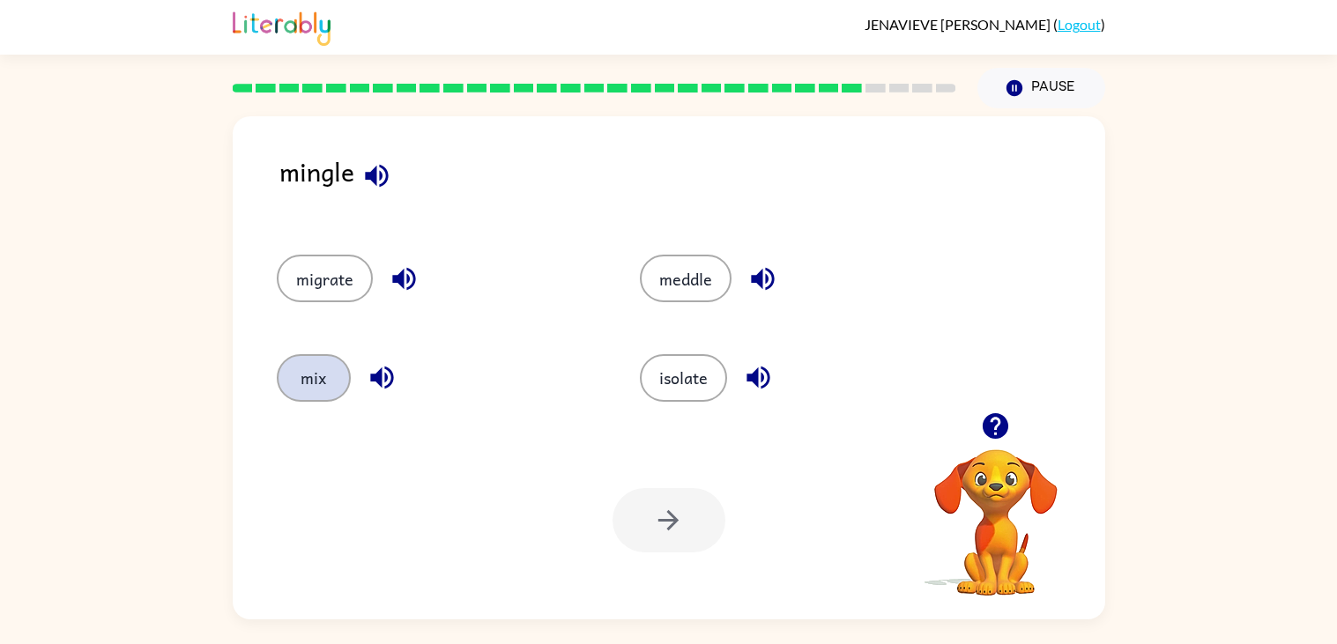
click at [312, 389] on button "mix" at bounding box center [314, 378] width 74 height 48
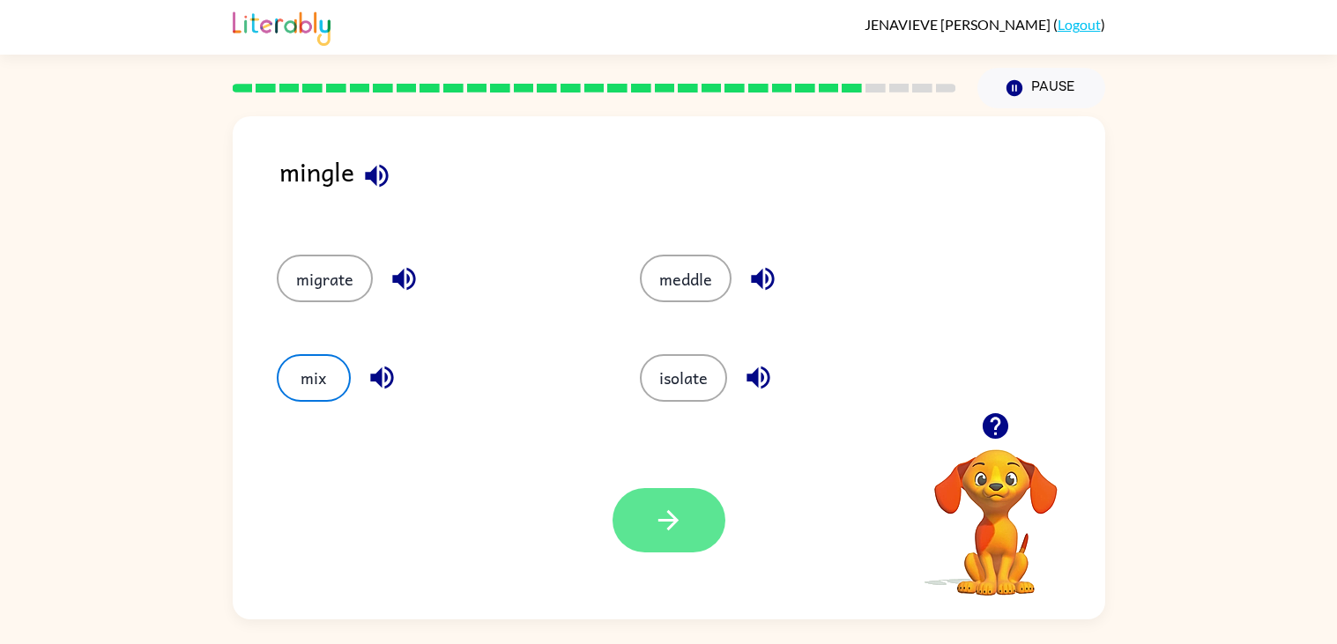
click at [660, 511] on icon "button" at bounding box center [668, 520] width 31 height 31
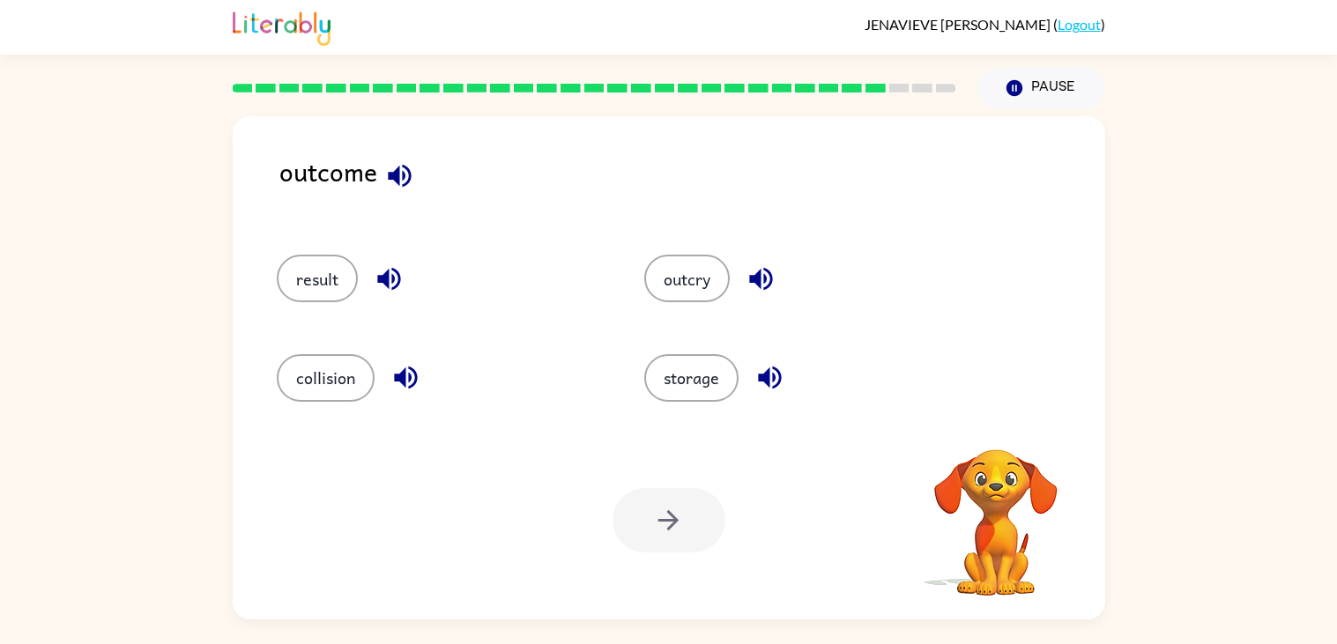
click at [660, 511] on div at bounding box center [669, 520] width 113 height 64
click at [323, 266] on button "result" at bounding box center [317, 279] width 81 height 48
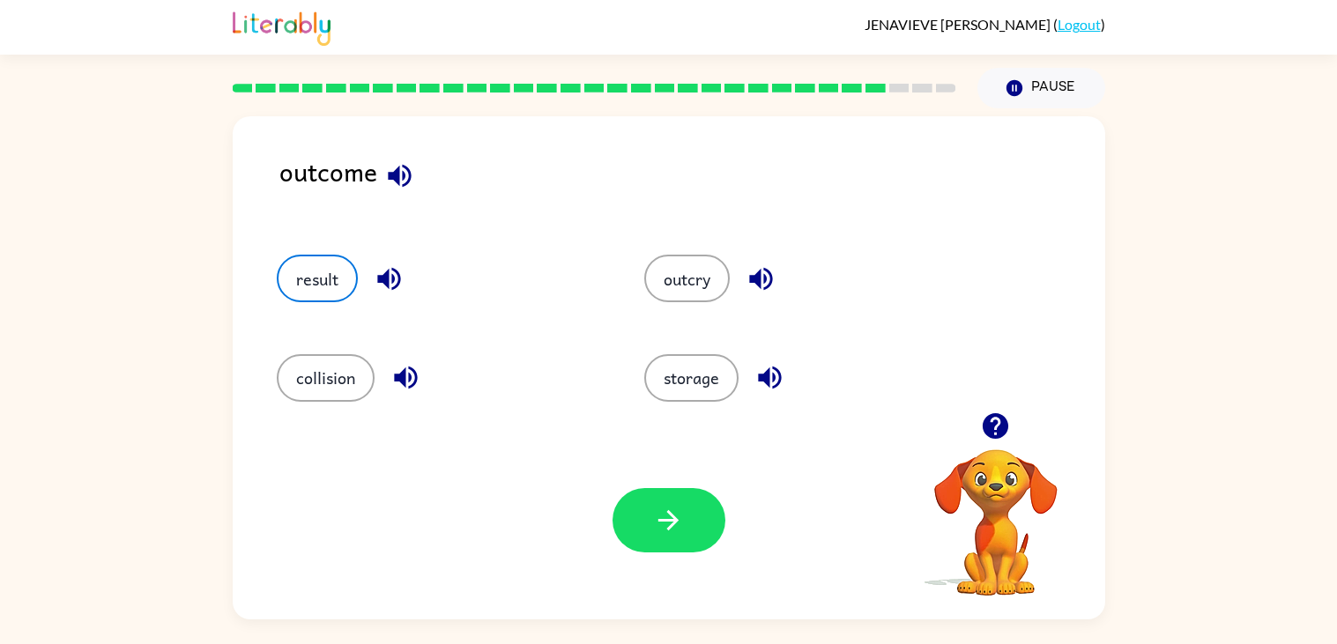
click at [655, 483] on div "Your browser must support playing .mp4 files to use Literably. Please try using…" at bounding box center [669, 520] width 873 height 198
click at [655, 502] on button "button" at bounding box center [669, 520] width 113 height 64
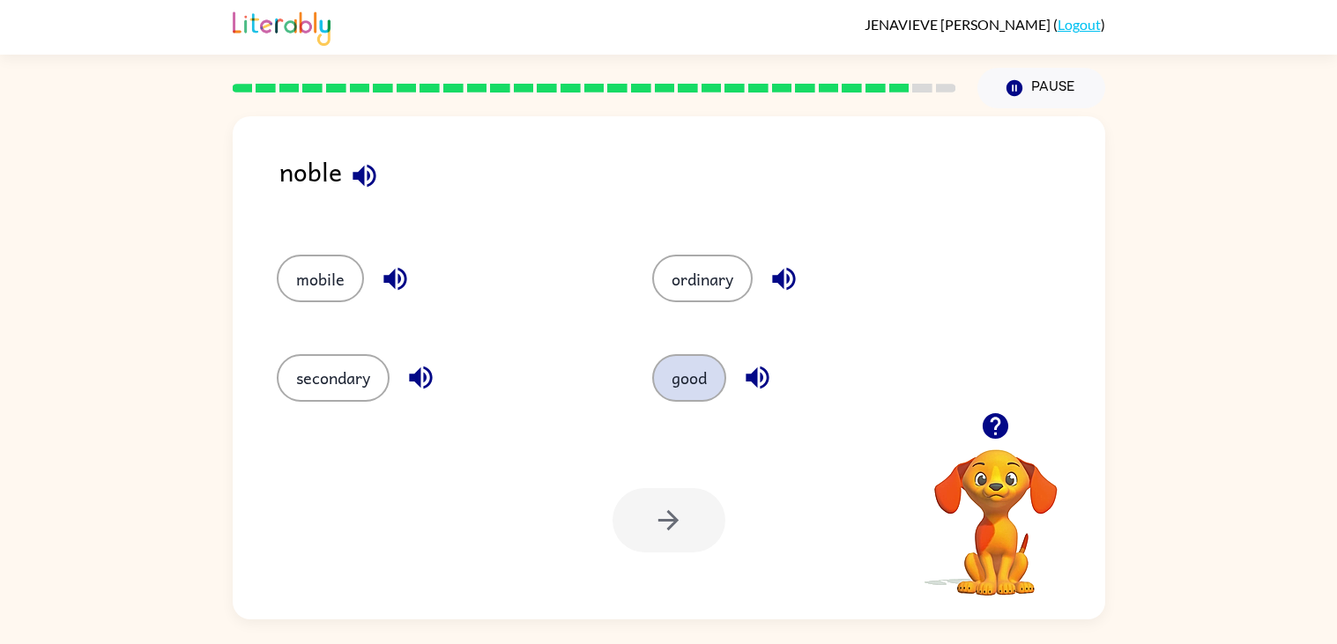
click at [701, 397] on button "good" at bounding box center [689, 378] width 74 height 48
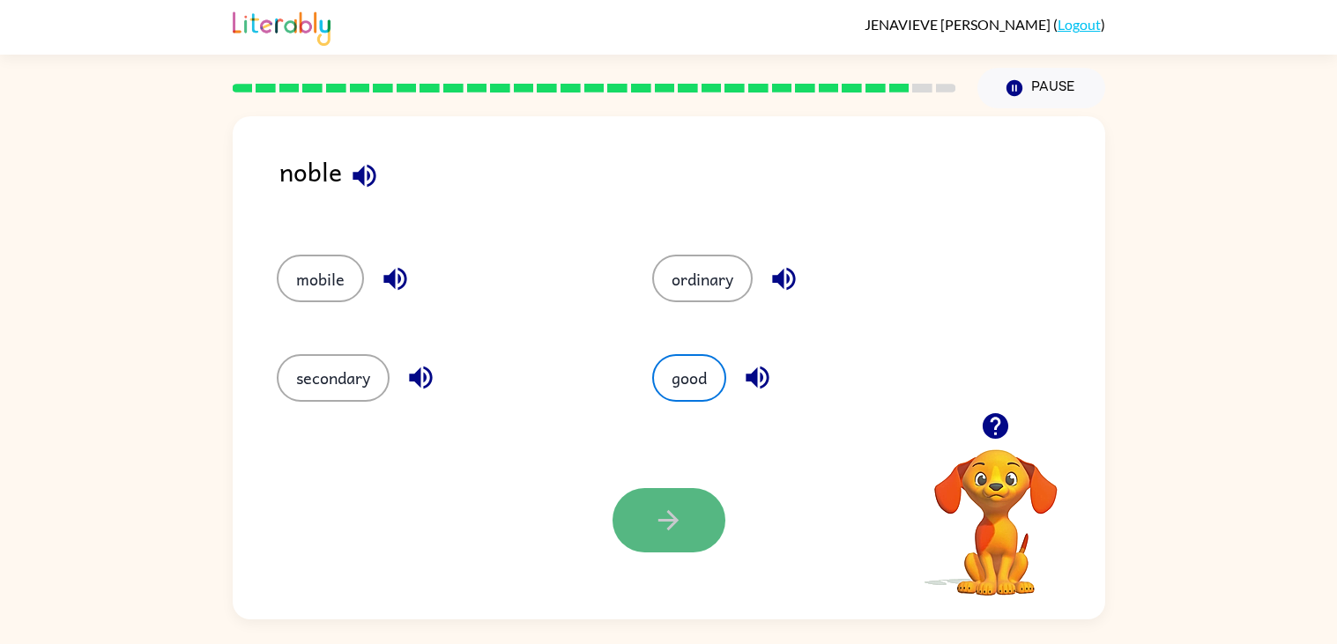
click at [669, 529] on icon "button" at bounding box center [668, 520] width 20 height 20
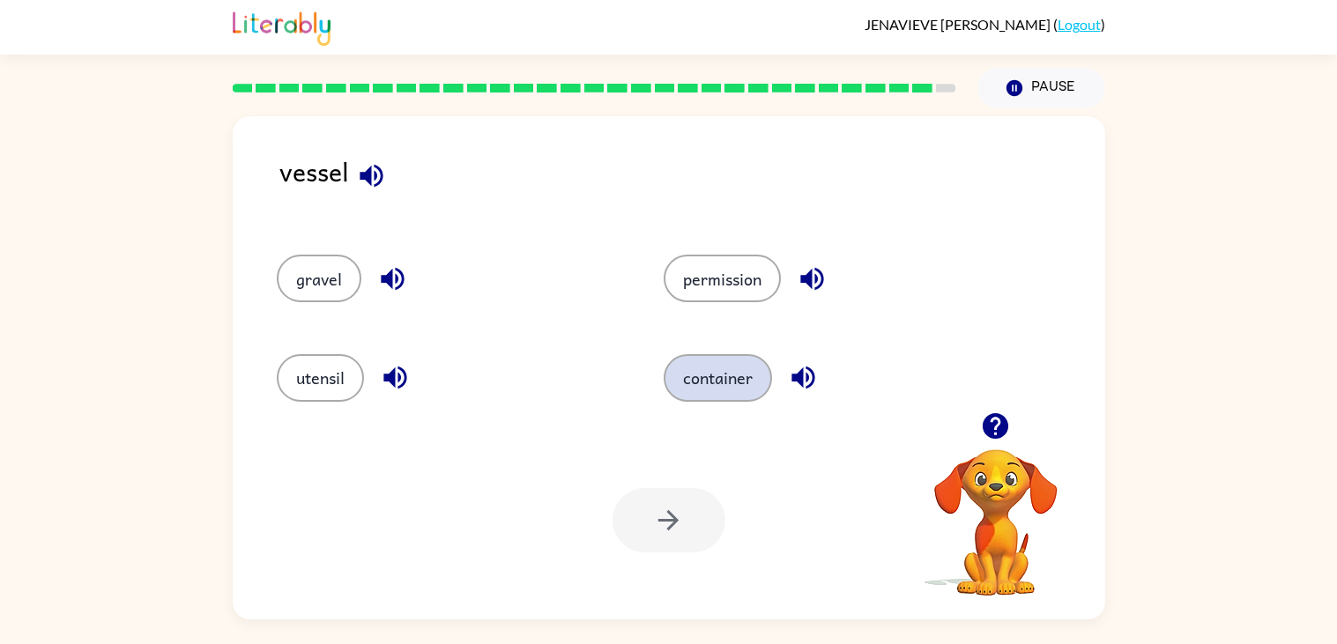
click at [714, 378] on button "container" at bounding box center [718, 378] width 108 height 48
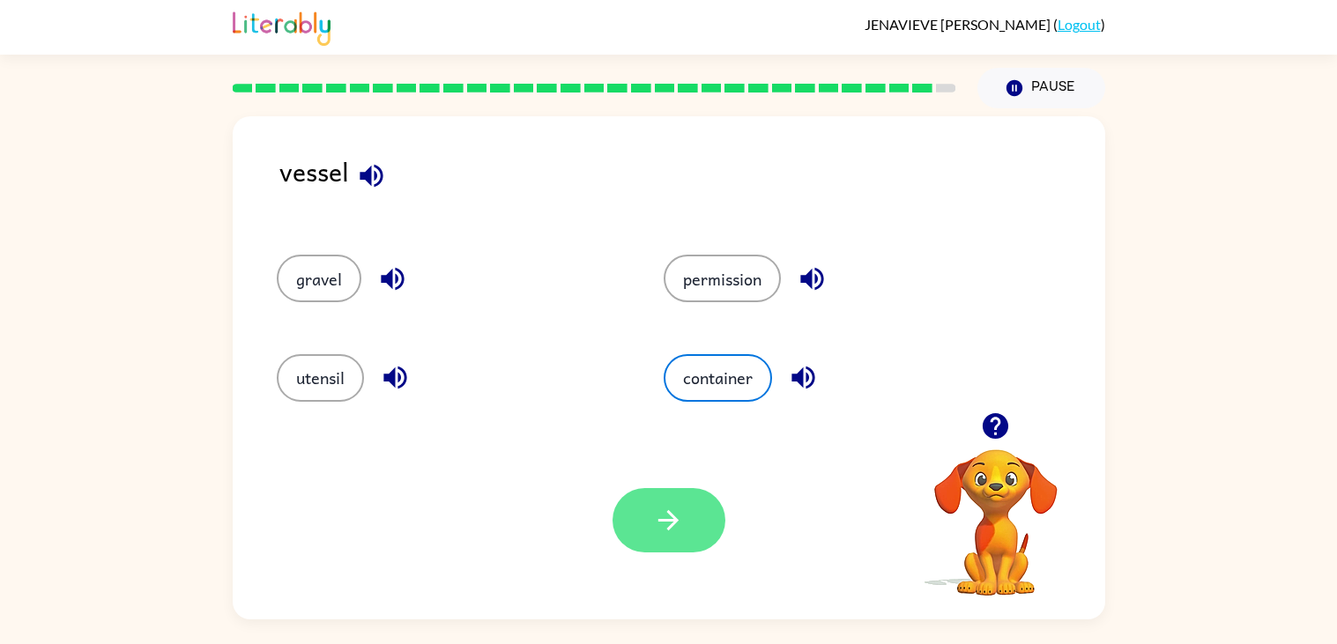
click at [701, 506] on button "button" at bounding box center [669, 520] width 113 height 64
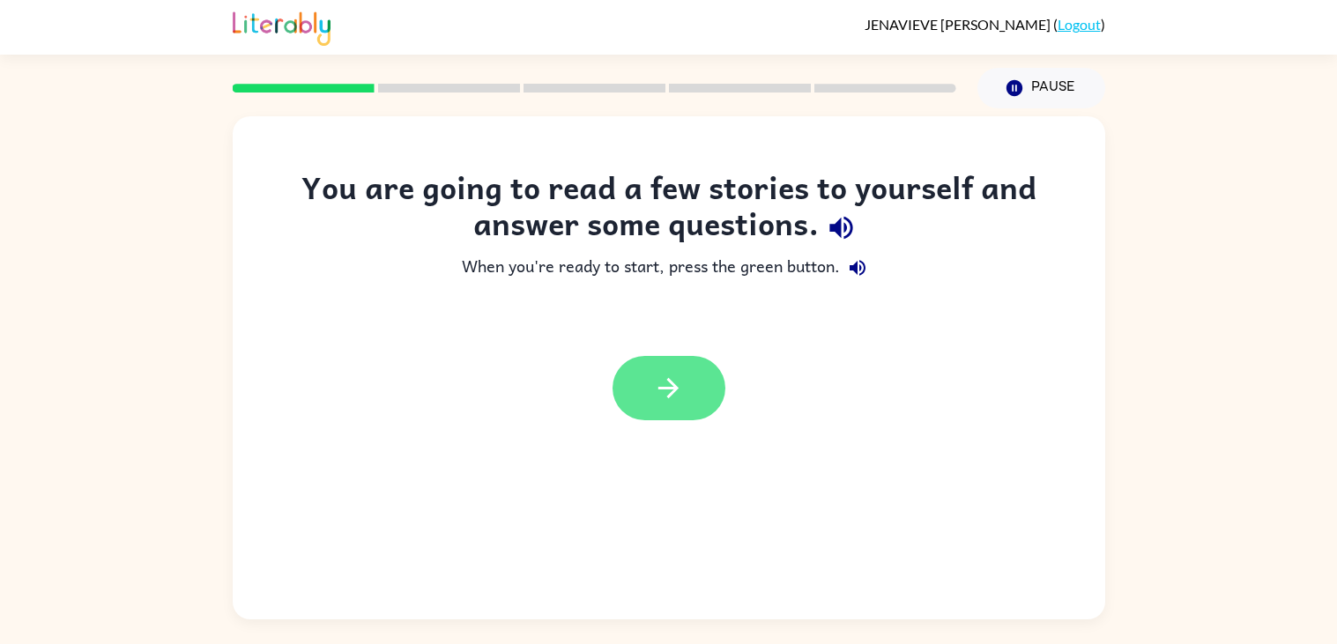
click at [659, 376] on icon "button" at bounding box center [668, 388] width 31 height 31
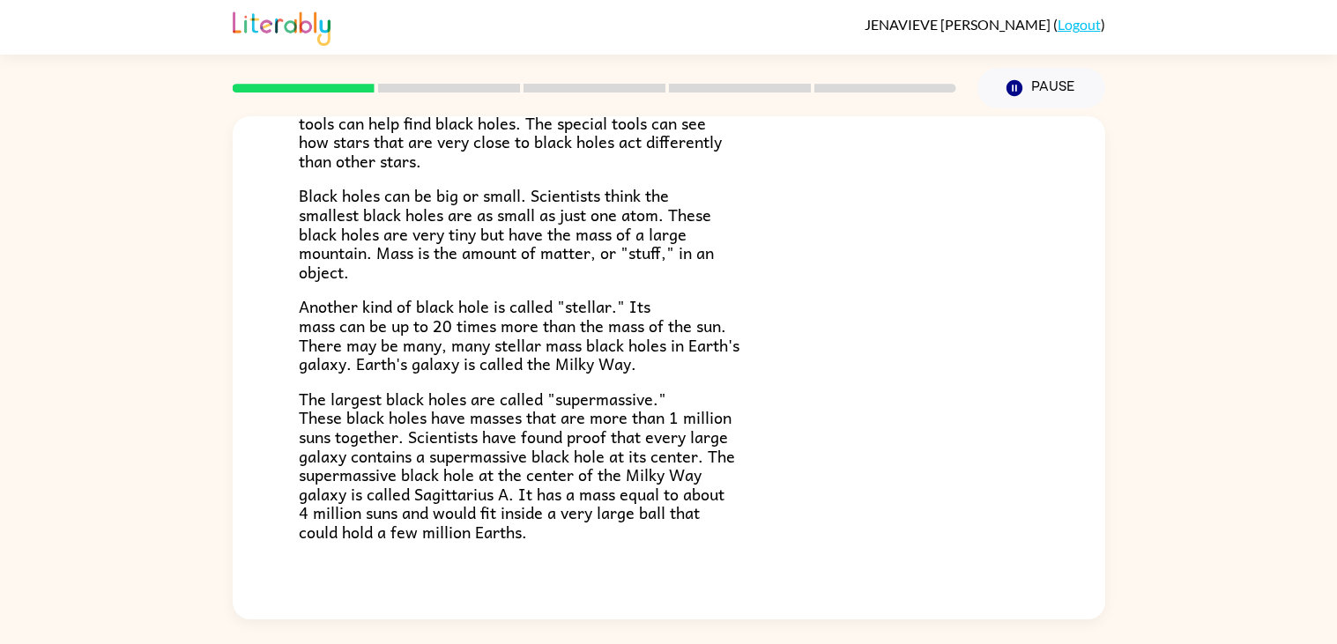
scroll to position [372, 0]
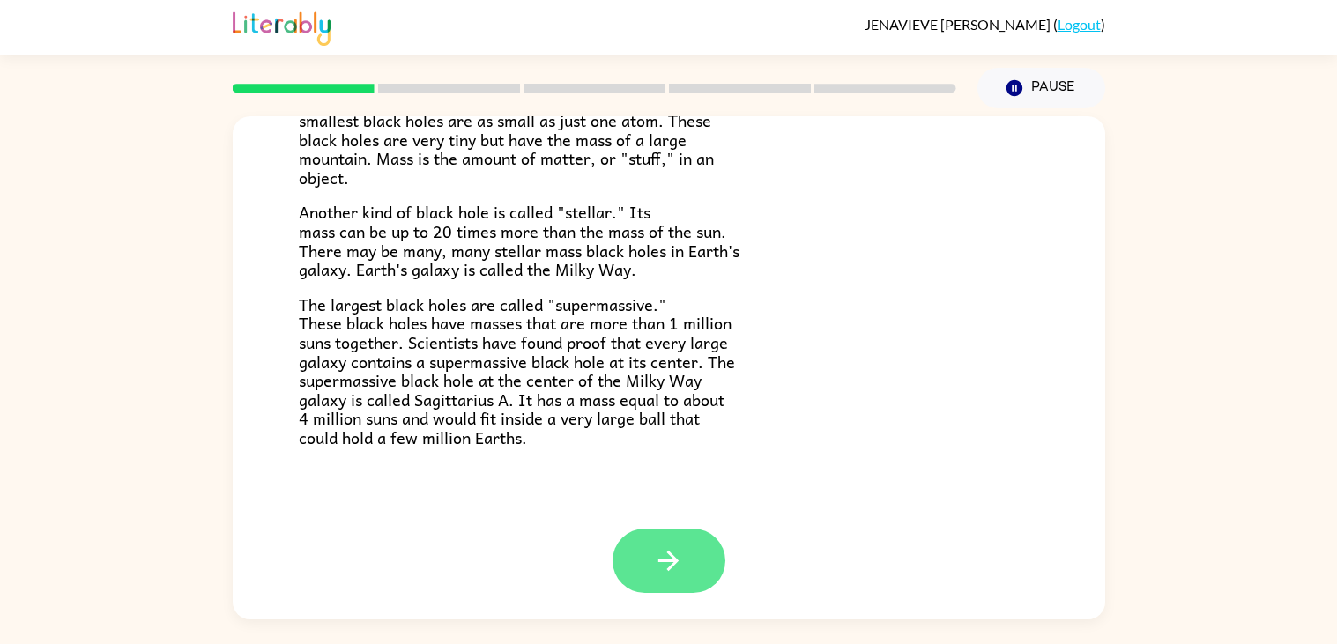
click at [684, 546] on button "button" at bounding box center [669, 561] width 113 height 64
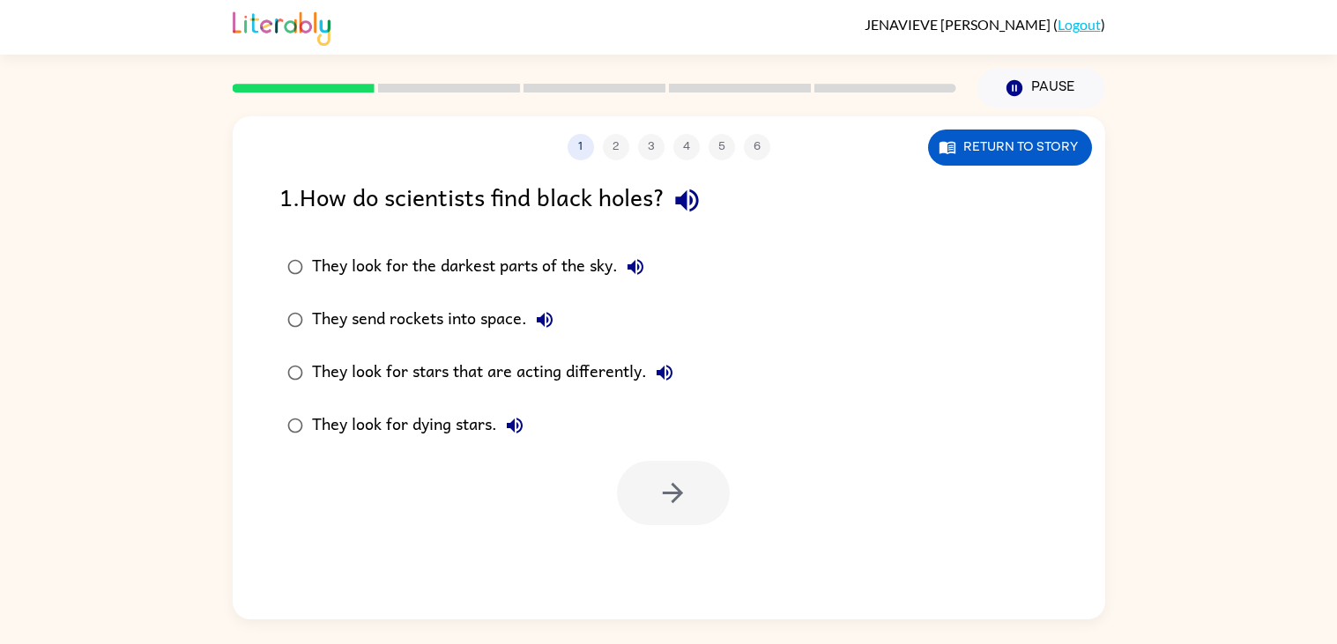
scroll to position [0, 0]
click at [673, 472] on button "button" at bounding box center [673, 493] width 113 height 64
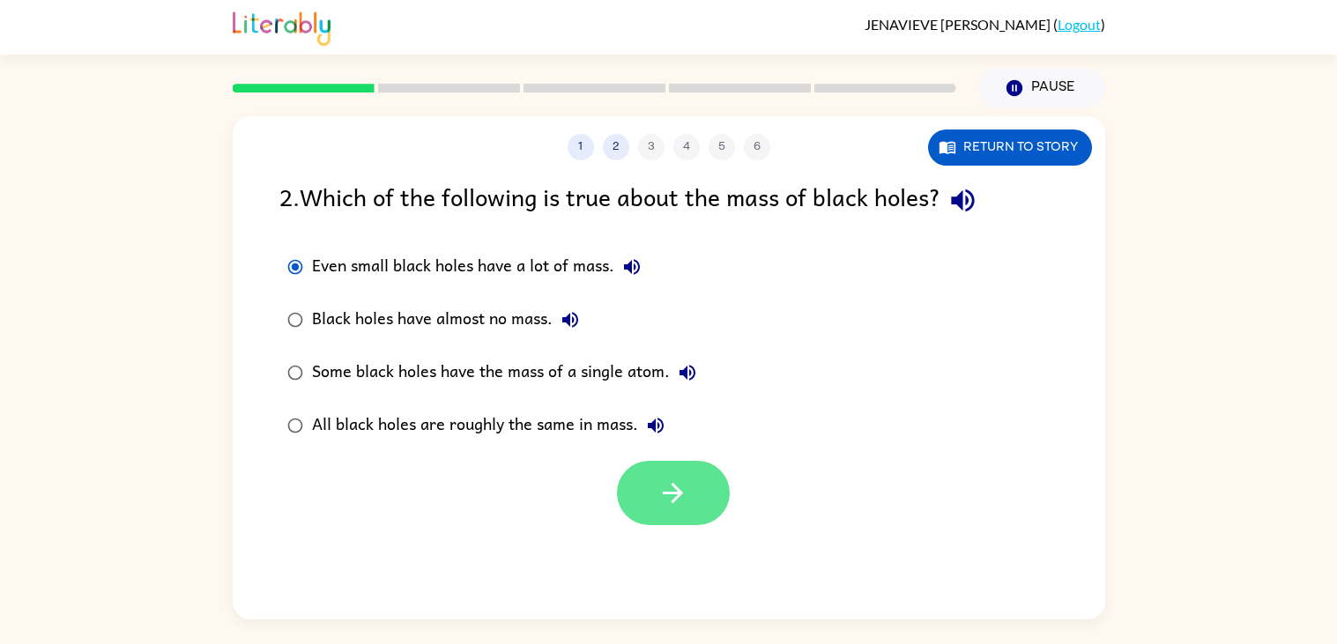
click at [643, 482] on button "button" at bounding box center [673, 493] width 113 height 64
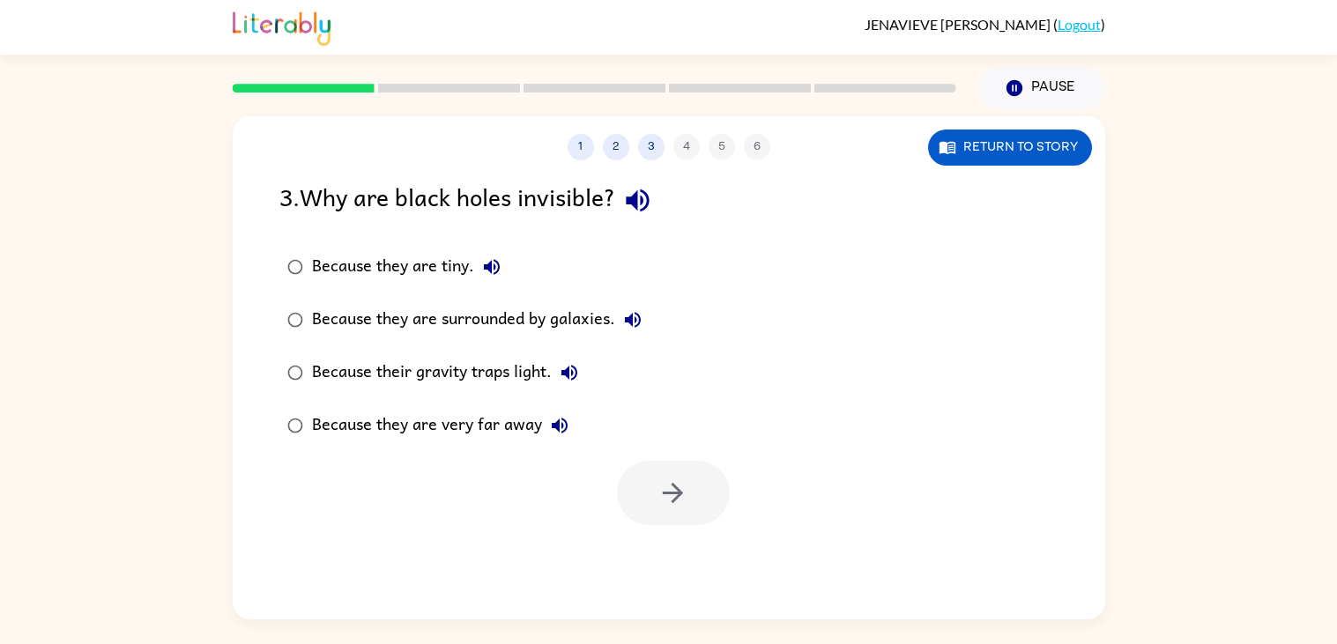
click at [316, 375] on div "Because their gravity traps light." at bounding box center [449, 372] width 275 height 35
click at [649, 495] on button "button" at bounding box center [673, 493] width 113 height 64
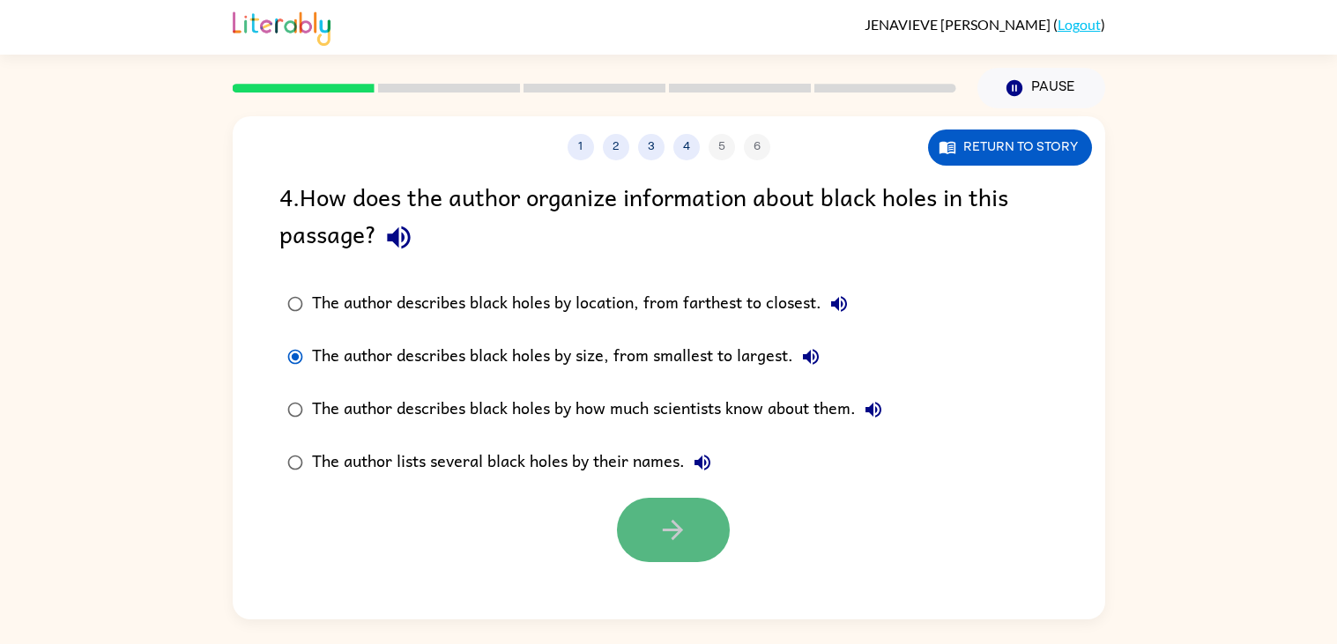
click at [640, 512] on button "button" at bounding box center [673, 530] width 113 height 64
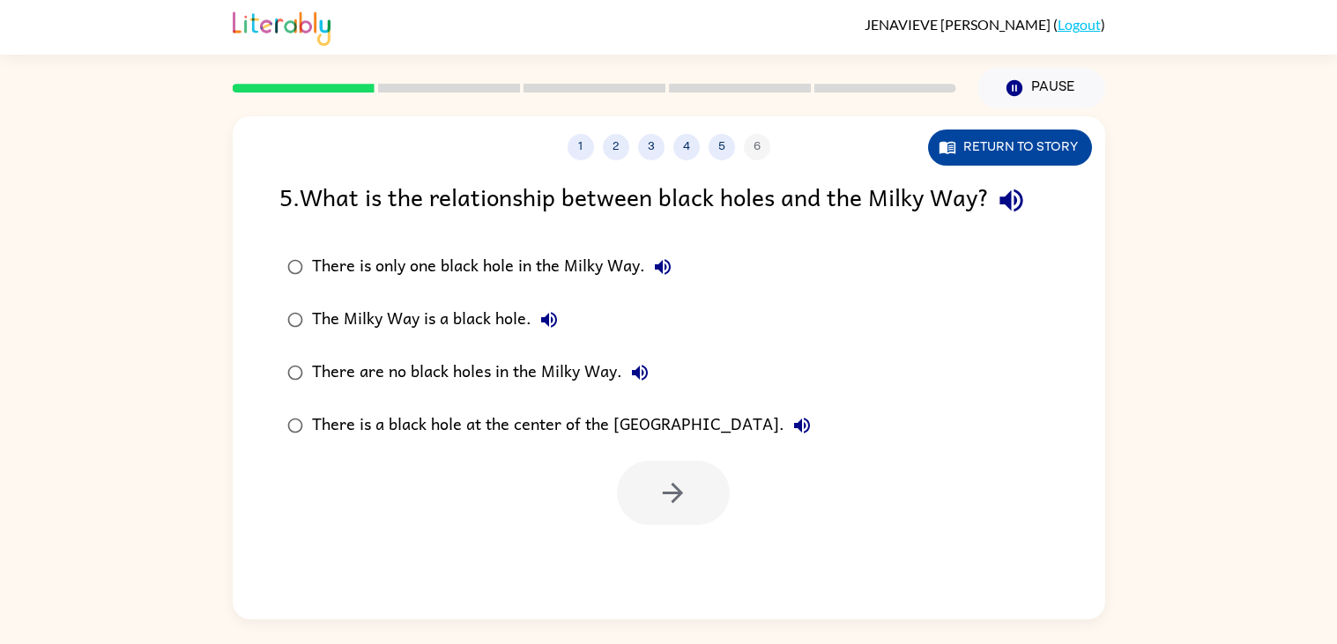
click at [1001, 159] on button "Return to story" at bounding box center [1010, 148] width 164 height 36
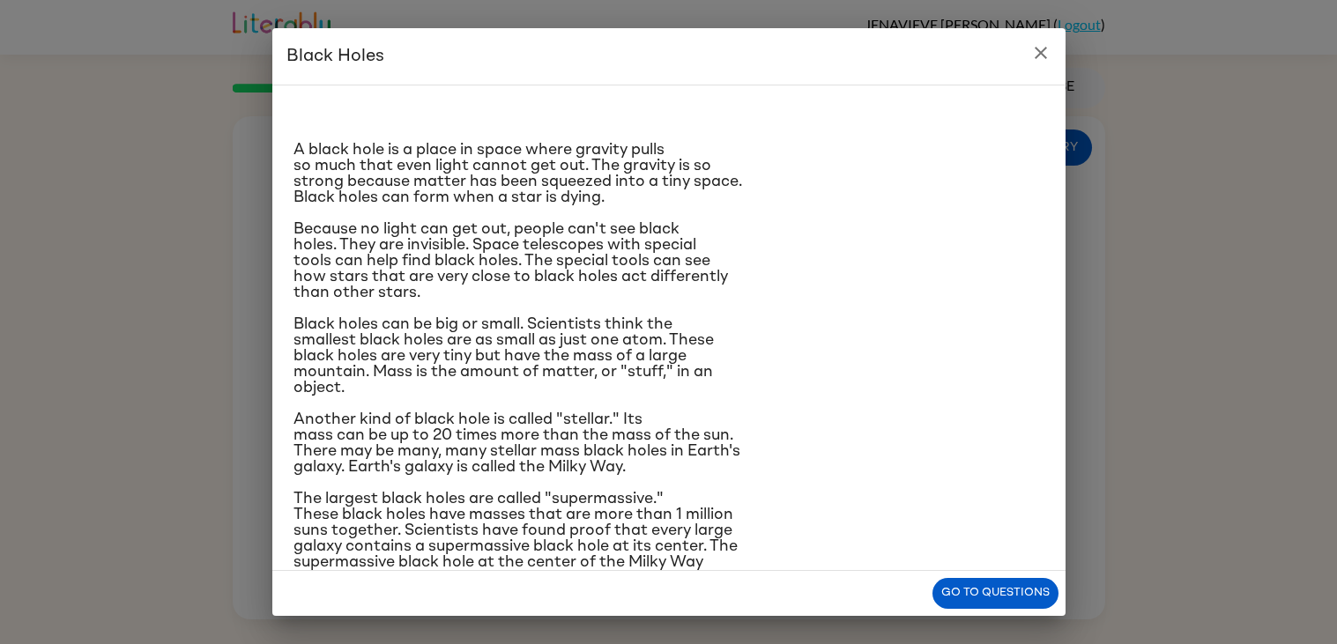
scroll to position [70, 0]
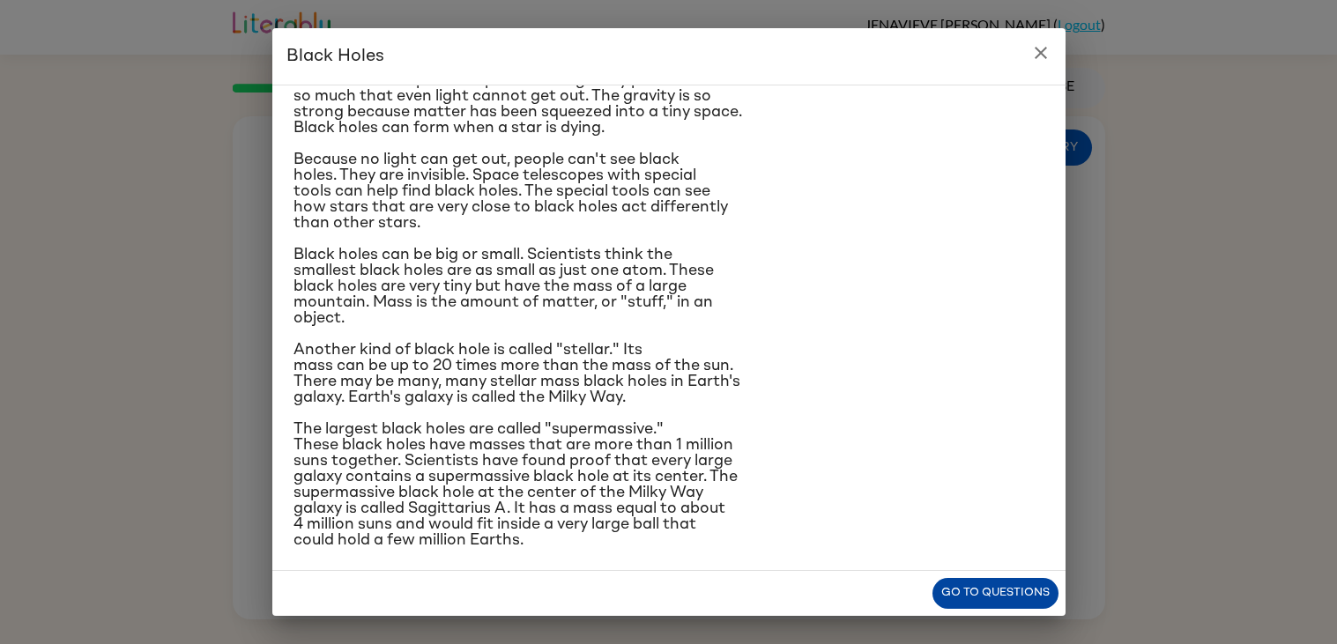
click at [954, 582] on button "Go to questions" at bounding box center [996, 593] width 126 height 31
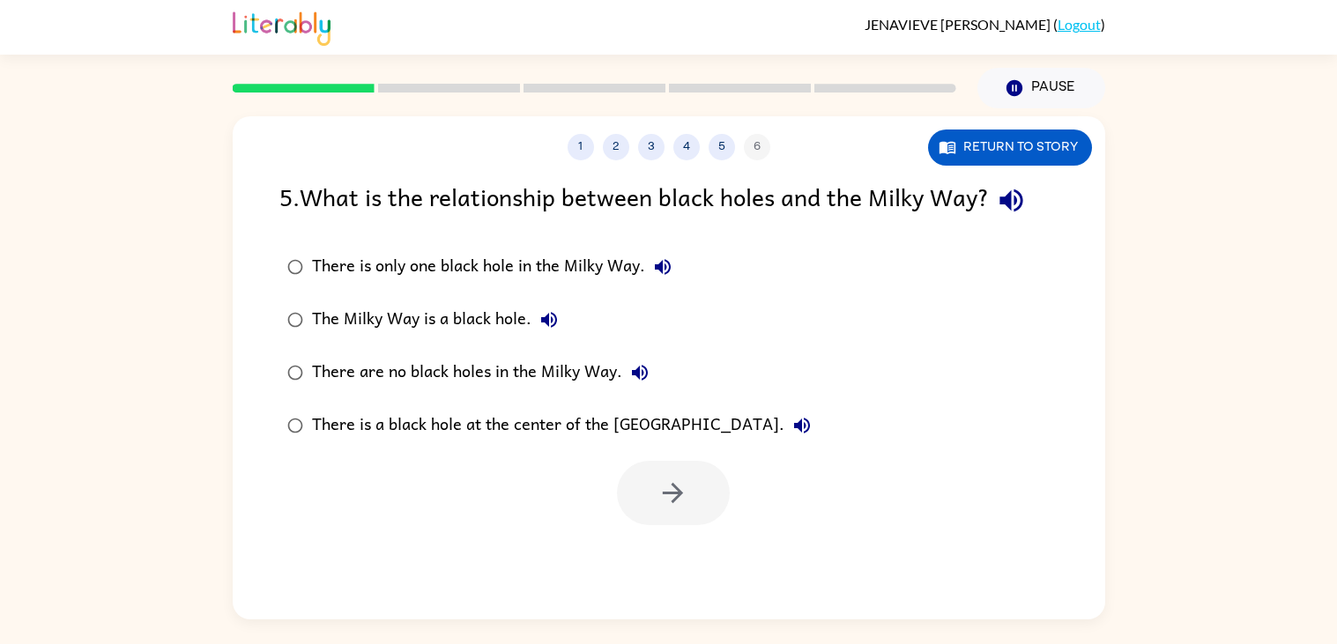
click at [313, 427] on div "There is a black hole at the center of the [GEOGRAPHIC_DATA]." at bounding box center [566, 425] width 508 height 35
click at [655, 488] on button "button" at bounding box center [673, 493] width 113 height 64
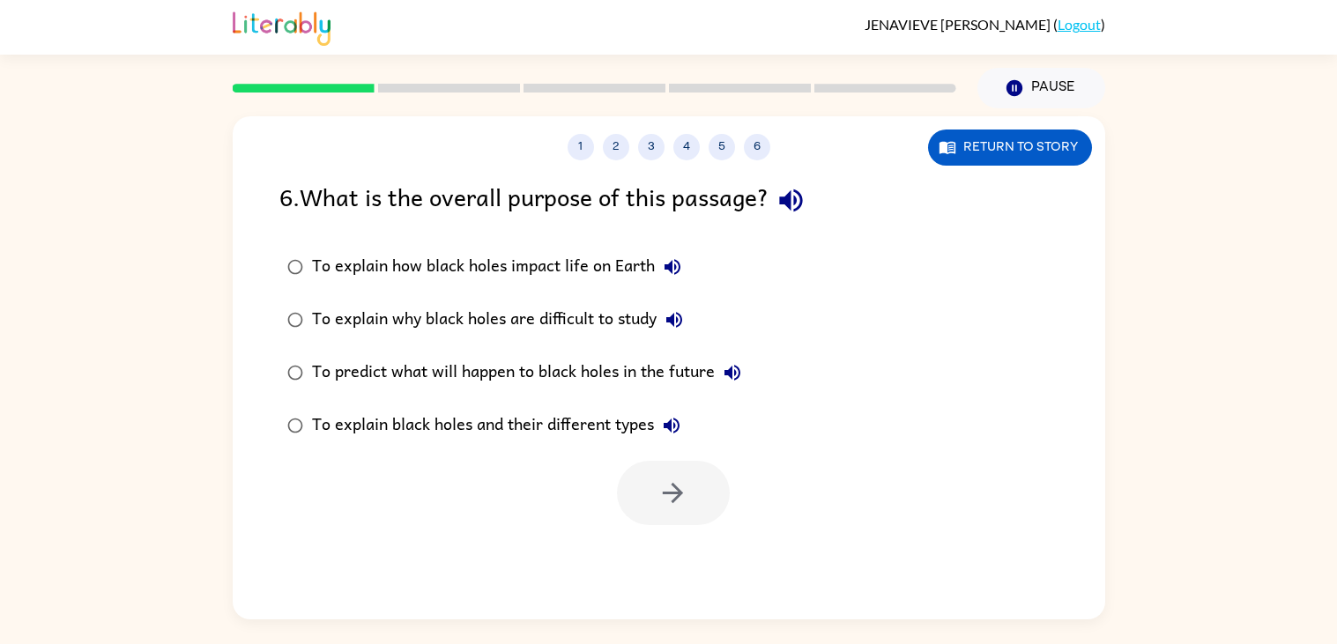
click at [293, 446] on label "To explain black holes and their different types" at bounding box center [514, 425] width 489 height 53
click at [695, 516] on button "button" at bounding box center [673, 493] width 113 height 64
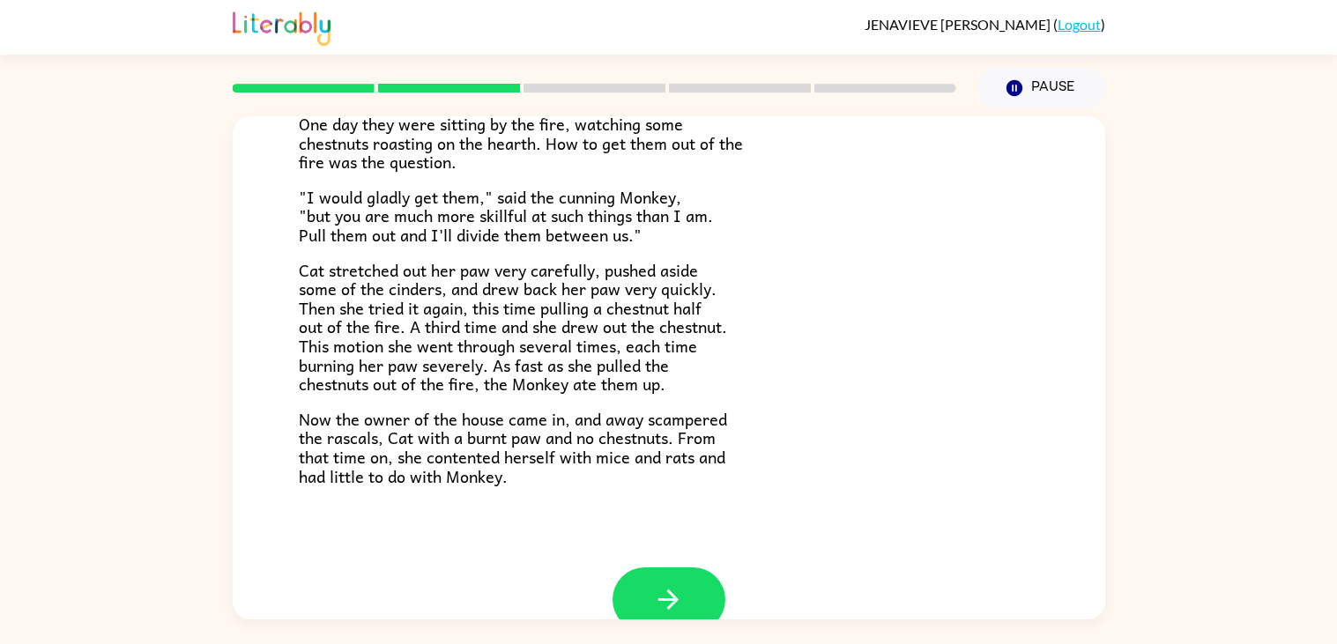
scroll to position [295, 0]
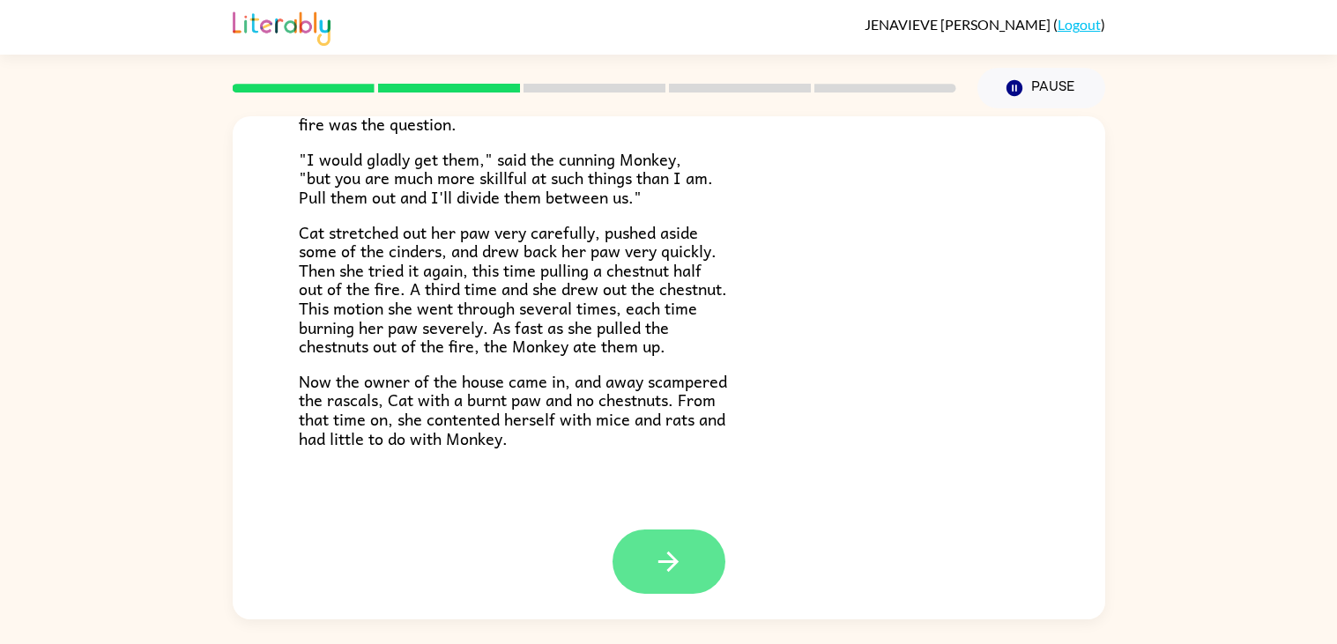
click at [646, 563] on button "button" at bounding box center [669, 562] width 113 height 64
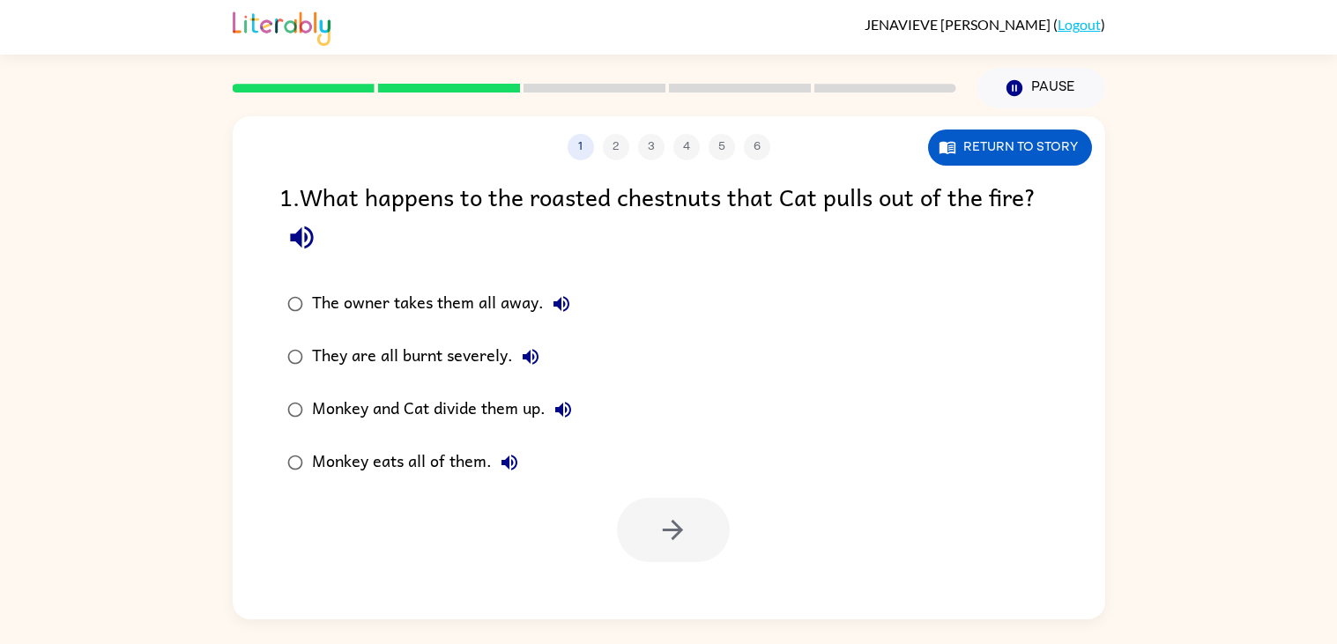
scroll to position [0, 0]
click at [689, 553] on button "button" at bounding box center [673, 530] width 113 height 64
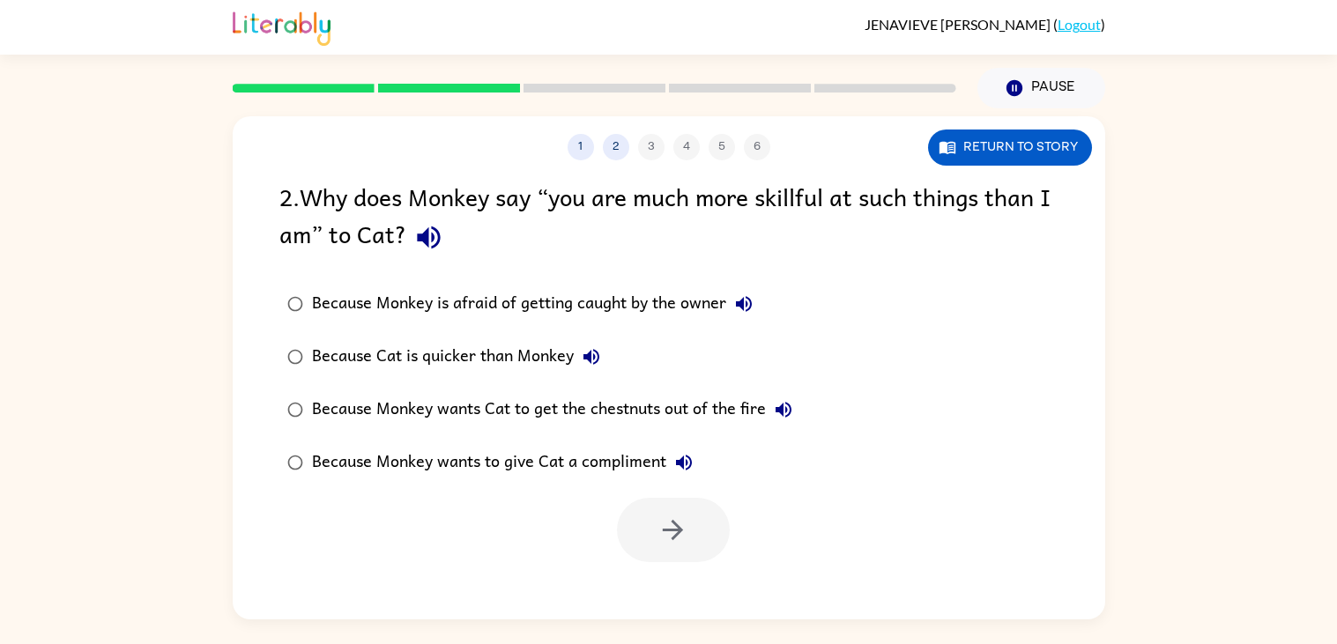
click at [316, 418] on div "Because Monkey wants Cat to get the chestnuts out of the fire" at bounding box center [556, 409] width 489 height 35
click at [696, 512] on button "button" at bounding box center [673, 530] width 113 height 64
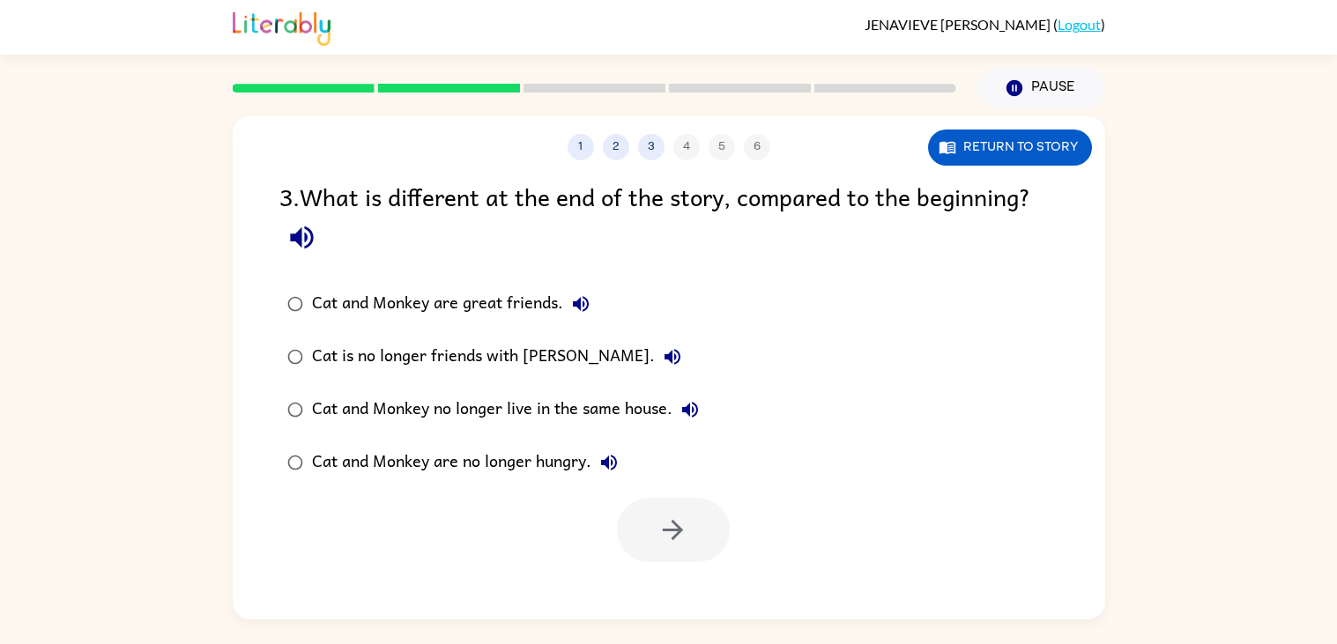
click at [345, 347] on div "Cat is no longer friends with [PERSON_NAME]." at bounding box center [501, 356] width 378 height 35
click at [645, 498] on button "button" at bounding box center [673, 530] width 113 height 64
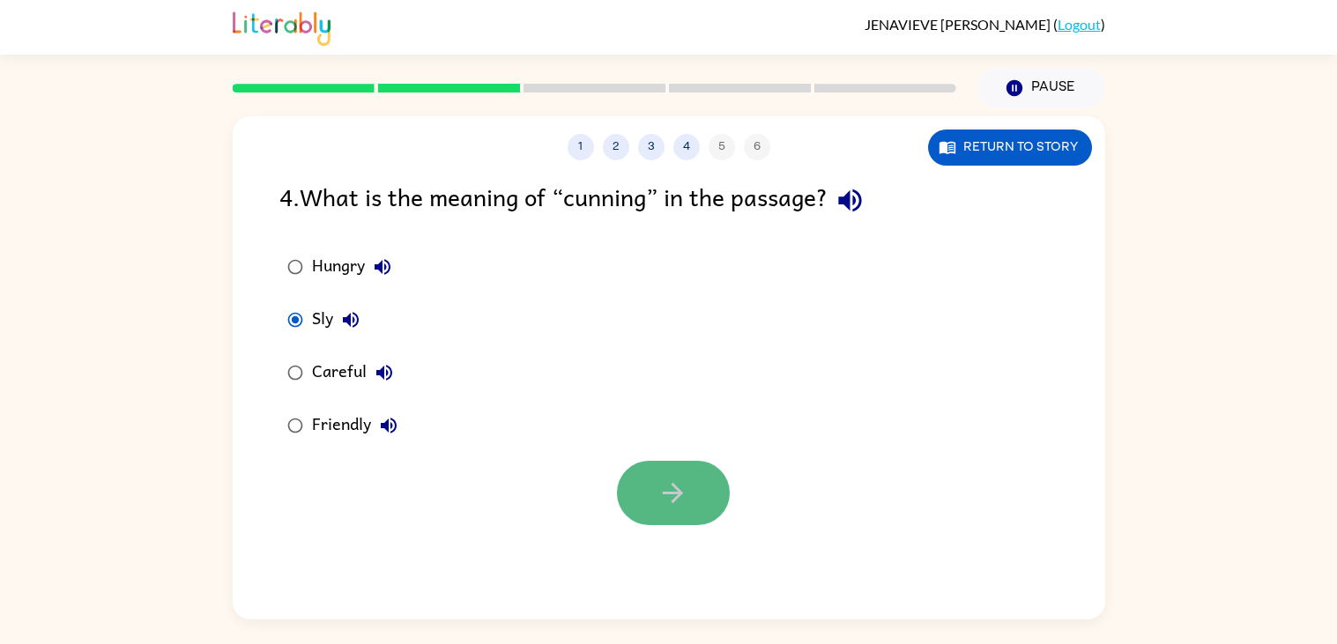
click at [621, 493] on button "button" at bounding box center [673, 493] width 113 height 64
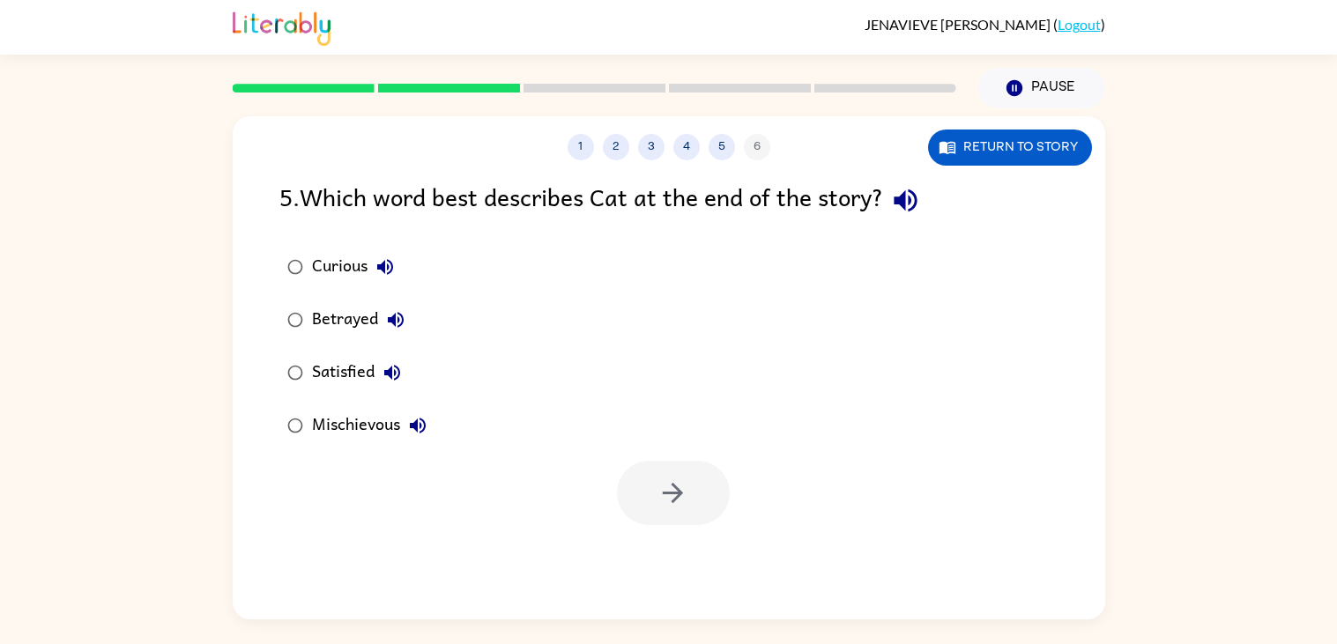
click at [340, 310] on div "Betrayed" at bounding box center [362, 319] width 101 height 35
click at [633, 462] on div at bounding box center [673, 493] width 113 height 64
click at [664, 486] on icon "button" at bounding box center [673, 493] width 31 height 31
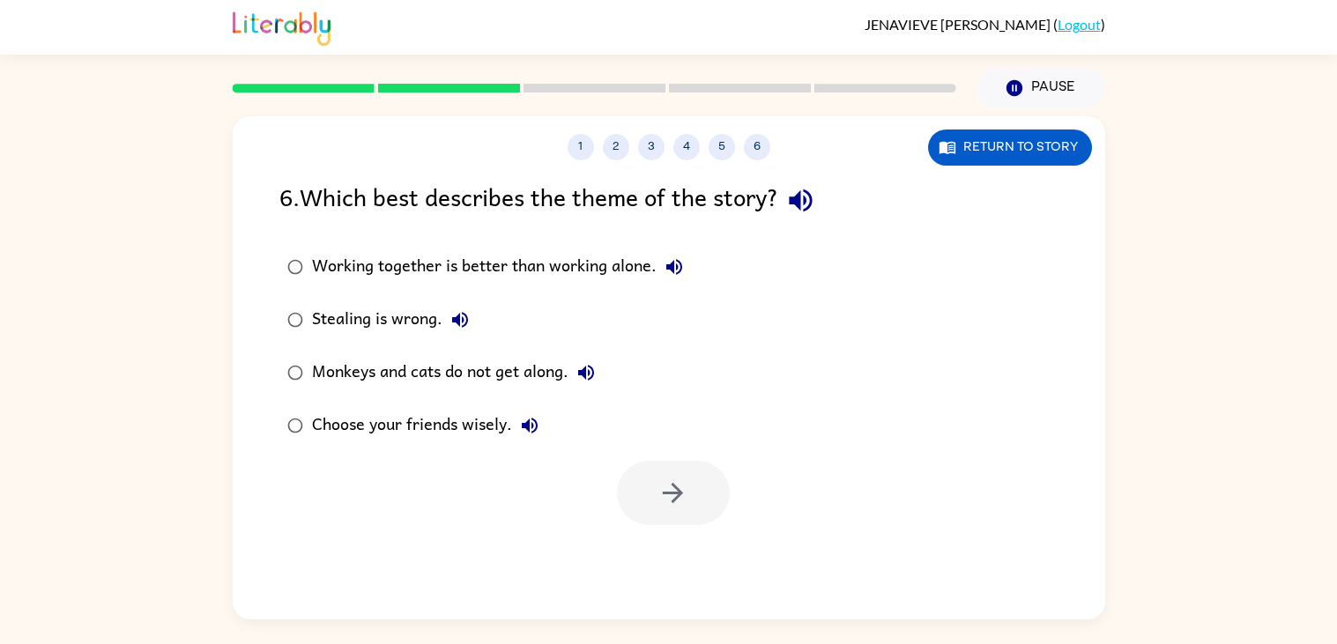
click at [345, 420] on div "Choose your friends wisely." at bounding box center [429, 425] width 235 height 35
click at [689, 485] on button "button" at bounding box center [673, 493] width 113 height 64
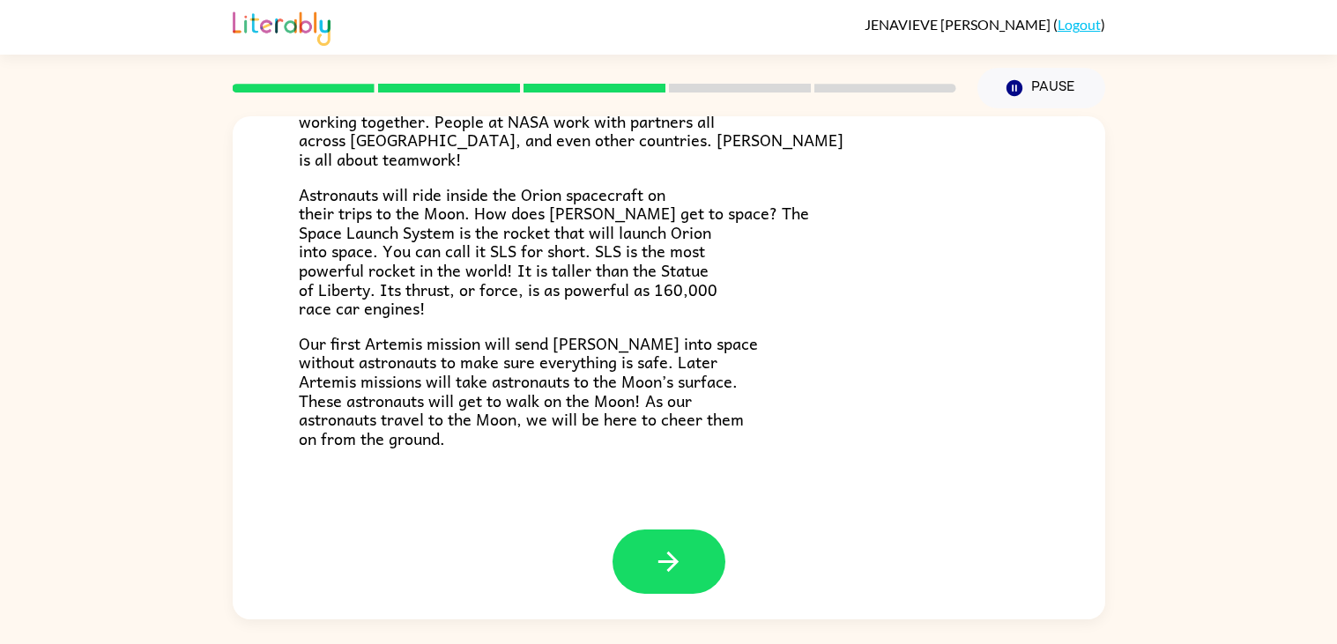
scroll to position [317, 0]
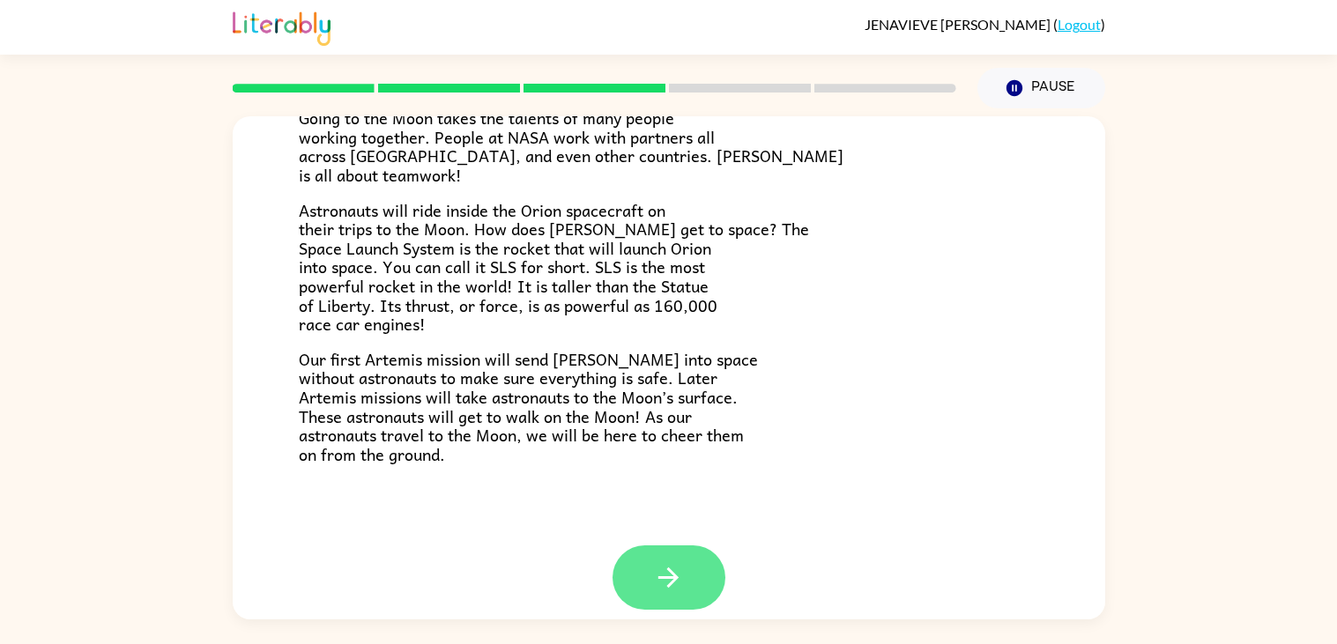
click at [653, 565] on icon "button" at bounding box center [668, 577] width 31 height 31
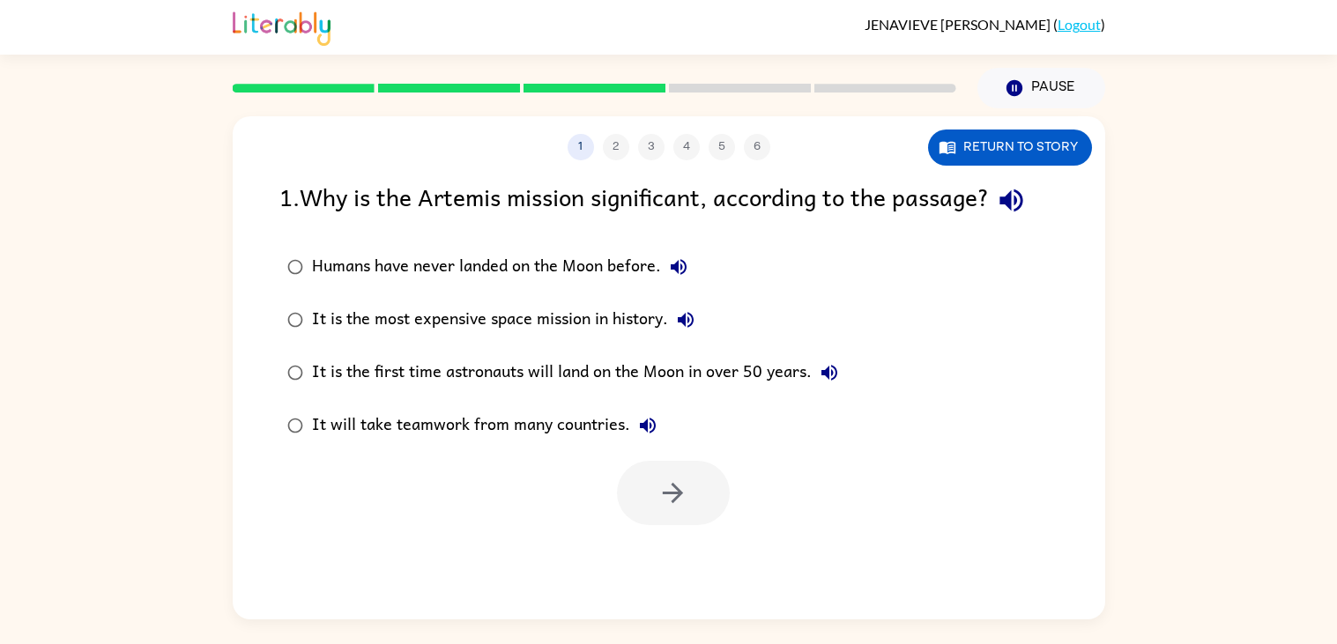
click at [680, 377] on div "It is the first time astronauts will land on the Moon in over 50 years." at bounding box center [579, 372] width 535 height 35
click at [688, 495] on button "button" at bounding box center [673, 493] width 113 height 64
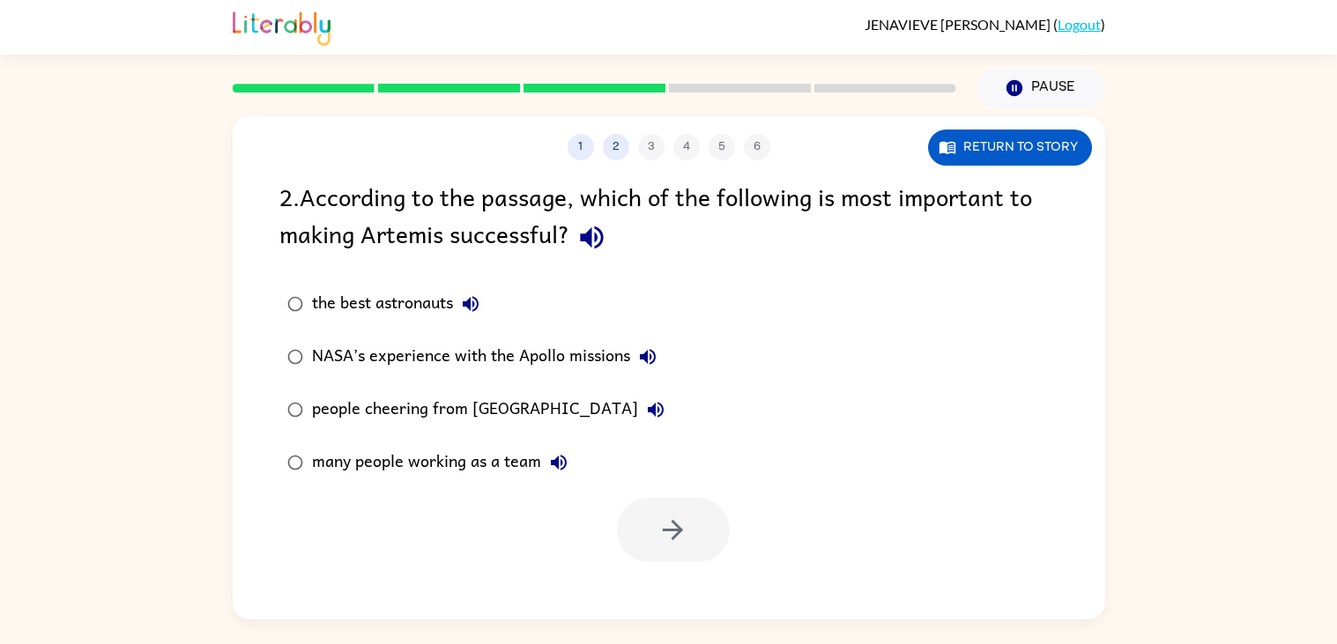
click at [482, 460] on div "many people working as a team" at bounding box center [444, 462] width 264 height 35
click at [669, 508] on button "button" at bounding box center [673, 530] width 113 height 64
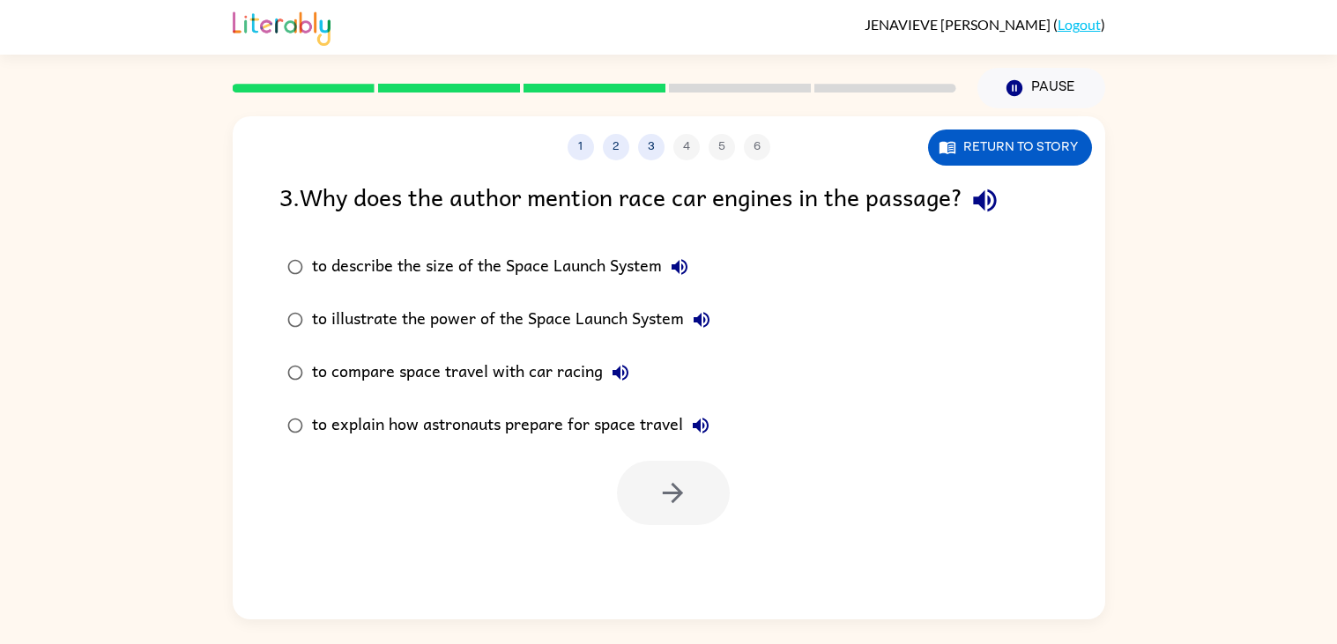
click at [596, 333] on div "to illustrate the power of the Space Launch System" at bounding box center [515, 319] width 407 height 35
click at [702, 481] on button "button" at bounding box center [673, 493] width 113 height 64
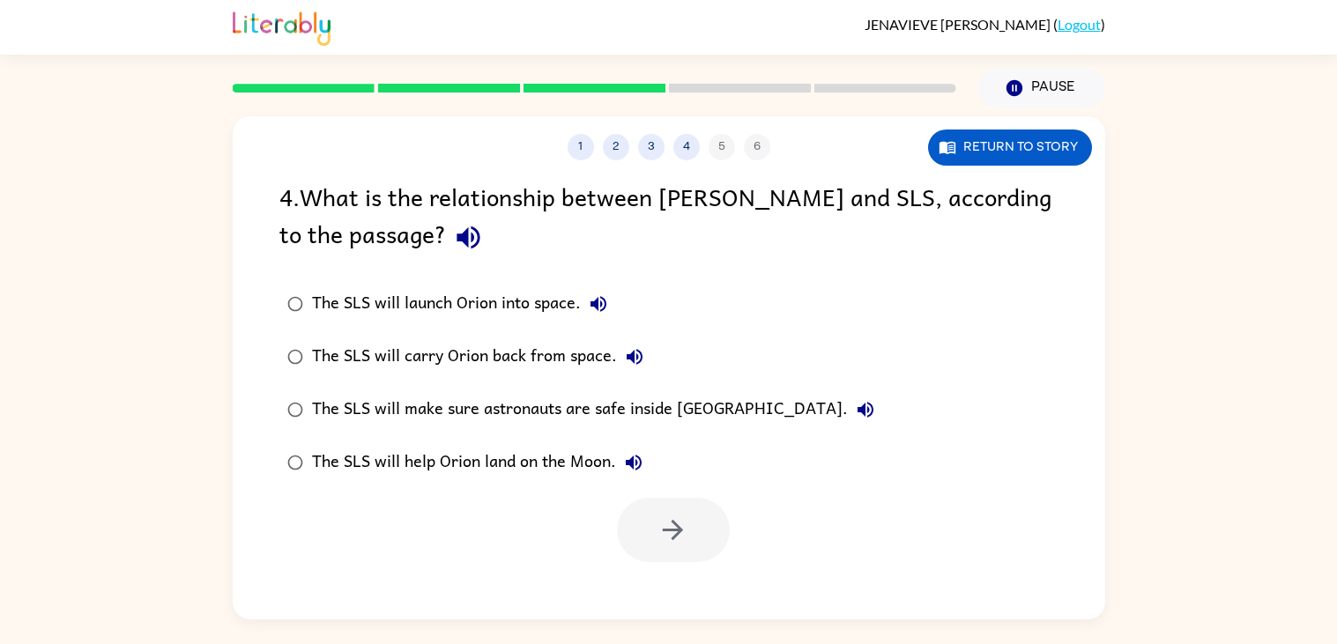
click at [477, 300] on div "The SLS will launch Orion into space." at bounding box center [464, 303] width 304 height 35
click at [966, 175] on div "1 2 3 4 5 6 Return to story 4 . What is the relationship between [PERSON_NAME] …" at bounding box center [669, 367] width 873 height 503
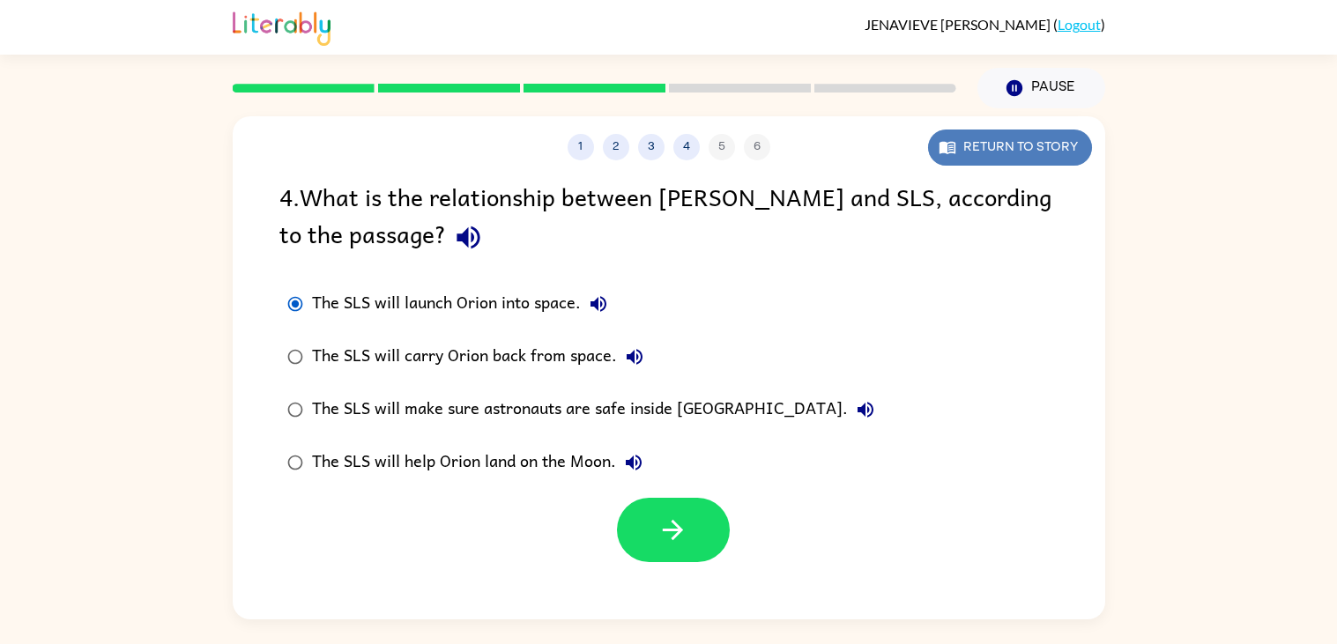
click at [969, 157] on button "Return to story" at bounding box center [1010, 148] width 164 height 36
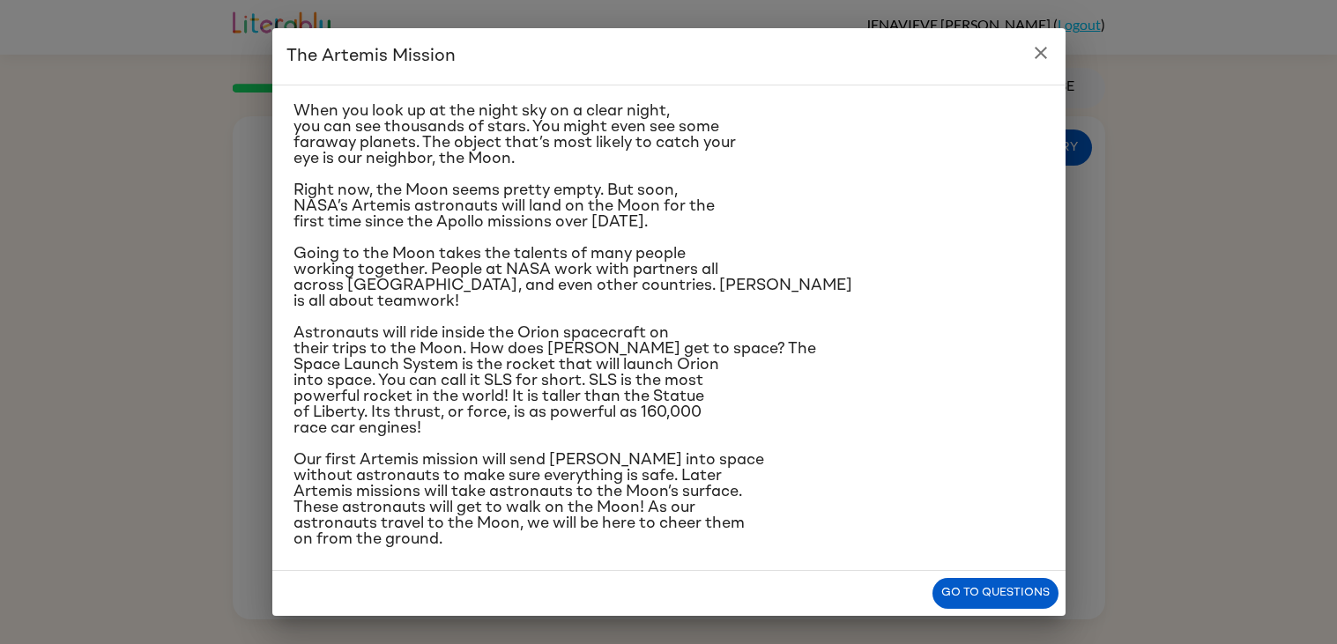
scroll to position [37, 0]
click at [1048, 54] on icon "close" at bounding box center [1040, 52] width 21 height 21
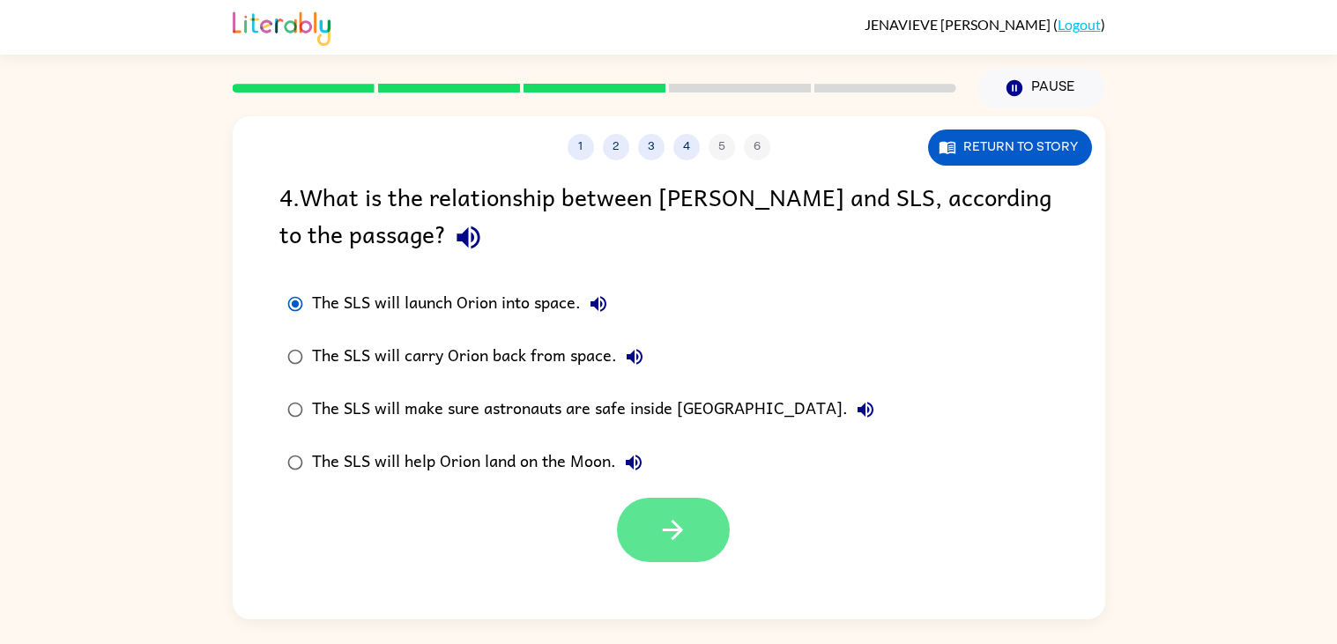
click at [676, 532] on icon "button" at bounding box center [673, 530] width 31 height 31
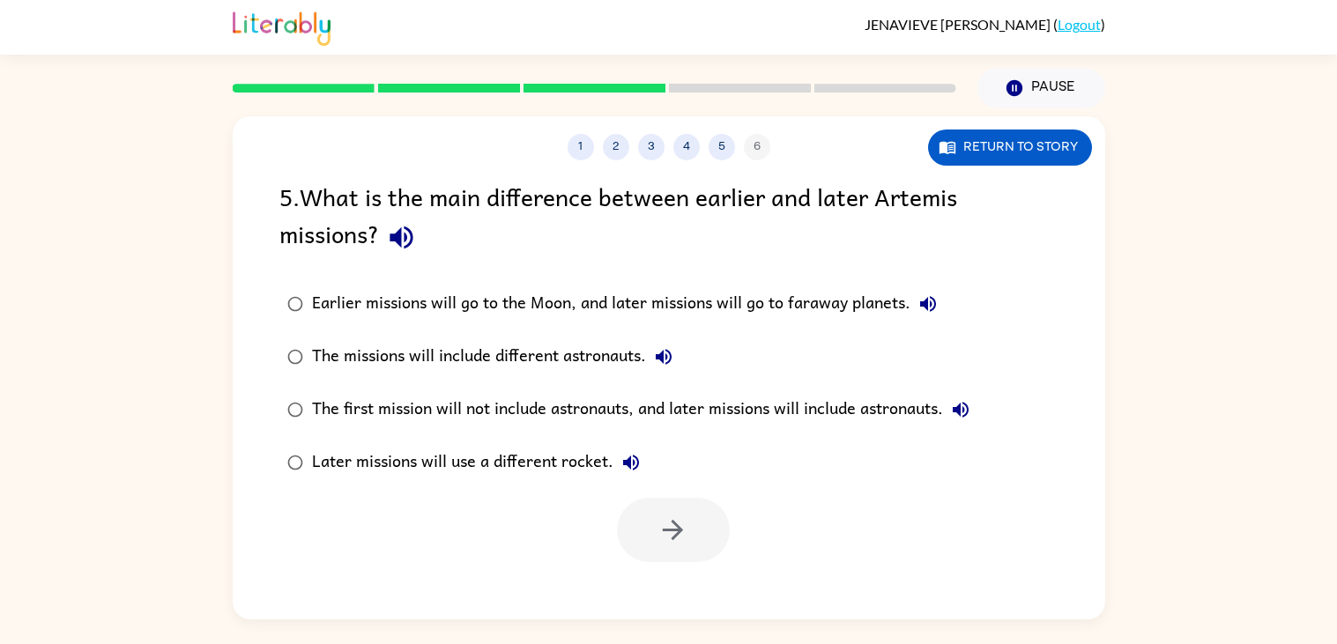
click at [621, 414] on div "The first mission will not include astronauts, and later missions will include …" at bounding box center [645, 409] width 666 height 35
click at [662, 506] on button "button" at bounding box center [673, 530] width 113 height 64
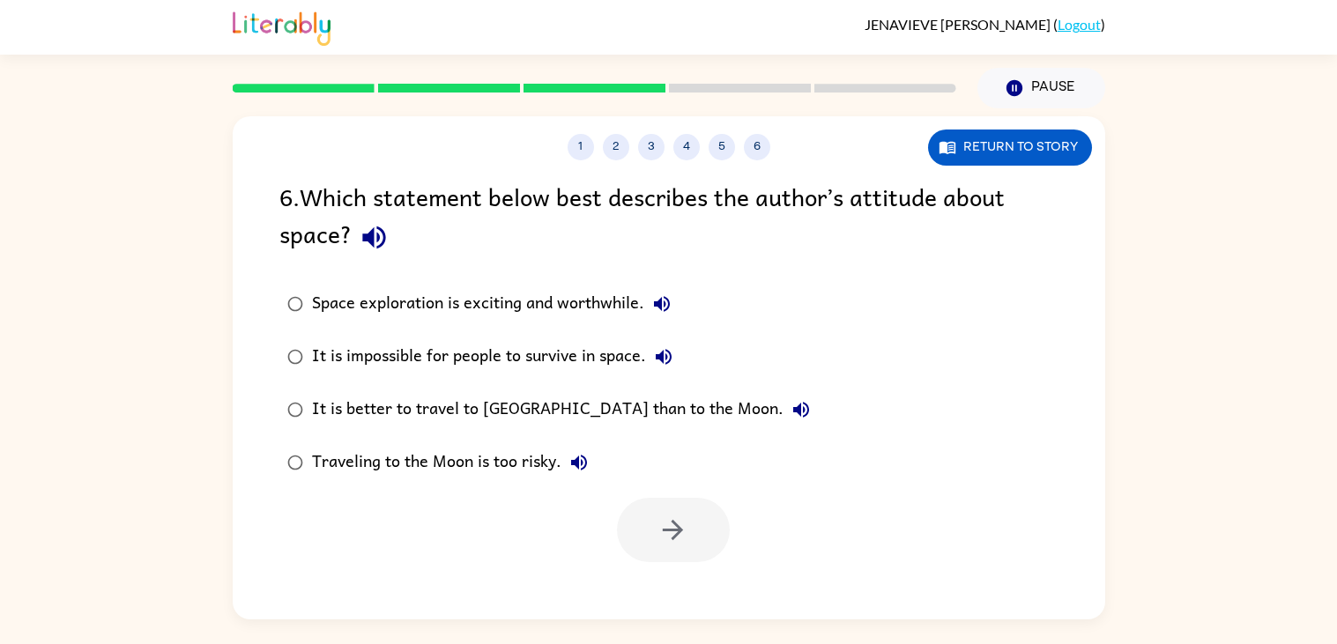
click at [590, 304] on div "Space exploration is exciting and worthwhile." at bounding box center [496, 303] width 368 height 35
click at [641, 520] on button "button" at bounding box center [673, 530] width 113 height 64
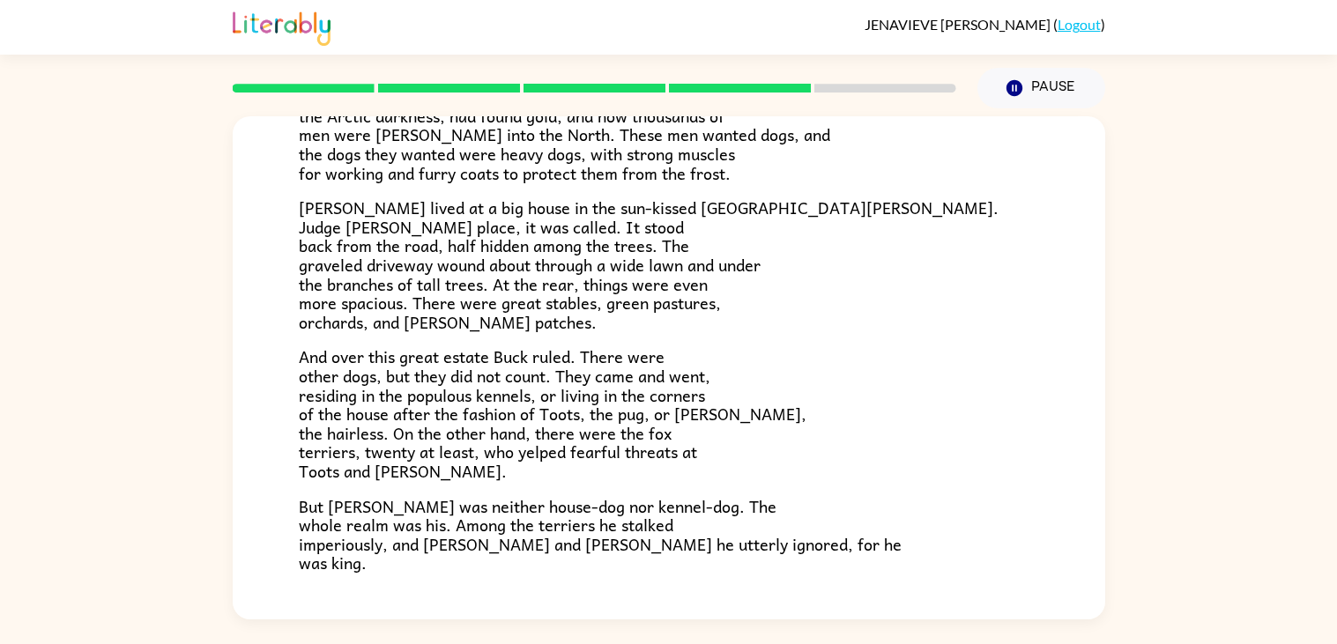
scroll to position [337, 0]
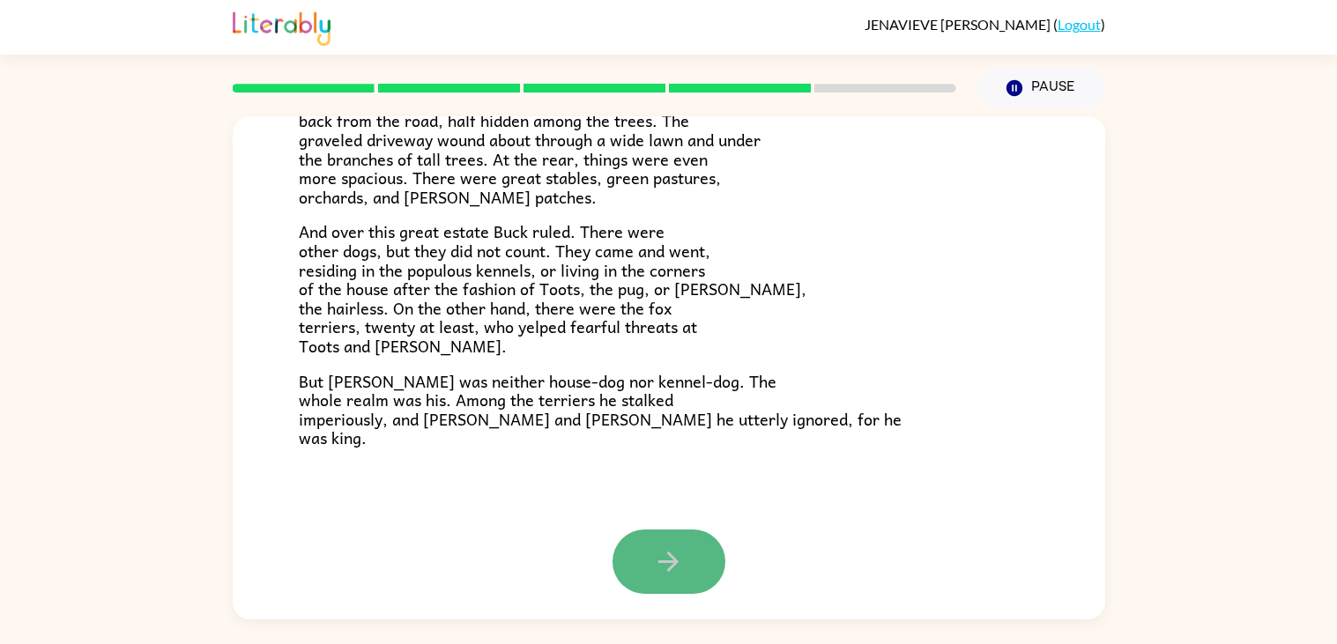
click at [644, 536] on button "button" at bounding box center [669, 562] width 113 height 64
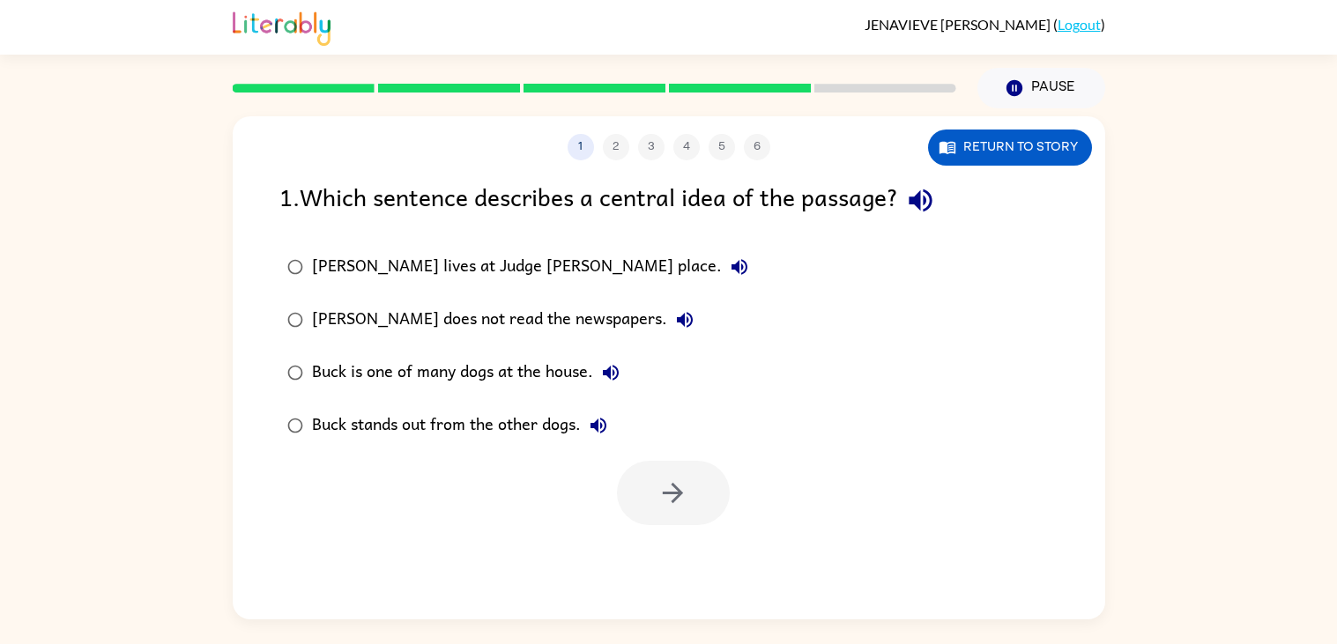
click at [510, 419] on div "Buck stands out from the other dogs." at bounding box center [464, 425] width 304 height 35
click at [707, 518] on button "button" at bounding box center [673, 493] width 113 height 64
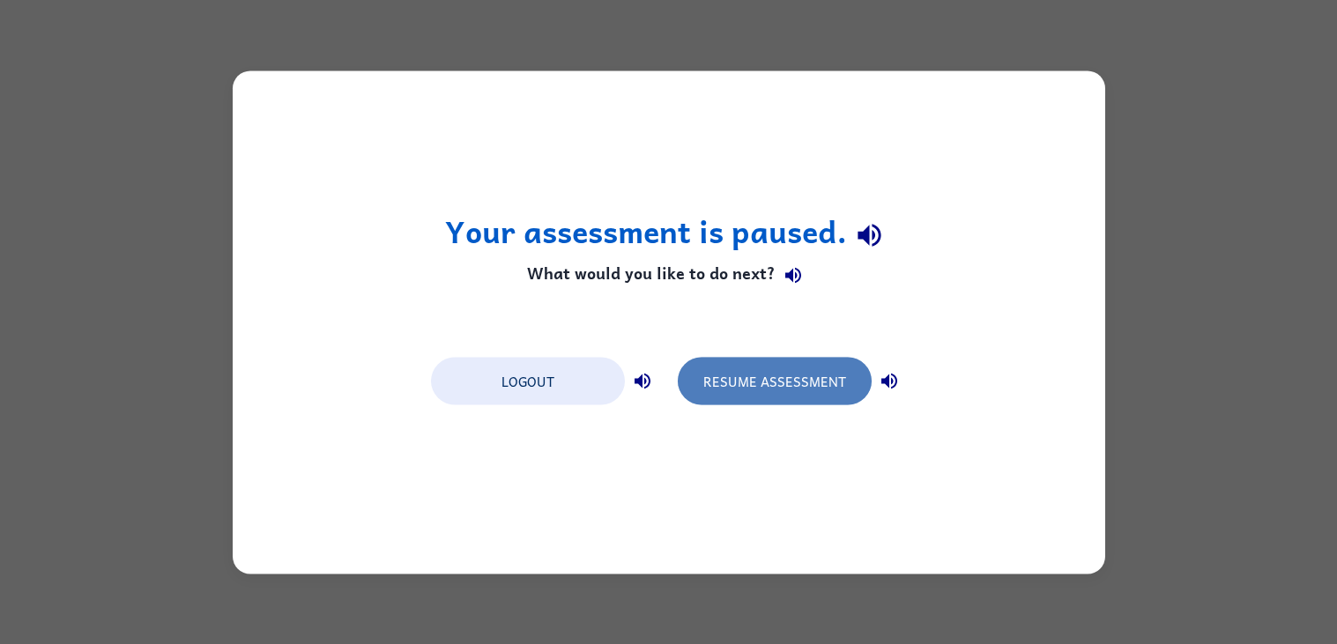
click at [750, 359] on button "Resume Assessment" at bounding box center [775, 381] width 194 height 48
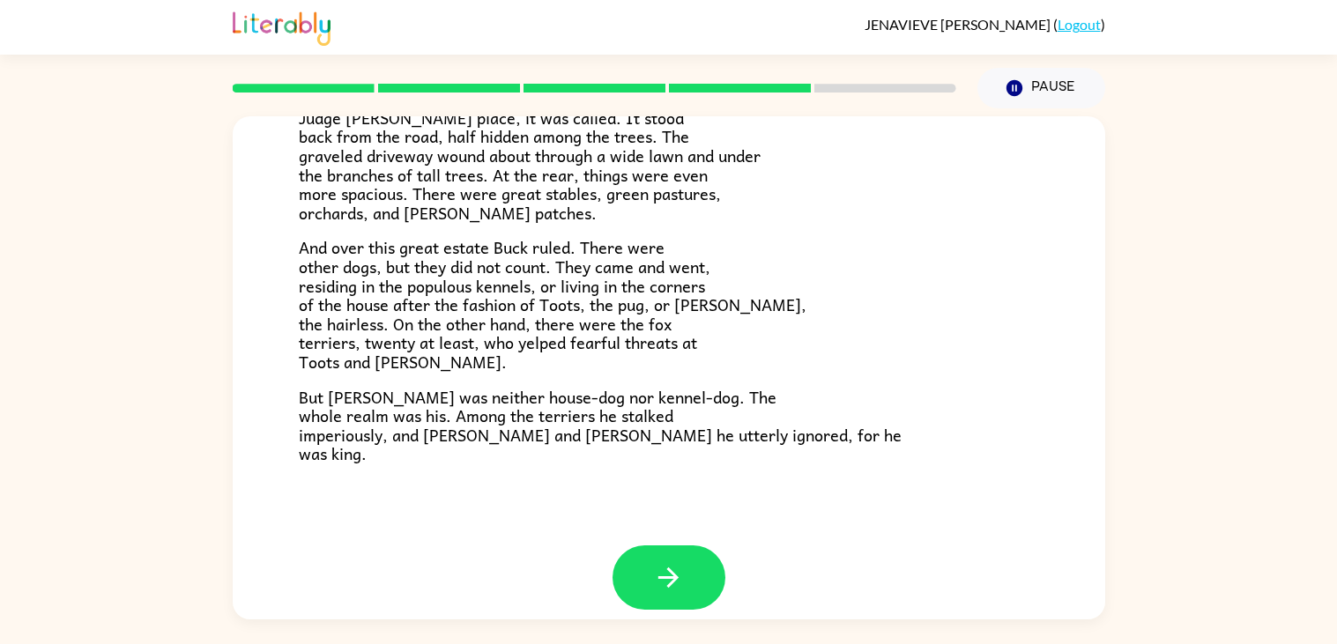
scroll to position [337, 0]
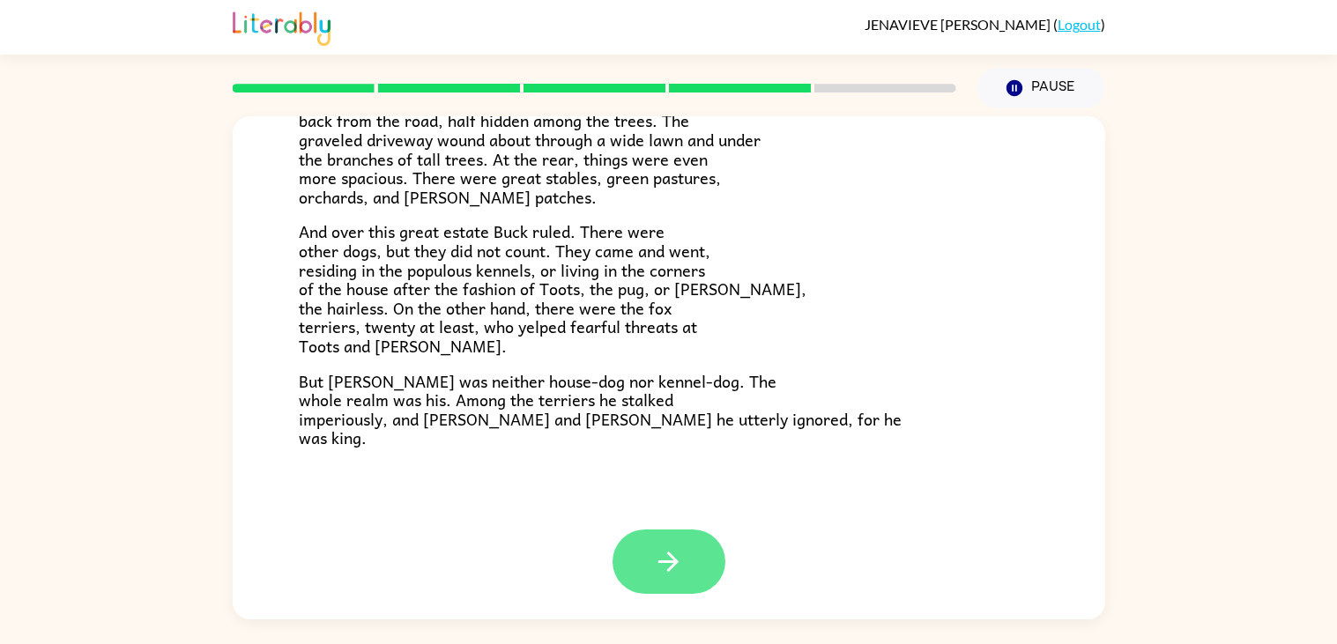
click at [630, 565] on button "button" at bounding box center [669, 562] width 113 height 64
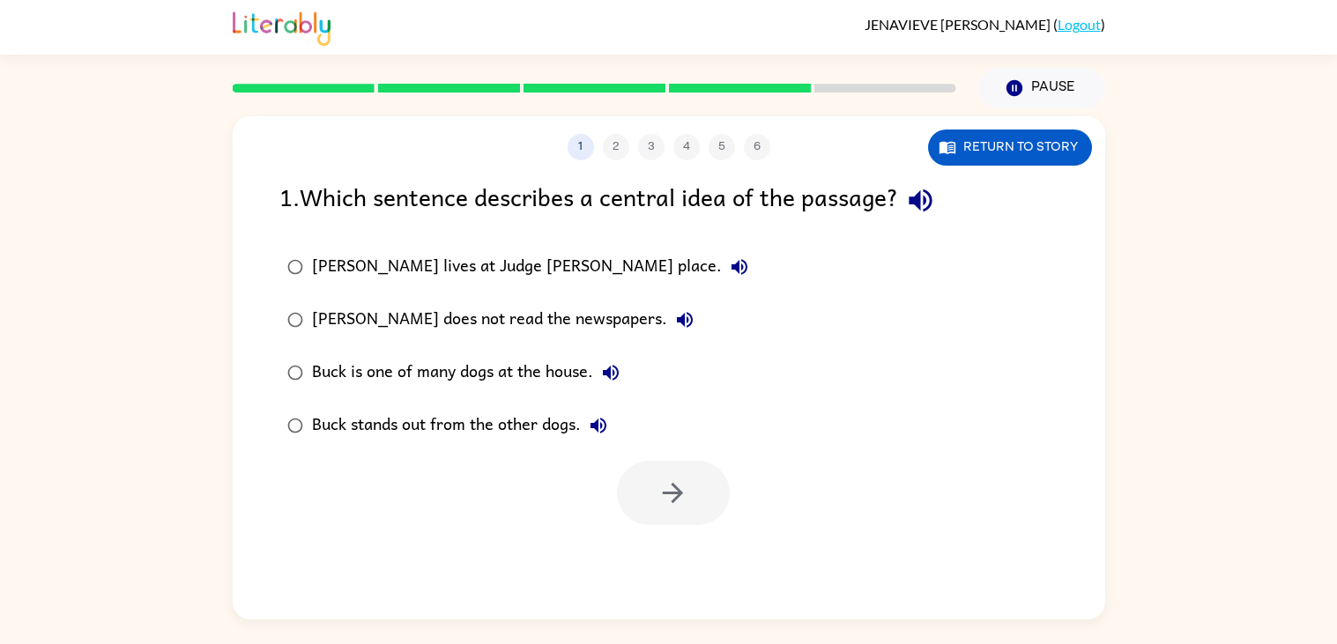
scroll to position [0, 0]
click at [643, 484] on button "button" at bounding box center [673, 493] width 113 height 64
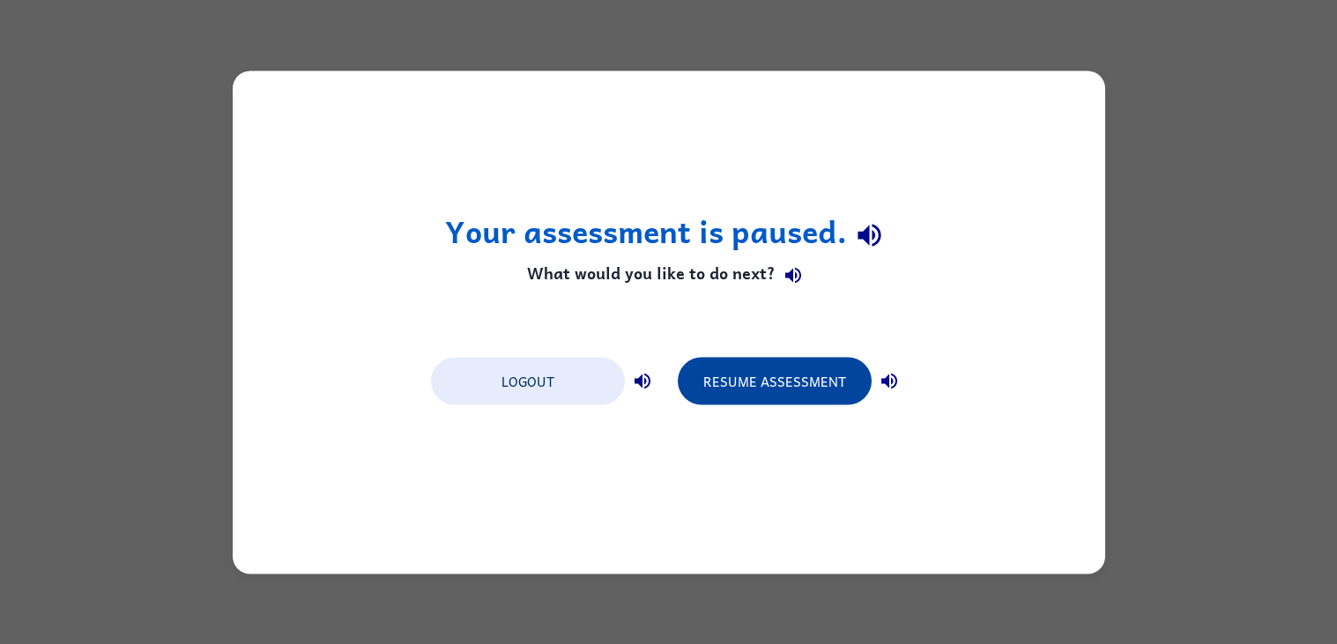
click at [780, 368] on button "Resume Assessment" at bounding box center [775, 381] width 194 height 48
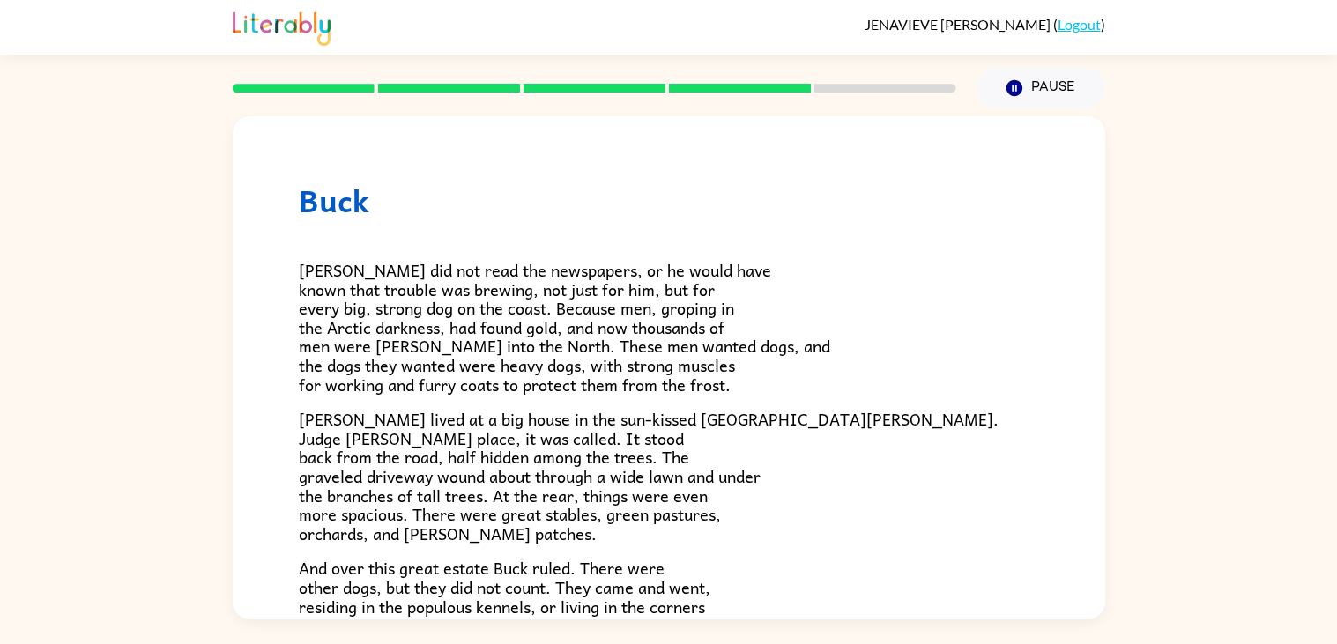
scroll to position [337, 0]
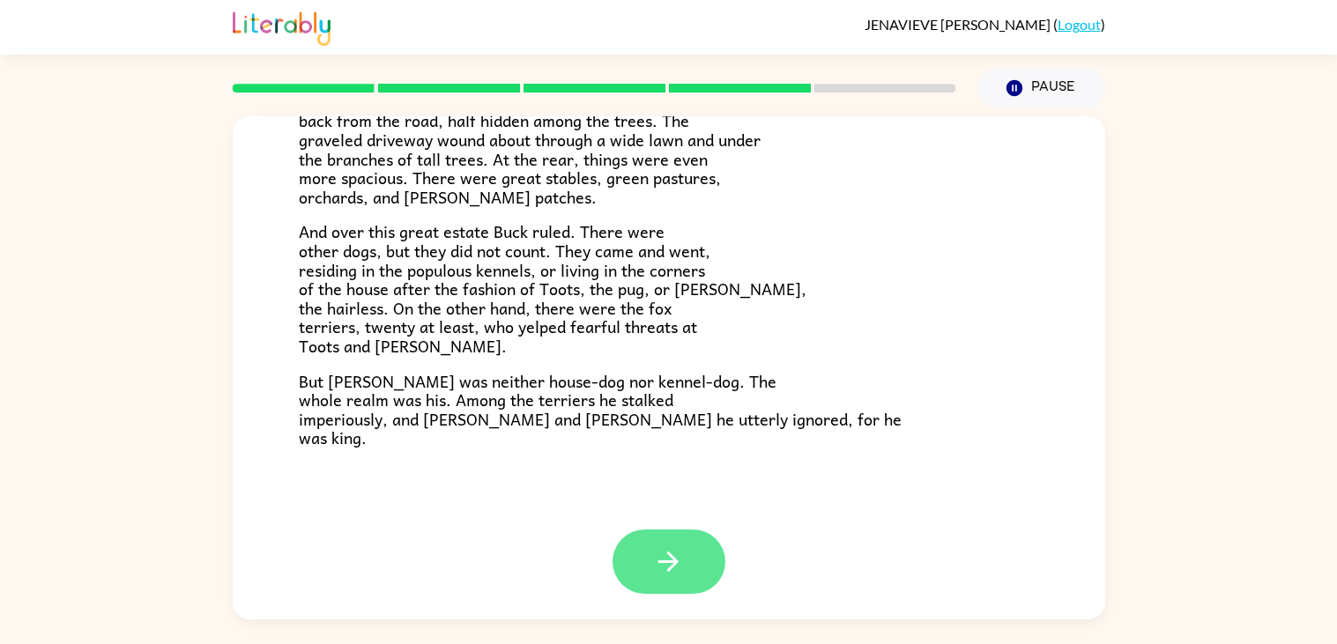
click at [698, 549] on button "button" at bounding box center [669, 562] width 113 height 64
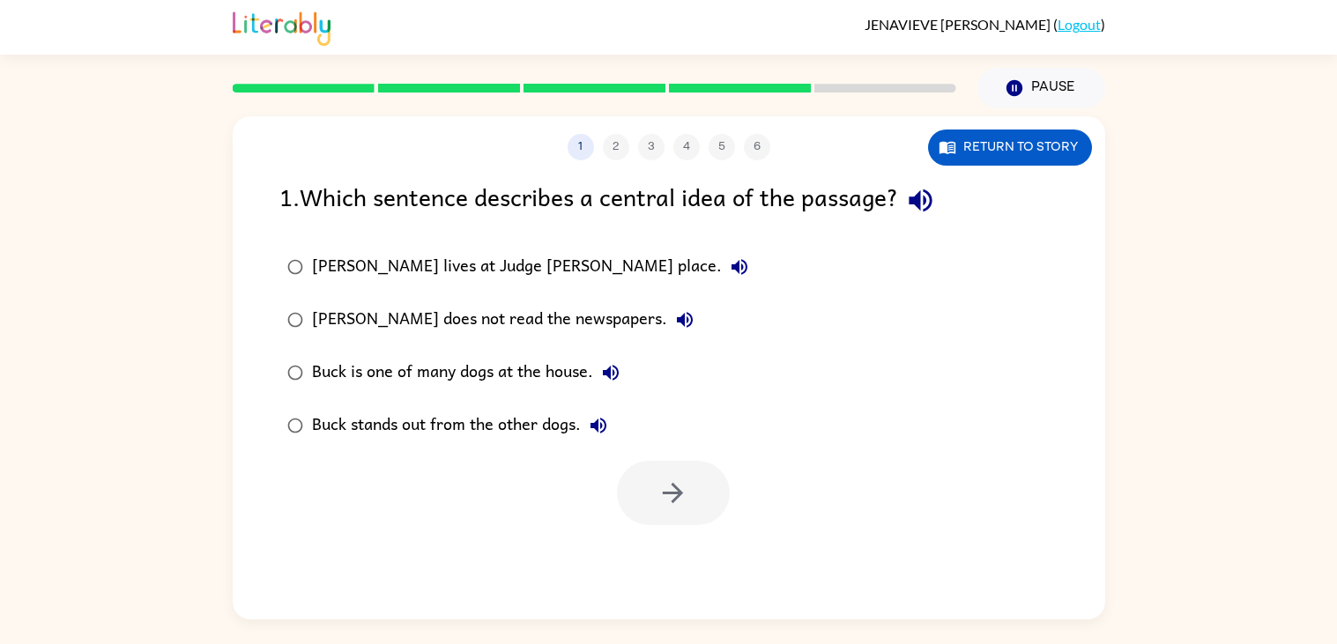
scroll to position [0, 0]
click at [421, 428] on div "Buck stands out from the other dogs." at bounding box center [464, 425] width 304 height 35
click at [678, 487] on icon "button" at bounding box center [673, 493] width 31 height 31
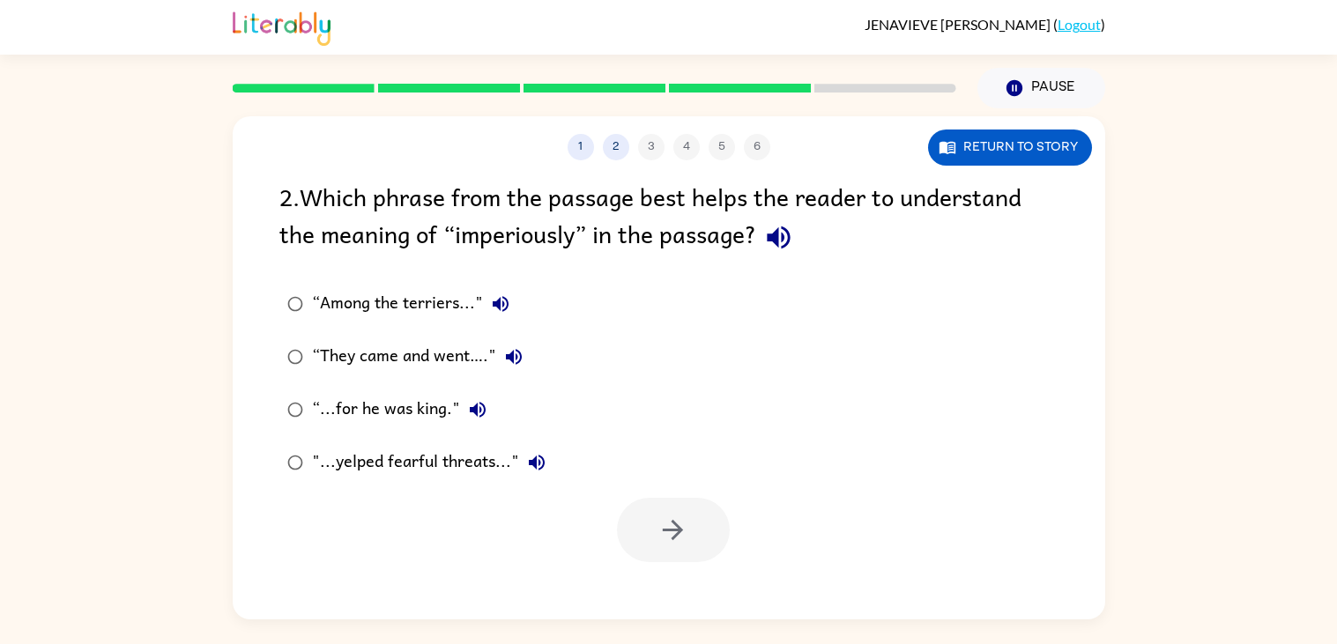
click at [344, 405] on div "“...for he was king."" at bounding box center [403, 409] width 183 height 35
click at [640, 535] on button "button" at bounding box center [673, 530] width 113 height 64
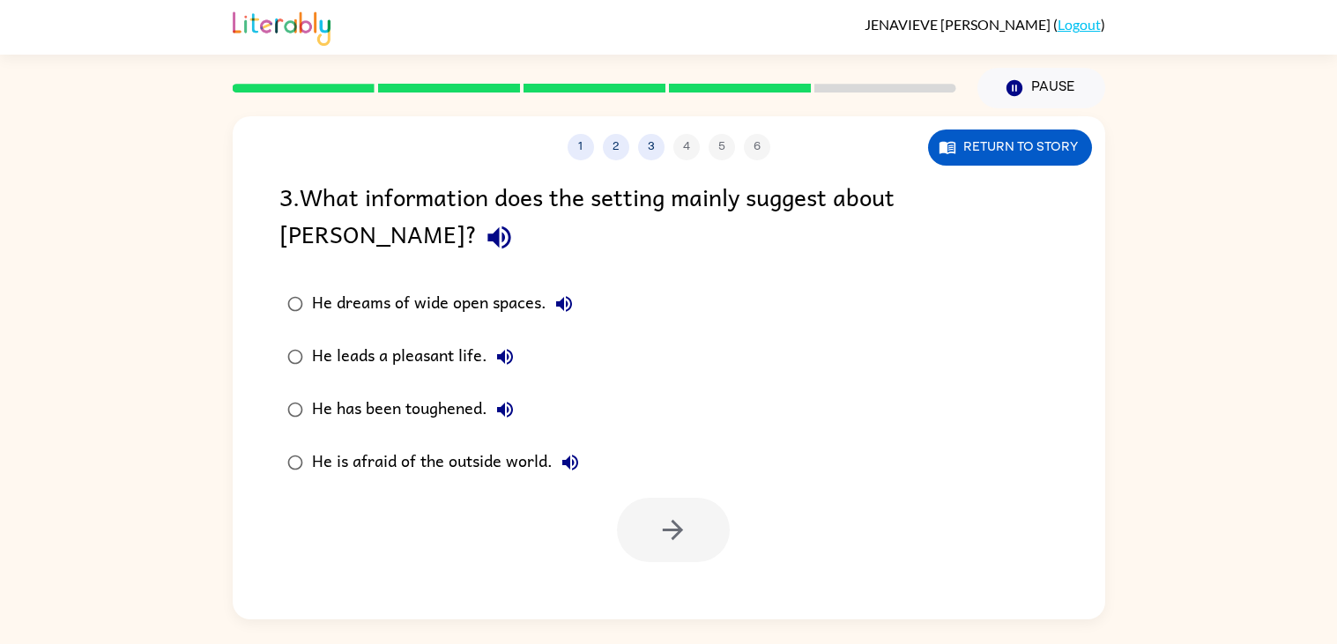
click at [468, 339] on div "He leads a pleasant life." at bounding box center [417, 356] width 211 height 35
click at [656, 498] on button "button" at bounding box center [673, 530] width 113 height 64
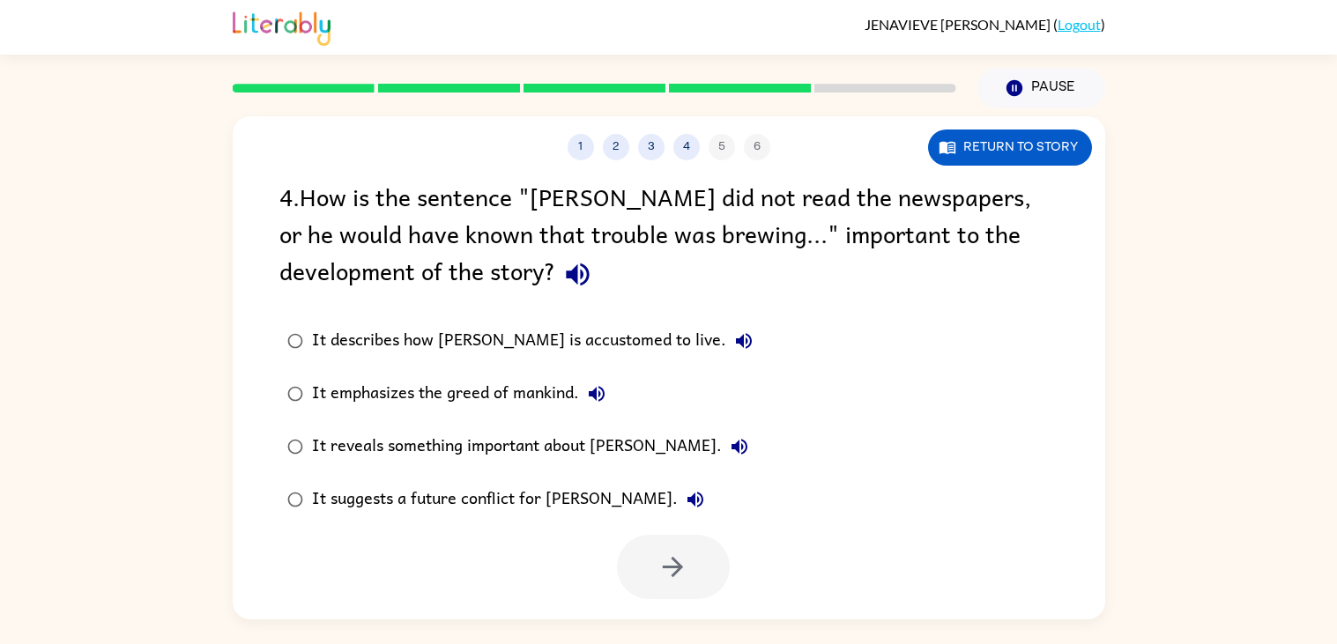
click at [547, 494] on div "It suggests a future conflict for [PERSON_NAME]." at bounding box center [512, 499] width 401 height 35
click at [665, 563] on icon "button" at bounding box center [673, 567] width 31 height 31
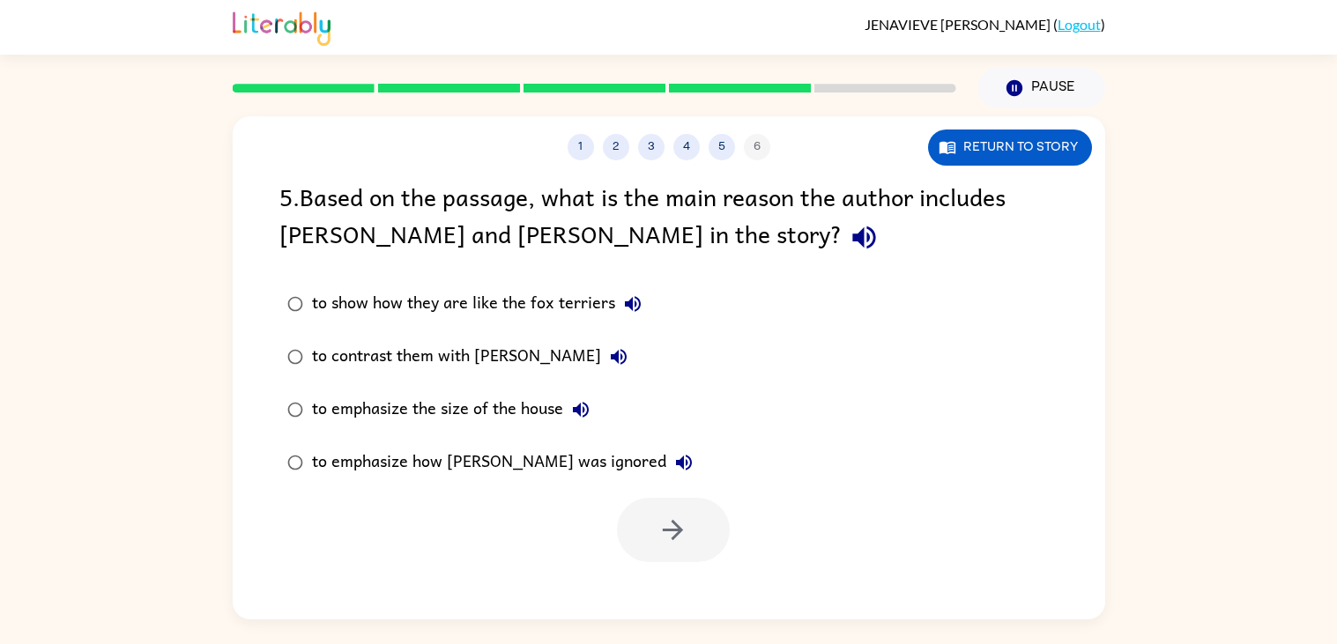
click at [456, 368] on div "to contrast them with [PERSON_NAME]" at bounding box center [474, 356] width 324 height 35
click at [632, 526] on button "button" at bounding box center [673, 530] width 113 height 64
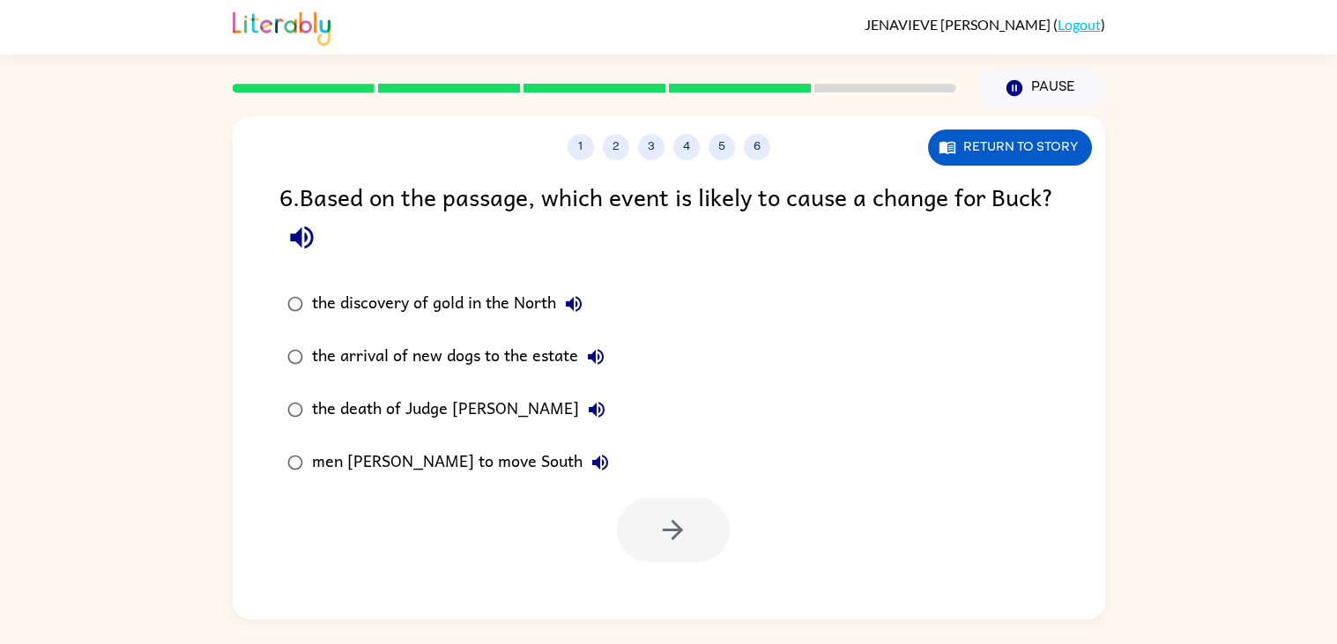
click at [537, 307] on div "the discovery of gold in the North" at bounding box center [451, 303] width 279 height 35
click at [658, 508] on button "button" at bounding box center [673, 530] width 113 height 64
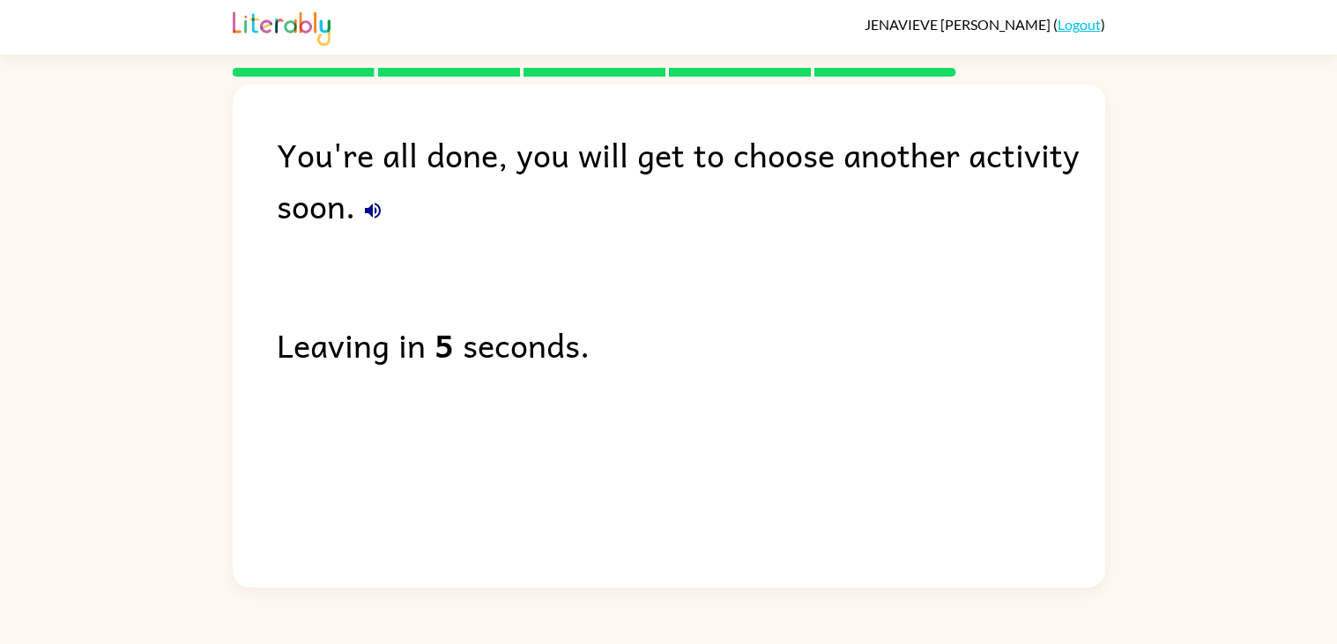
click at [769, 247] on div "You're all done, you will get to choose another activity soon. Leaving in 5 sec…" at bounding box center [669, 332] width 873 height 494
